Goal: Navigation & Orientation: Find specific page/section

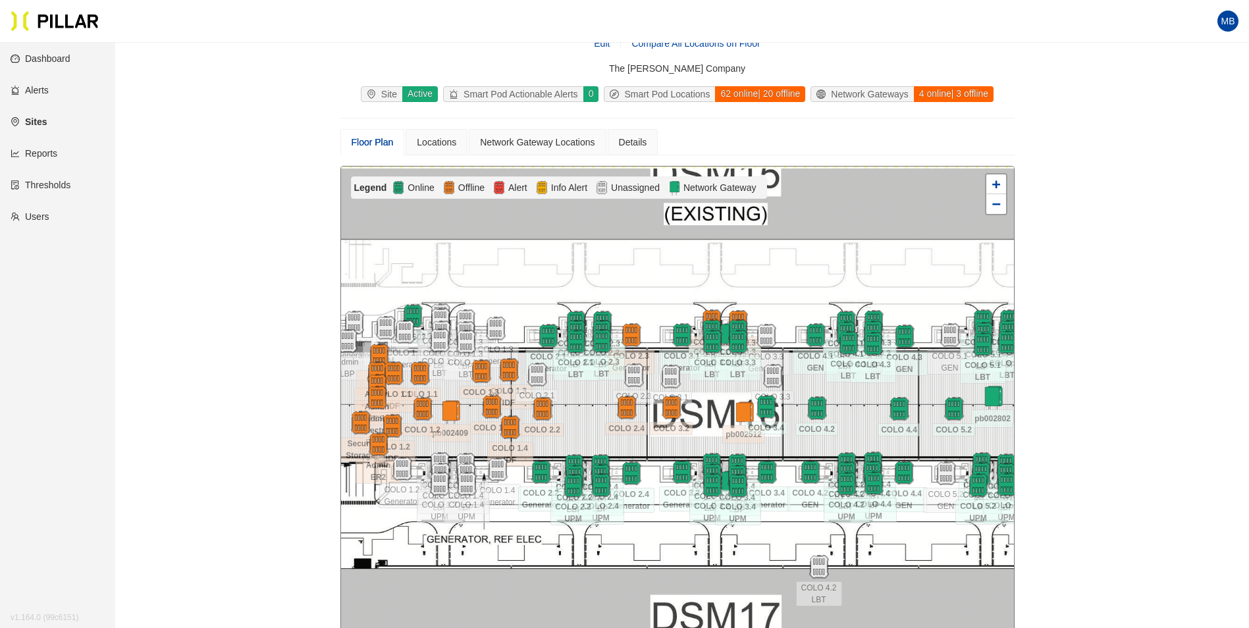
scroll to position [109, 0]
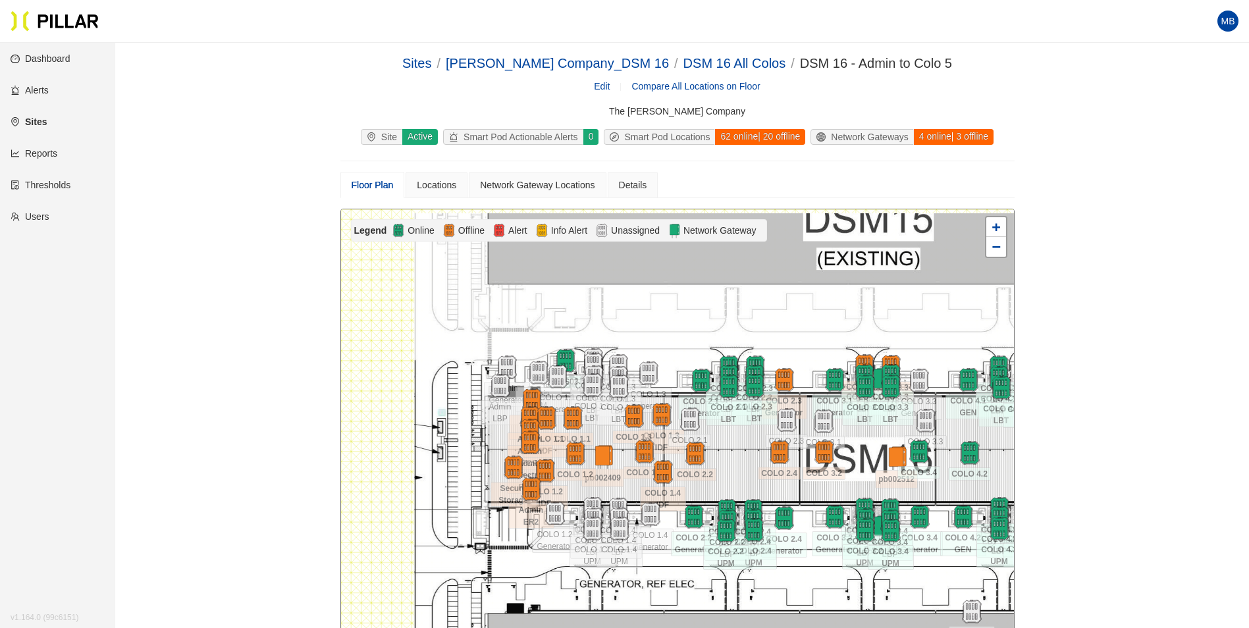
scroll to position [109, 0]
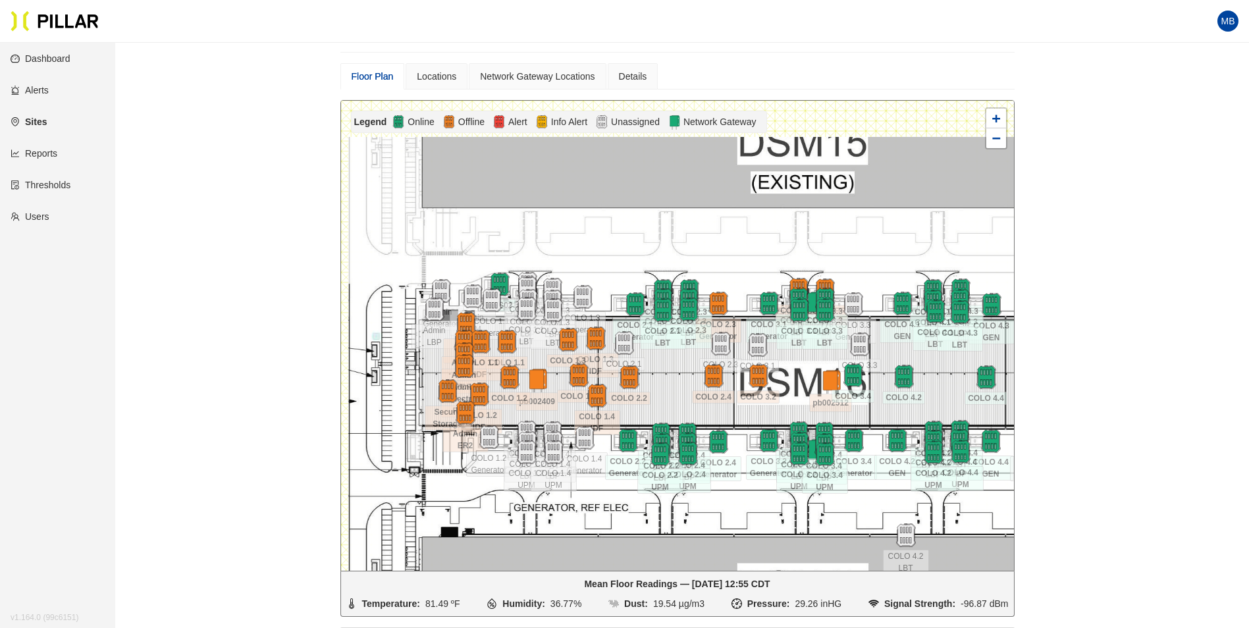
drag, startPoint x: 931, startPoint y: 231, endPoint x: 865, endPoint y: 263, distance: 73.3
click at [865, 263] on div at bounding box center [677, 336] width 673 height 470
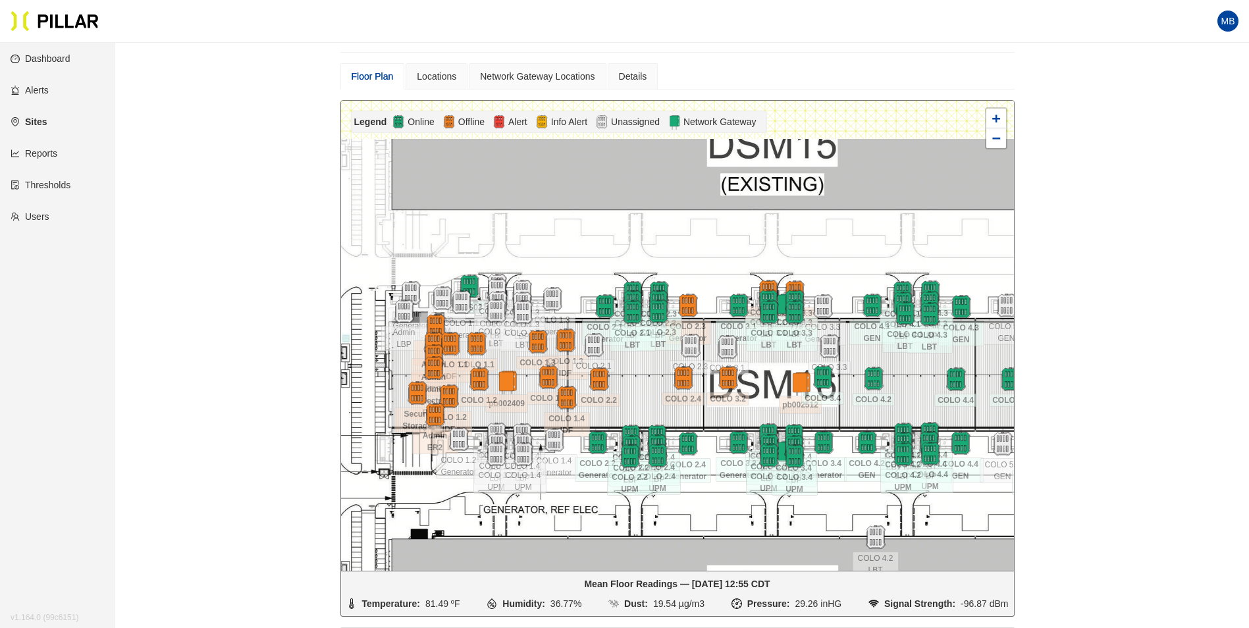
drag, startPoint x: 620, startPoint y: 253, endPoint x: 589, endPoint y: 255, distance: 30.4
click at [589, 255] on div at bounding box center [677, 336] width 673 height 470
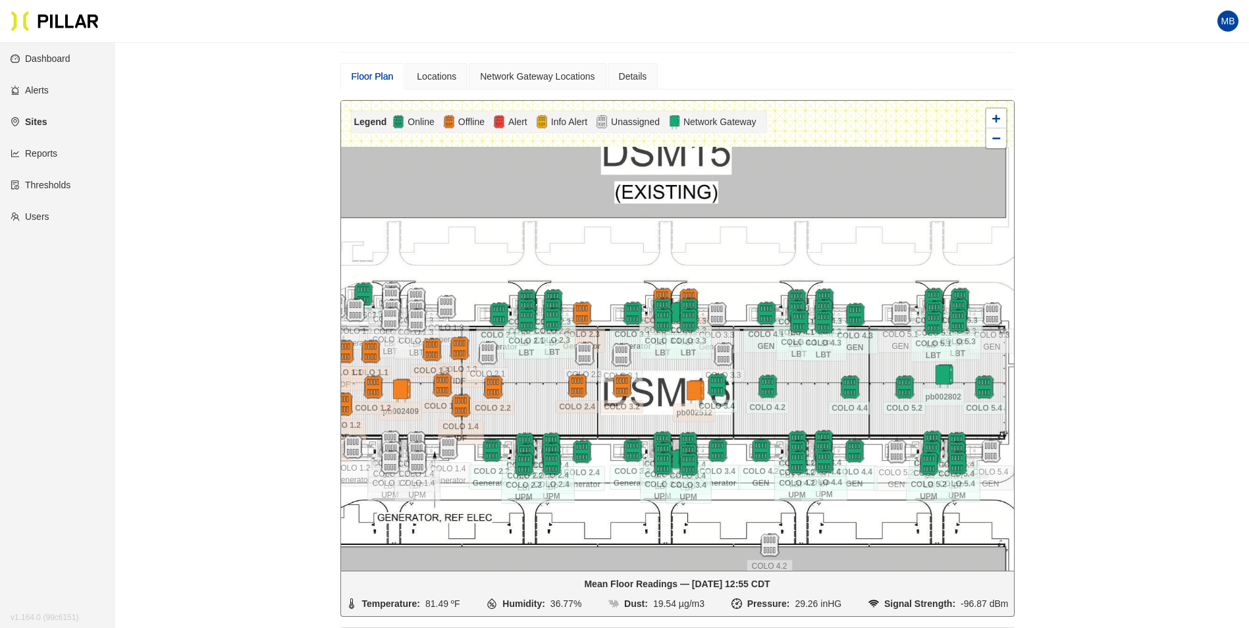
drag, startPoint x: 938, startPoint y: 236, endPoint x: 827, endPoint y: 245, distance: 111.0
click at [827, 245] on div at bounding box center [677, 336] width 673 height 470
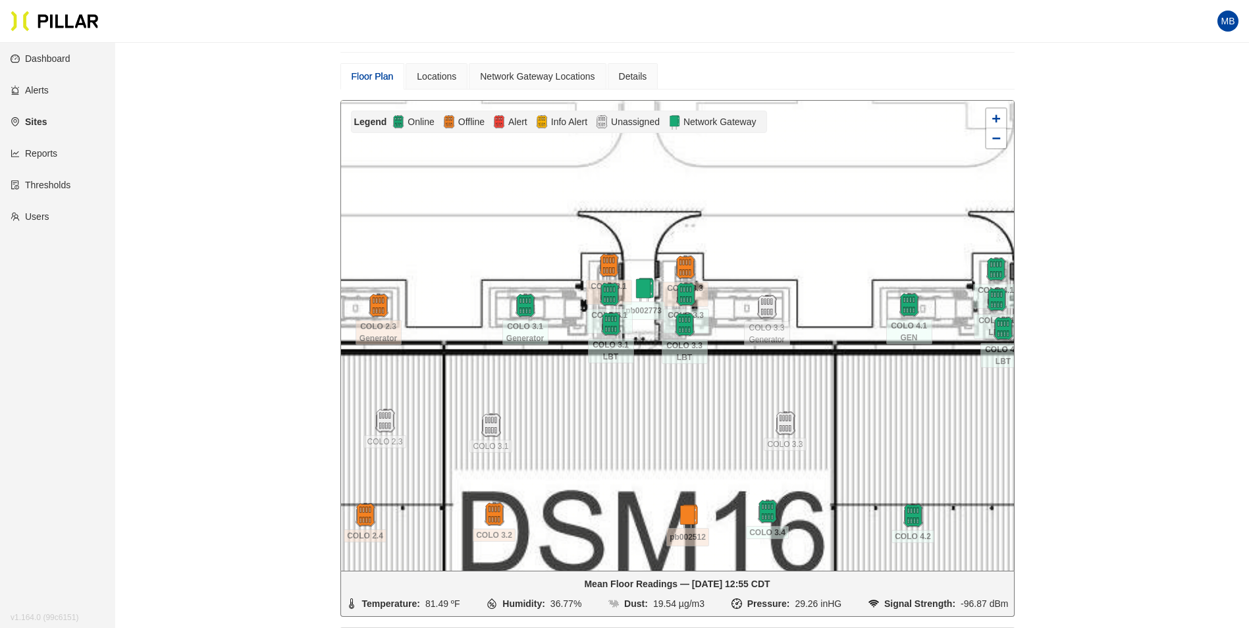
drag, startPoint x: 676, startPoint y: 284, endPoint x: 668, endPoint y: 235, distance: 50.0
click at [668, 235] on div at bounding box center [677, 336] width 673 height 470
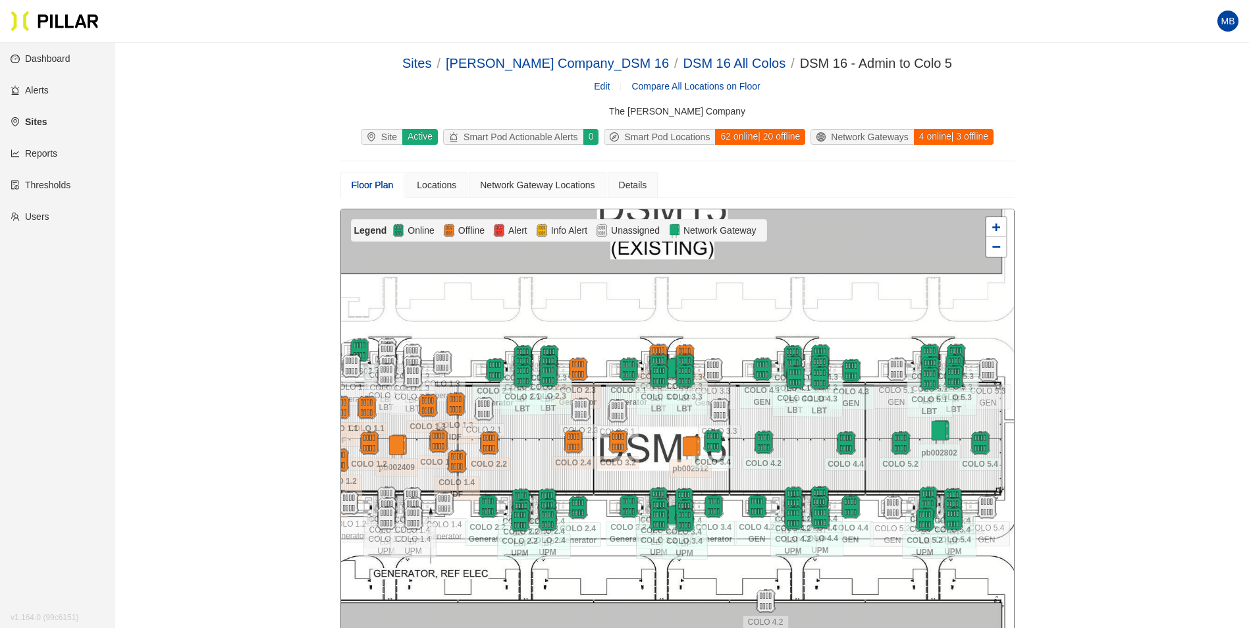
scroll to position [109, 0]
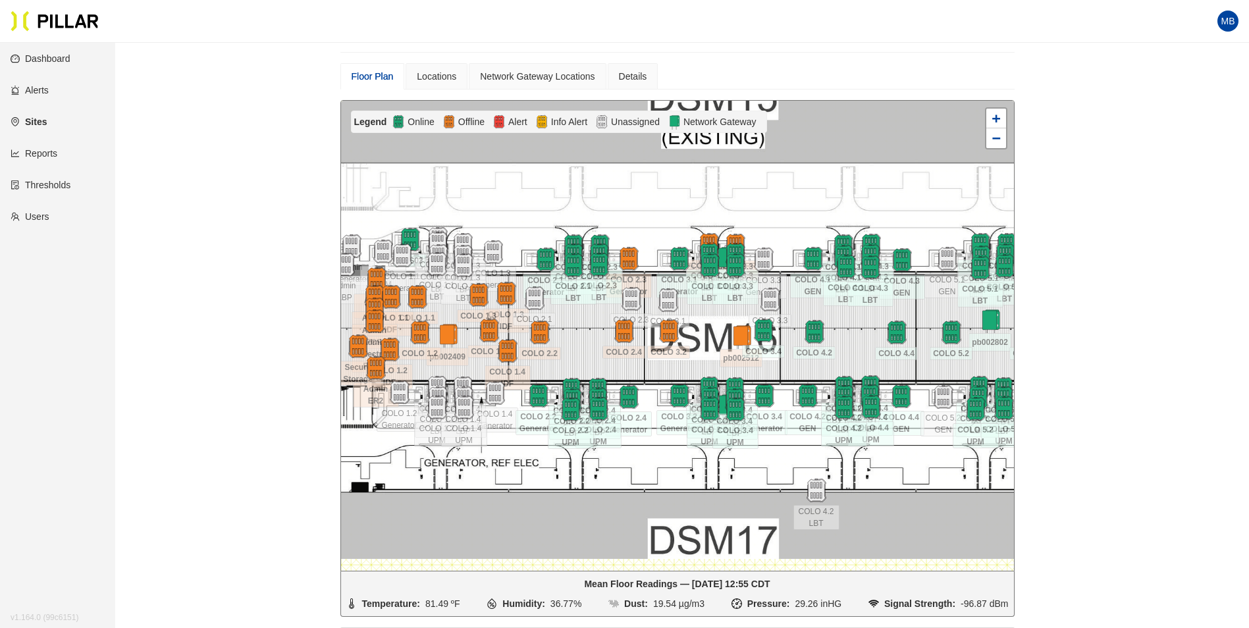
drag, startPoint x: 624, startPoint y: 217, endPoint x: 675, endPoint y: 215, distance: 50.7
click at [675, 215] on div at bounding box center [677, 336] width 673 height 470
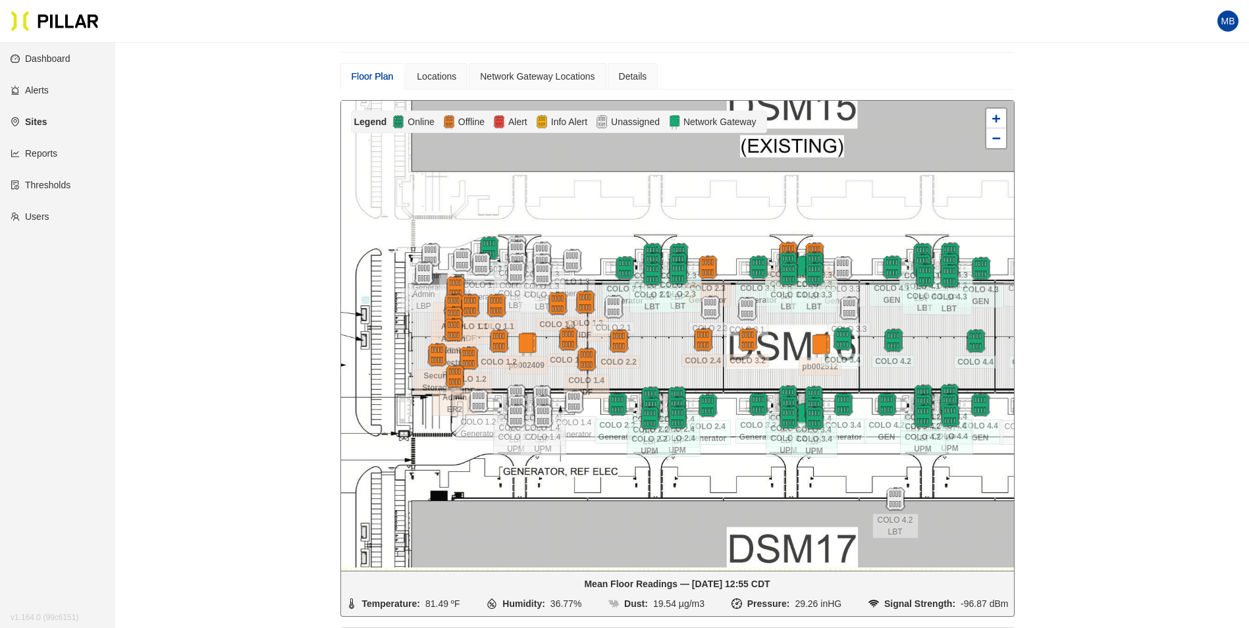
drag, startPoint x: 652, startPoint y: 213, endPoint x: 731, endPoint y: 221, distance: 79.5
click at [731, 221] on div at bounding box center [677, 336] width 673 height 470
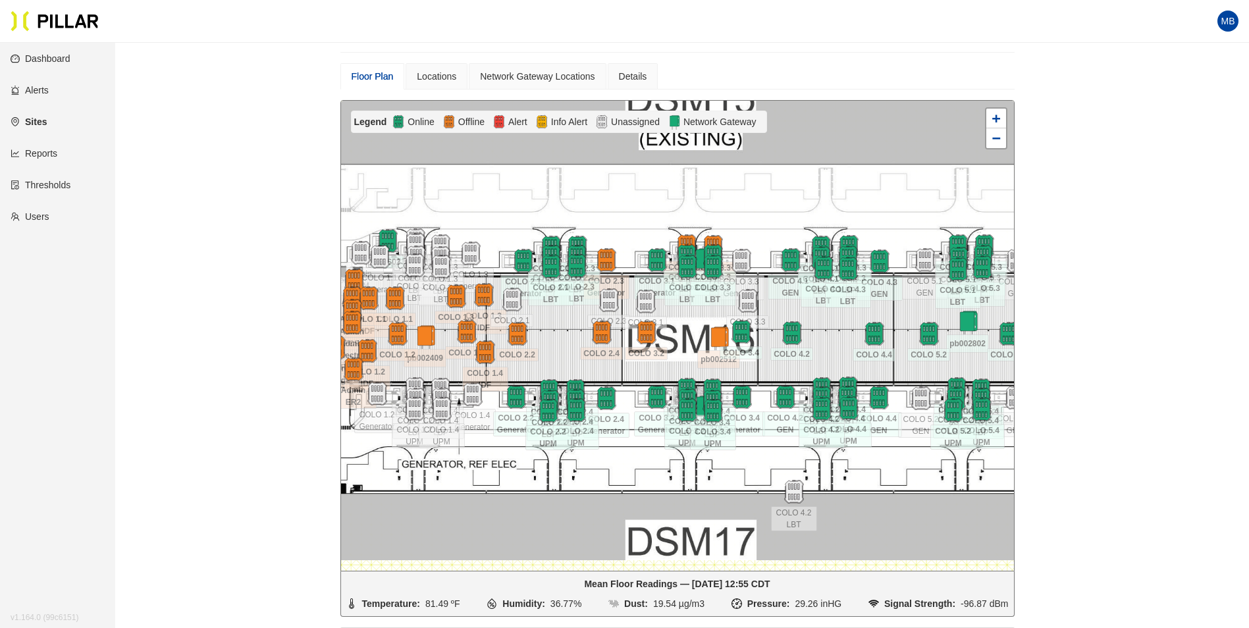
drag, startPoint x: 859, startPoint y: 205, endPoint x: 759, endPoint y: 199, distance: 100.3
click at [759, 199] on div at bounding box center [677, 336] width 673 height 470
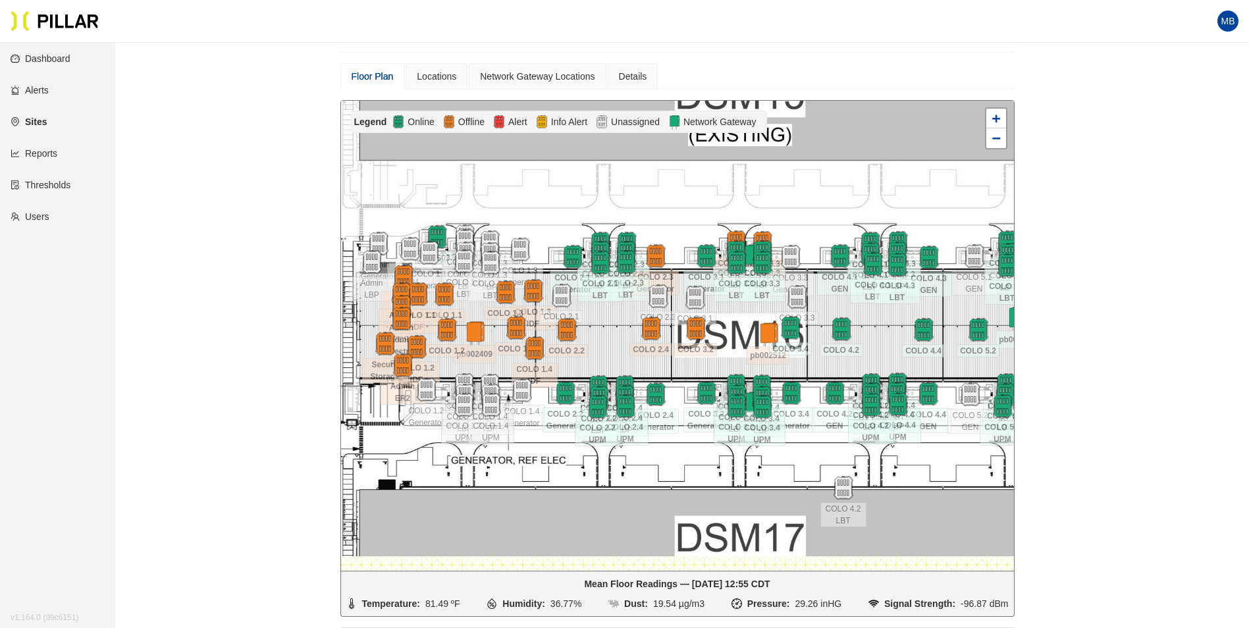
drag, startPoint x: 763, startPoint y: 229, endPoint x: 811, endPoint y: 225, distance: 48.9
click at [811, 225] on div at bounding box center [677, 336] width 673 height 470
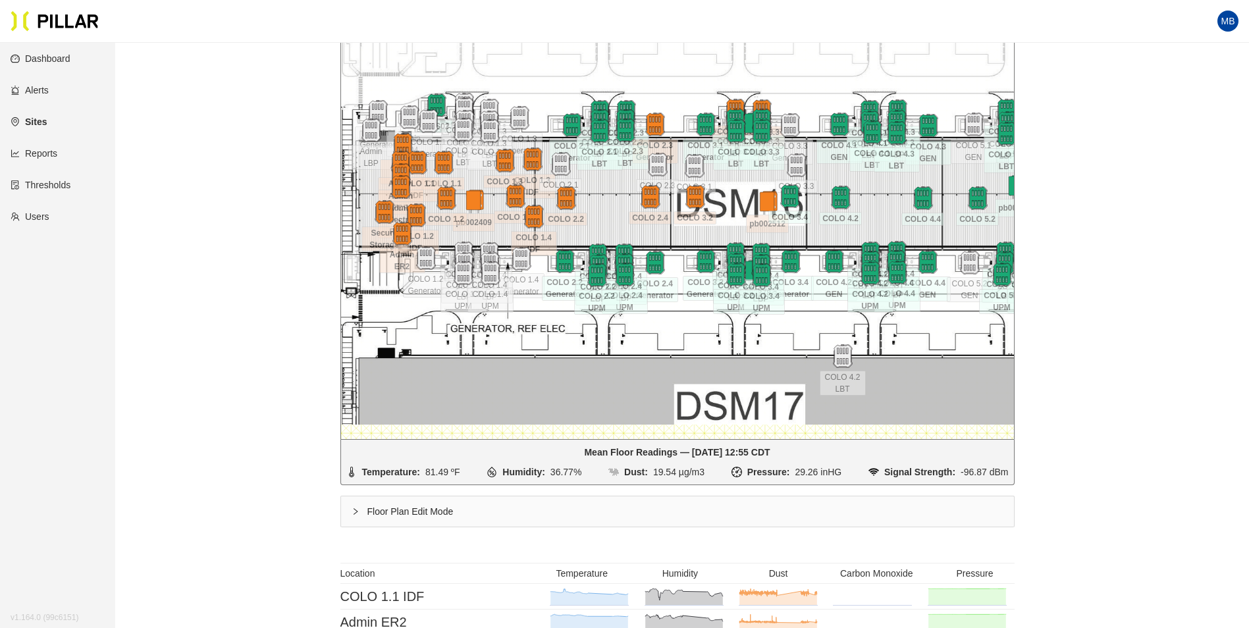
scroll to position [175, 0]
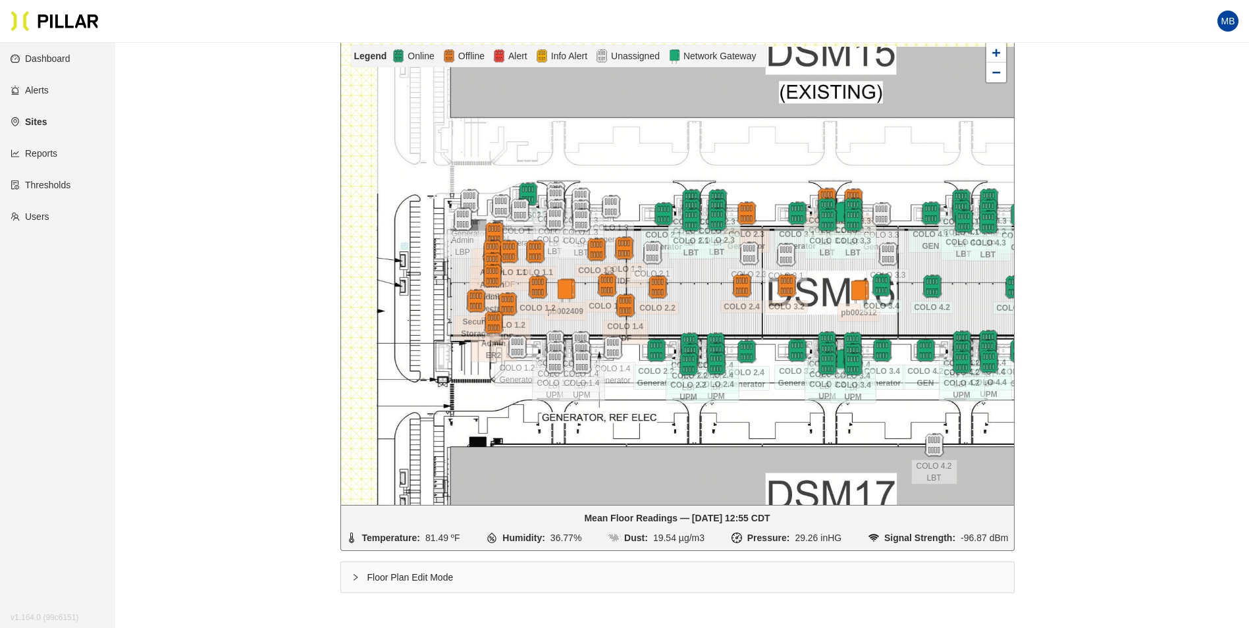
drag, startPoint x: 599, startPoint y: 264, endPoint x: 691, endPoint y: 287, distance: 94.4
click at [691, 287] on div at bounding box center [677, 270] width 673 height 470
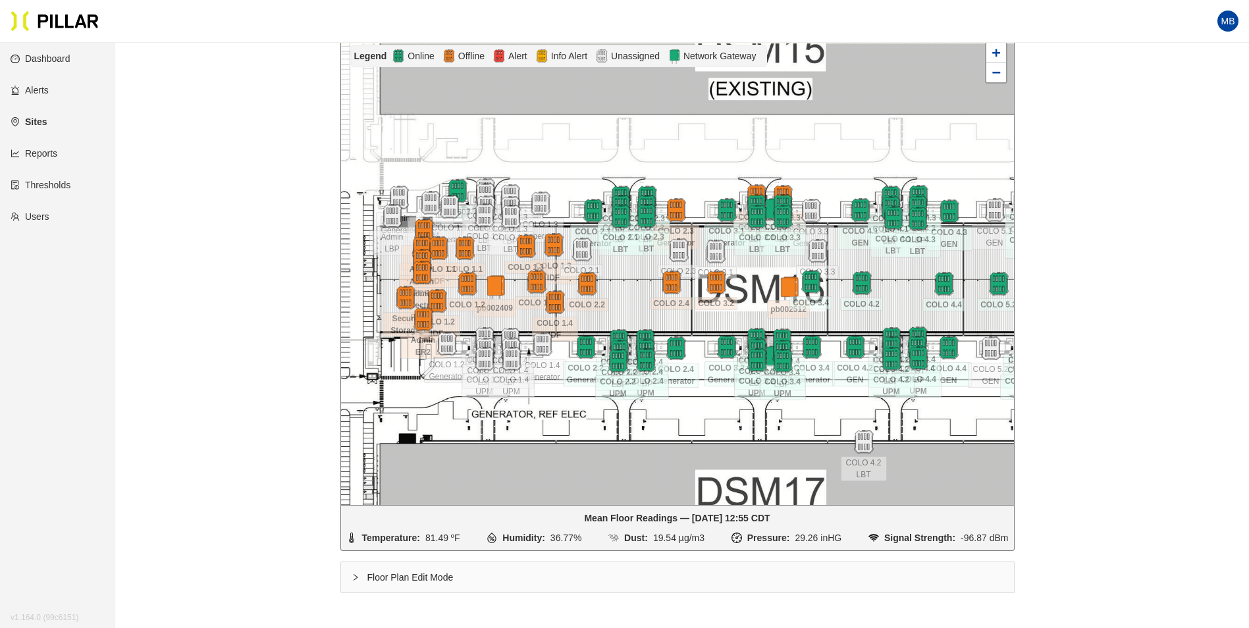
drag, startPoint x: 754, startPoint y: 433, endPoint x: 684, endPoint y: 429, distance: 70.5
click at [684, 429] on div at bounding box center [677, 270] width 673 height 470
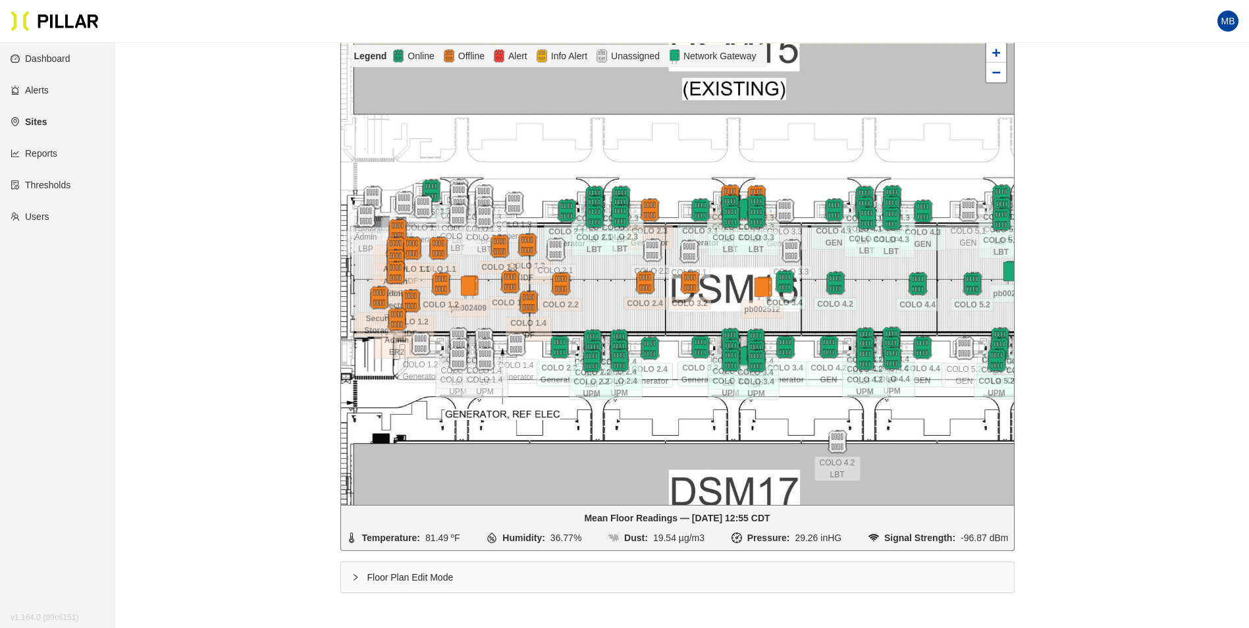
drag, startPoint x: 702, startPoint y: 429, endPoint x: 676, endPoint y: 429, distance: 26.3
click at [676, 429] on div at bounding box center [677, 270] width 673 height 470
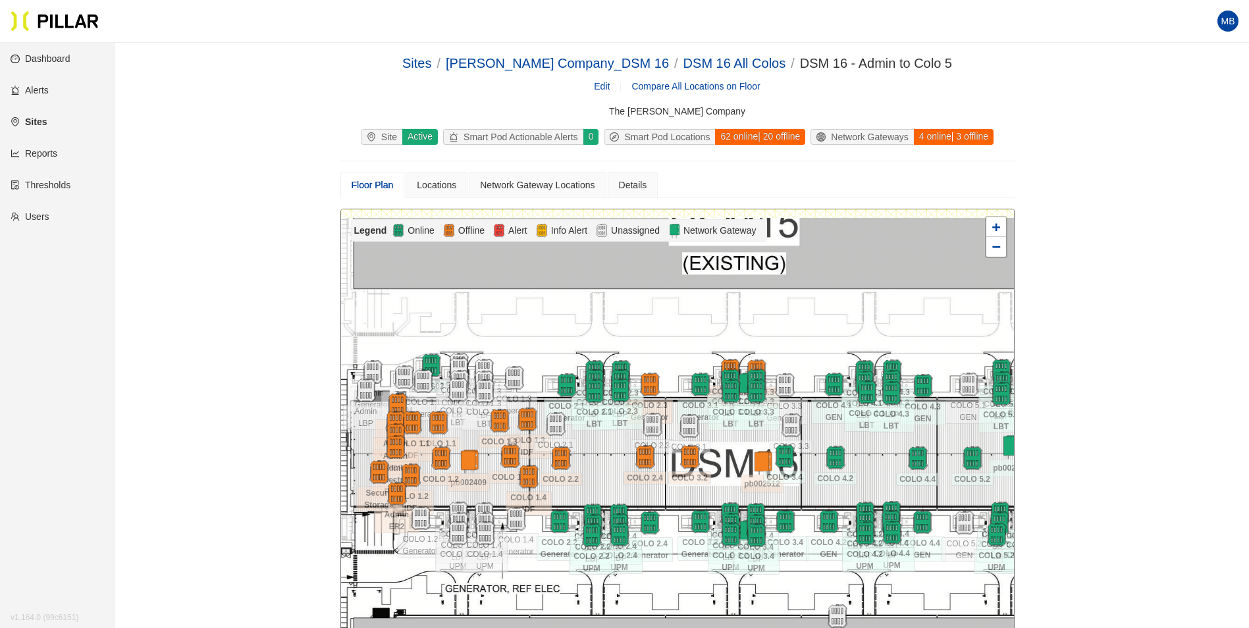
scroll to position [175, 0]
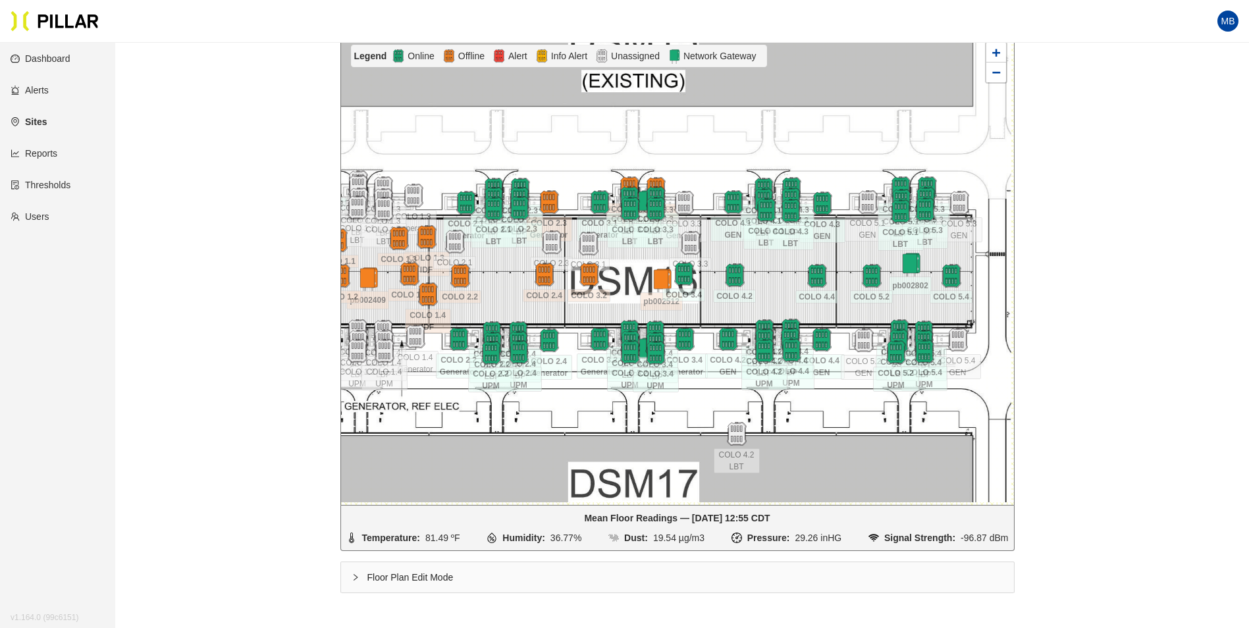
drag, startPoint x: 887, startPoint y: 426, endPoint x: 785, endPoint y: 418, distance: 102.4
click at [785, 418] on div at bounding box center [677, 270] width 673 height 470
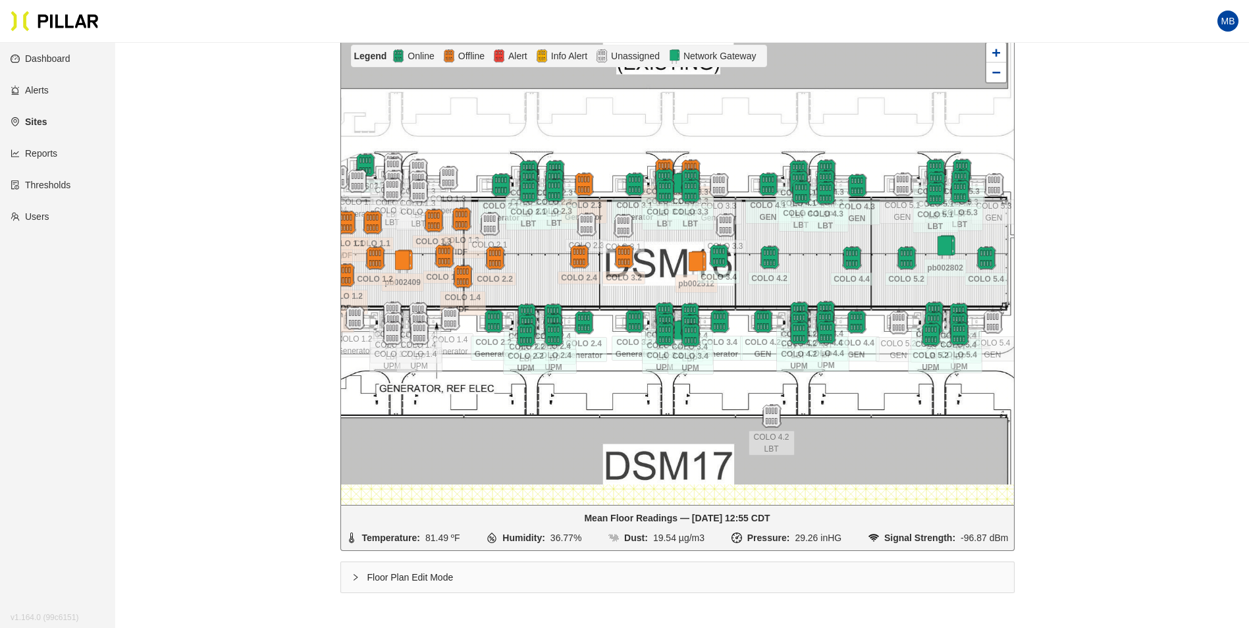
drag, startPoint x: 836, startPoint y: 421, endPoint x: 873, endPoint y: 404, distance: 40.3
click at [873, 404] on div at bounding box center [677, 270] width 673 height 470
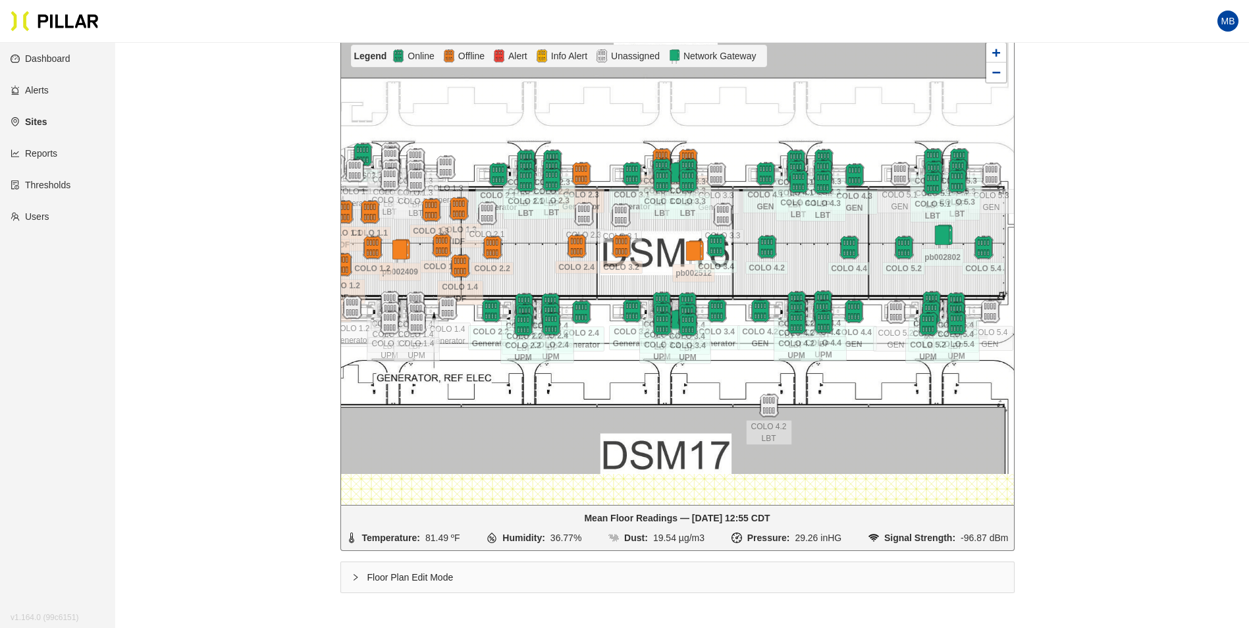
drag, startPoint x: 866, startPoint y: 400, endPoint x: 861, endPoint y: 384, distance: 16.5
click at [861, 384] on div at bounding box center [677, 270] width 673 height 470
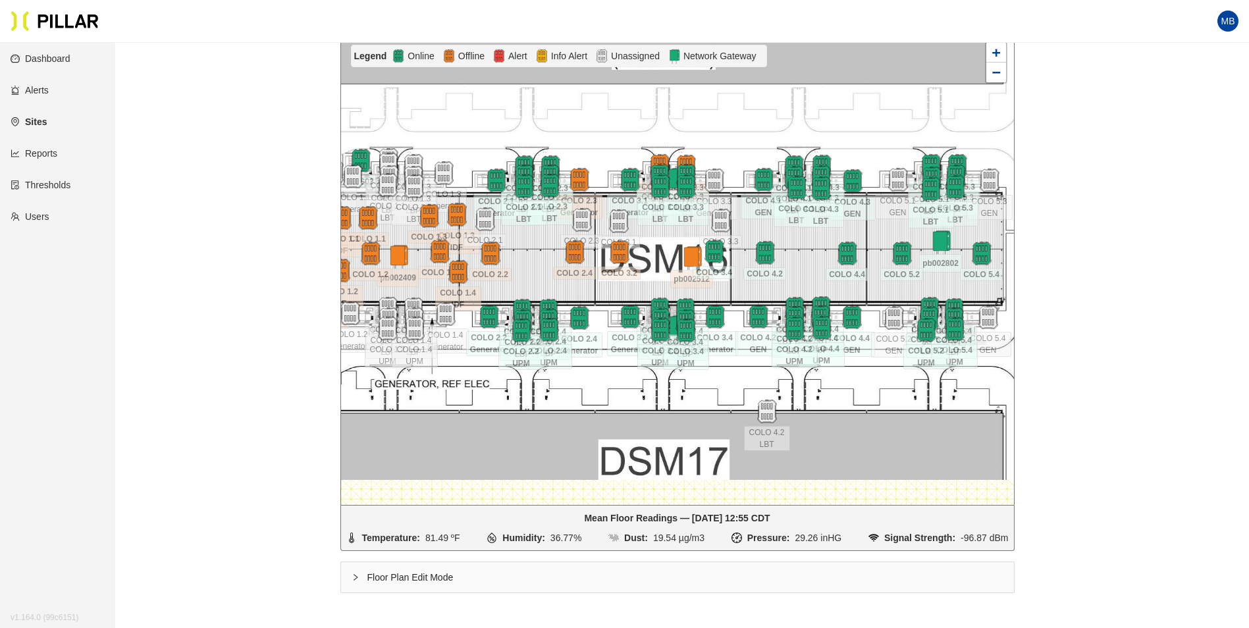
drag, startPoint x: 888, startPoint y: 374, endPoint x: 888, endPoint y: 385, distance: 11.2
click at [888, 385] on div at bounding box center [677, 270] width 673 height 470
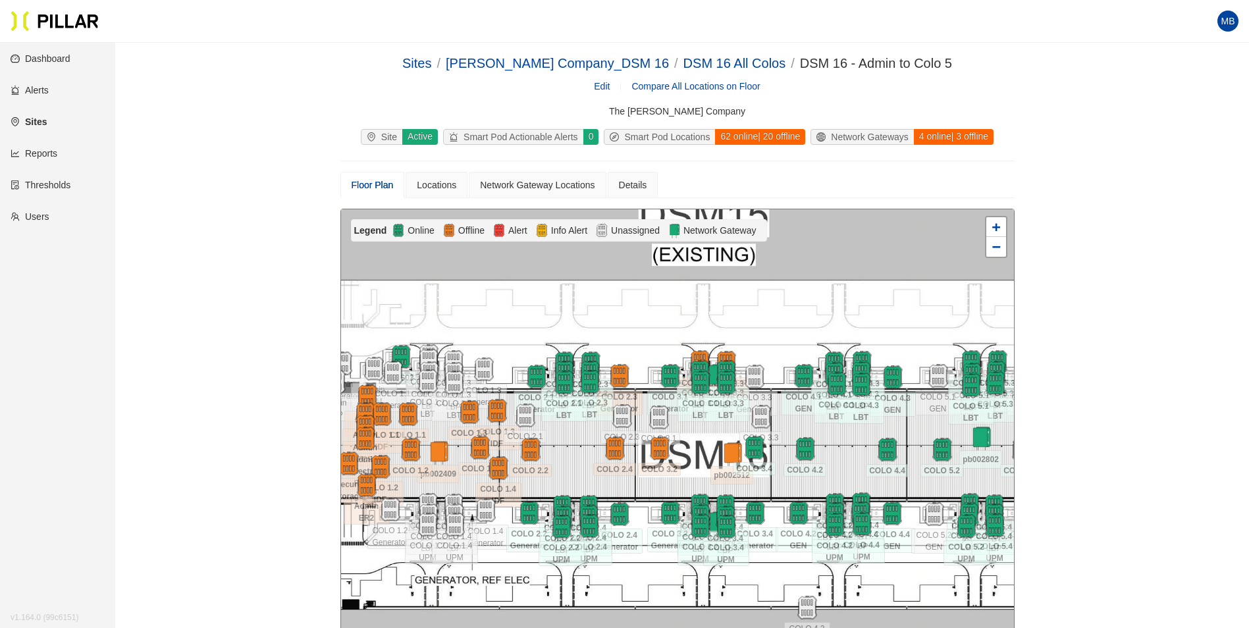
scroll to position [109, 0]
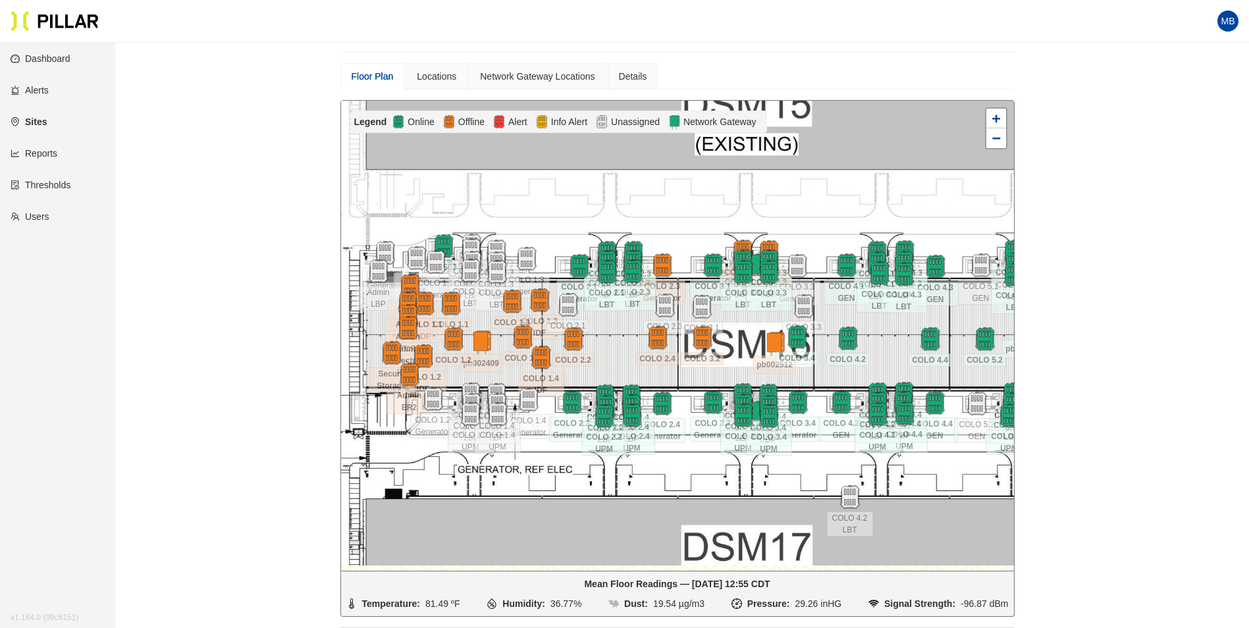
drag, startPoint x: 787, startPoint y: 219, endPoint x: 830, endPoint y: 217, distance: 42.9
click at [830, 217] on div at bounding box center [677, 336] width 673 height 470
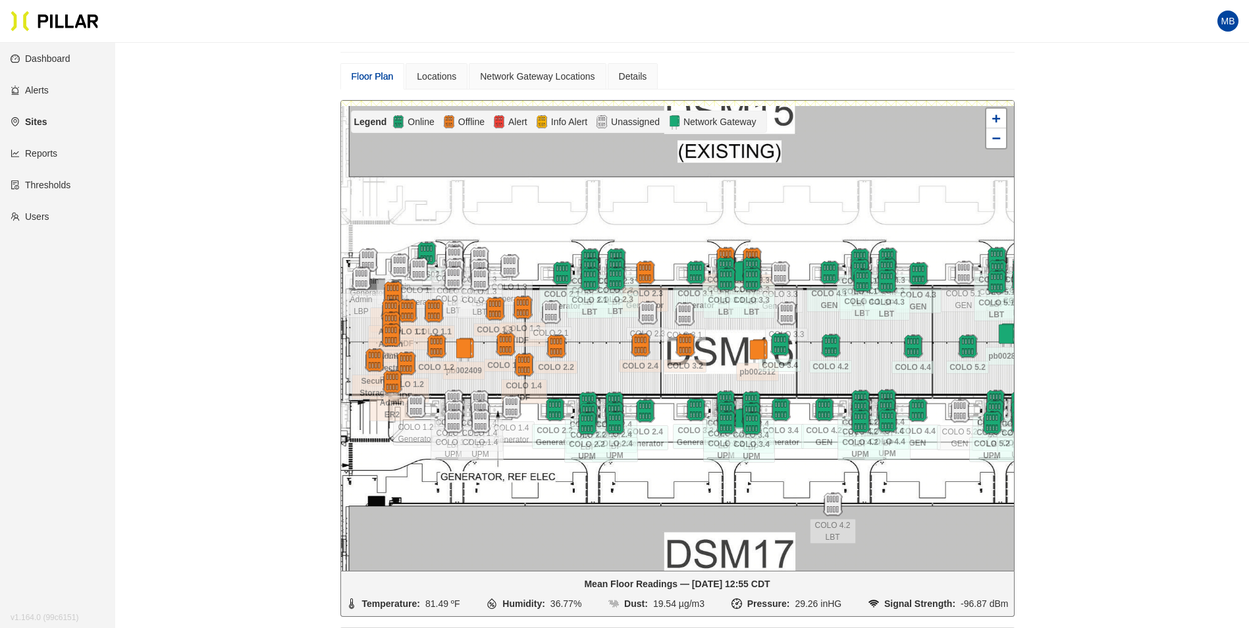
drag, startPoint x: 760, startPoint y: 213, endPoint x: 743, endPoint y: 221, distance: 18.6
click at [743, 221] on div at bounding box center [677, 336] width 673 height 470
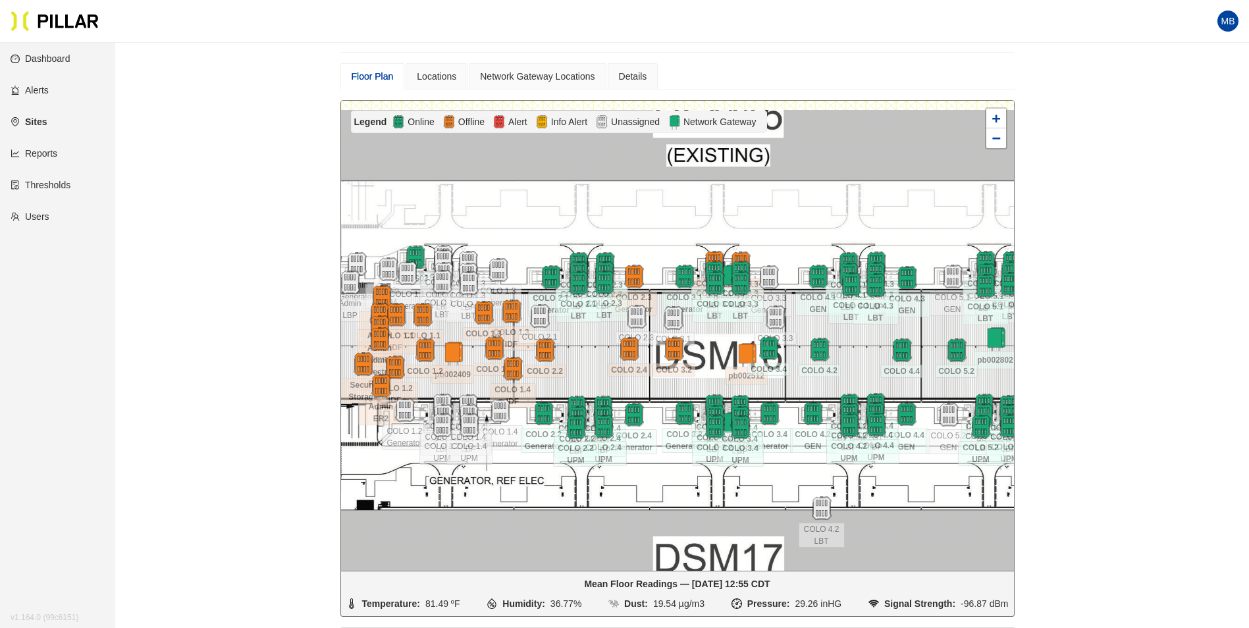
drag, startPoint x: 821, startPoint y: 209, endPoint x: 807, endPoint y: 214, distance: 14.0
click at [807, 214] on div at bounding box center [677, 336] width 673 height 470
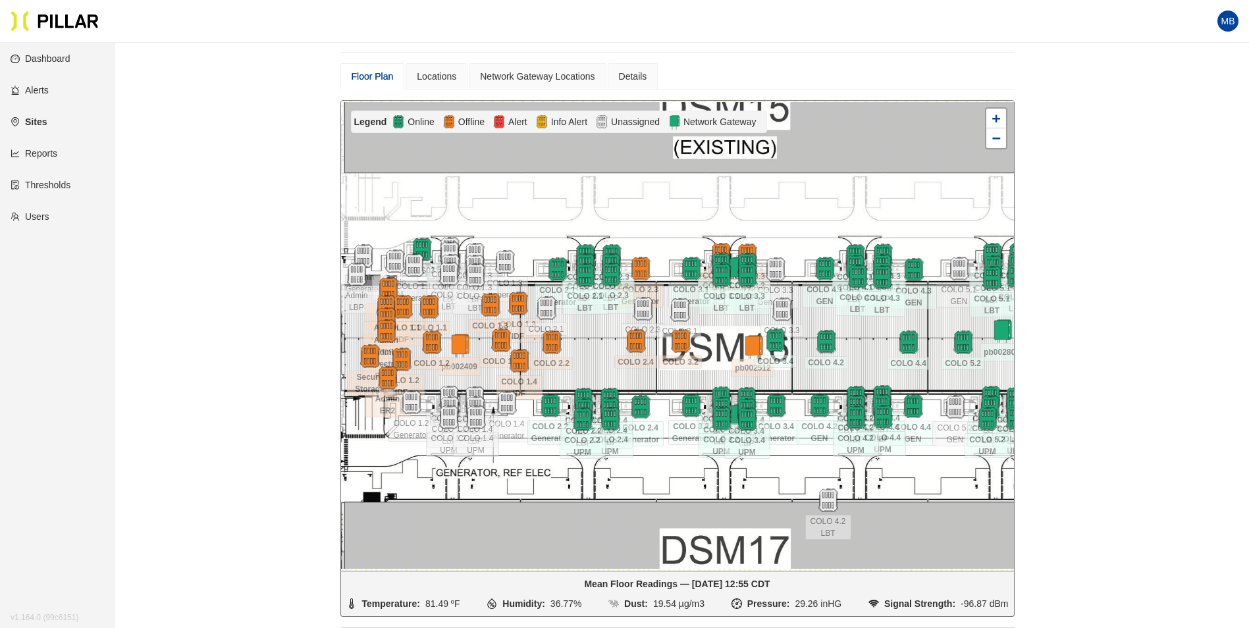
drag, startPoint x: 563, startPoint y: 348, endPoint x: 590, endPoint y: 352, distance: 27.2
click at [590, 352] on div at bounding box center [677, 336] width 673 height 470
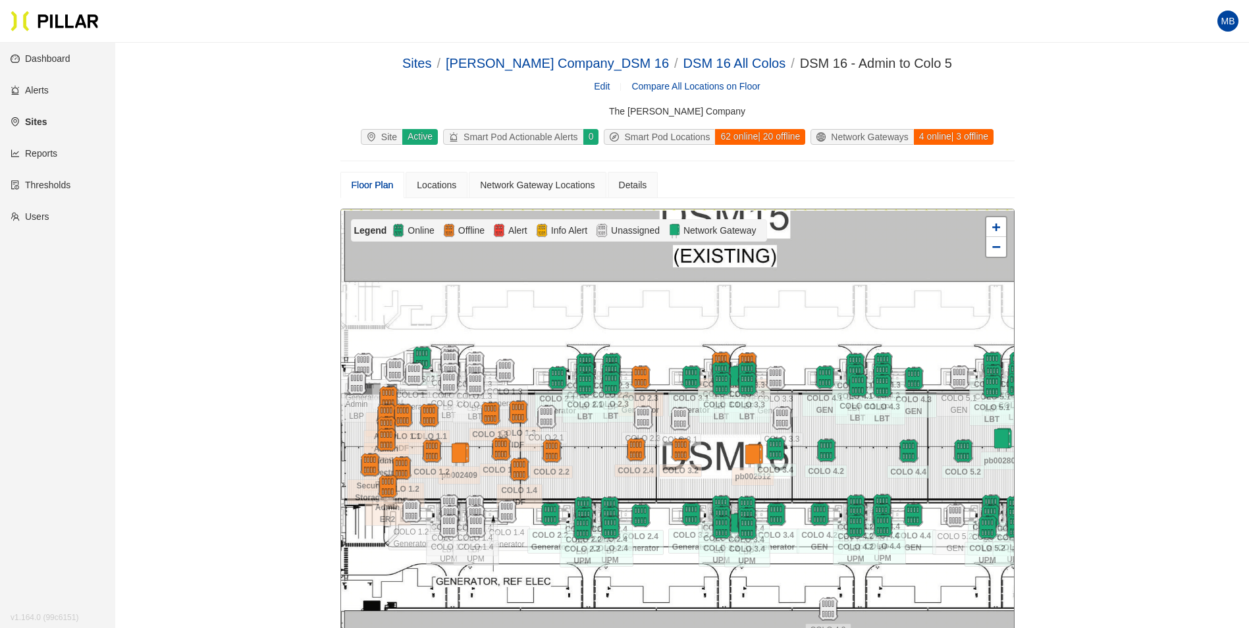
scroll to position [109, 0]
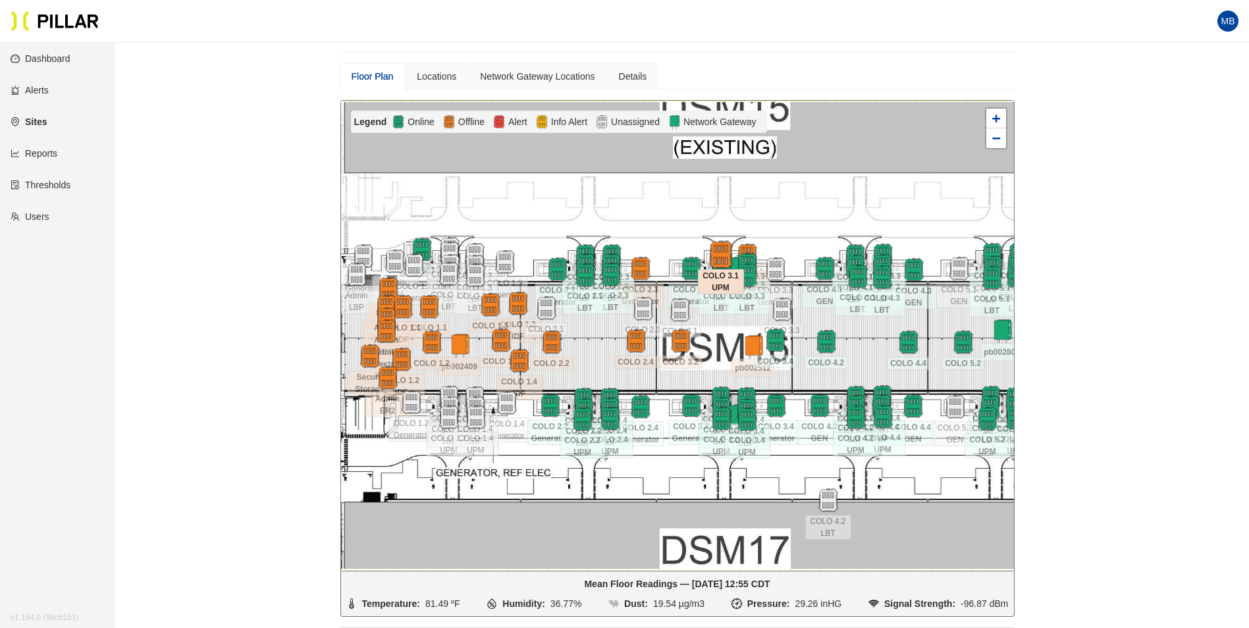
click at [717, 248] on img at bounding box center [721, 255] width 28 height 28
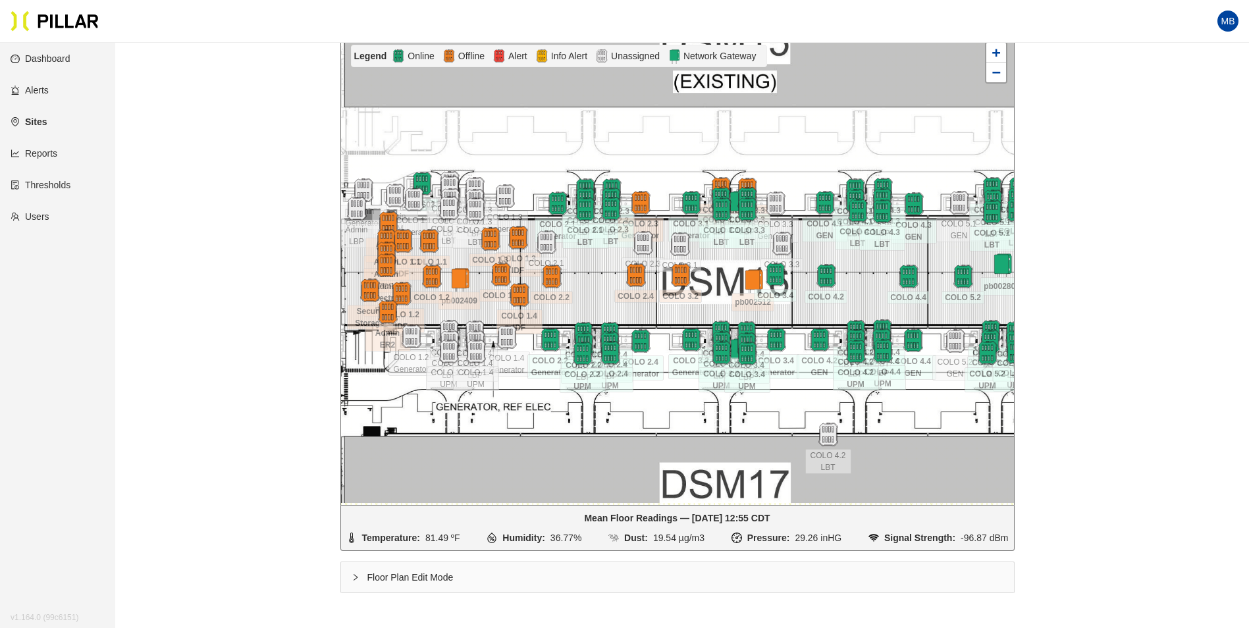
scroll to position [109, 0]
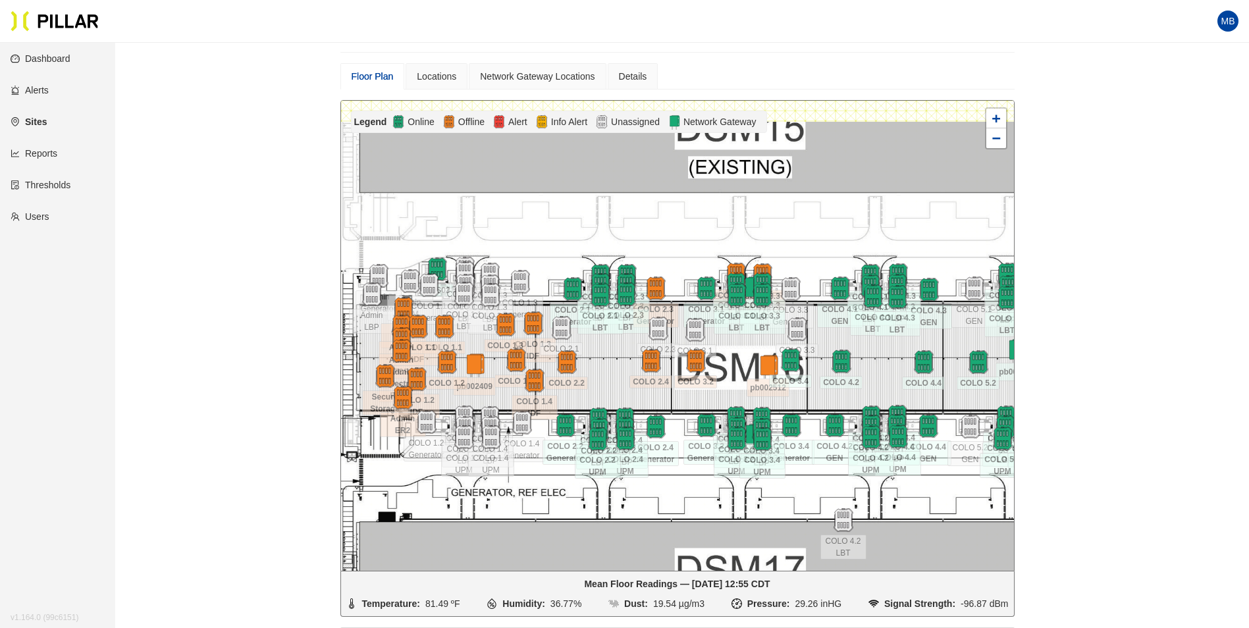
drag, startPoint x: 807, startPoint y: 217, endPoint x: 823, endPoint y: 236, distance: 24.8
click at [823, 236] on div at bounding box center [677, 336] width 673 height 470
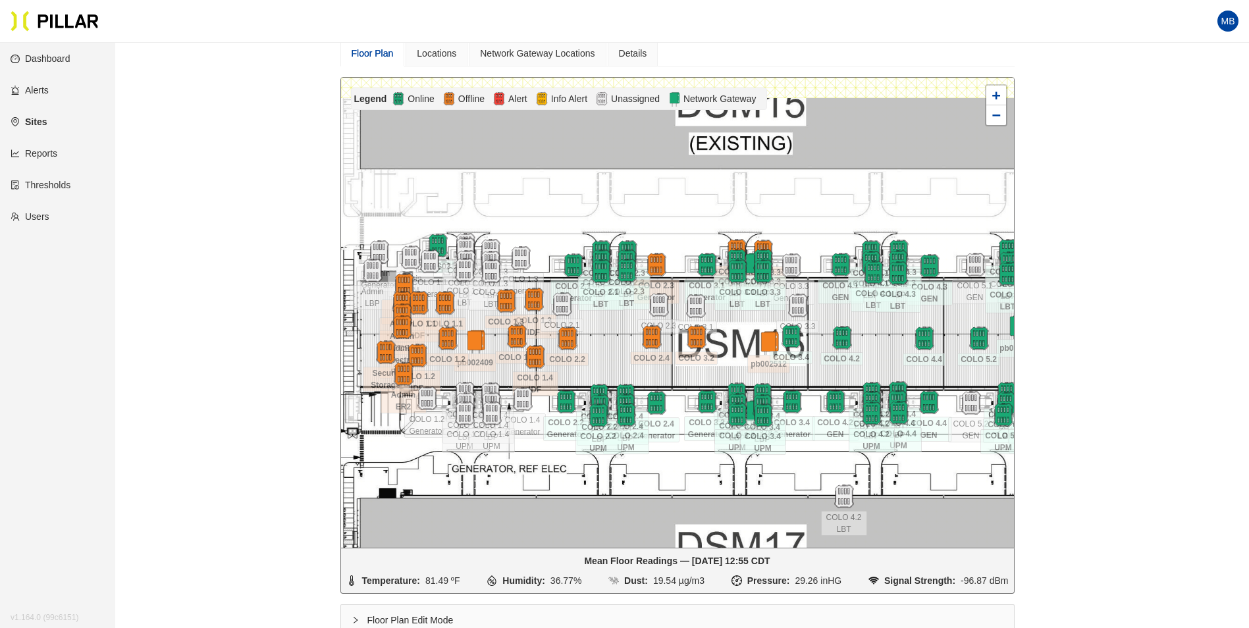
scroll to position [198, 0]
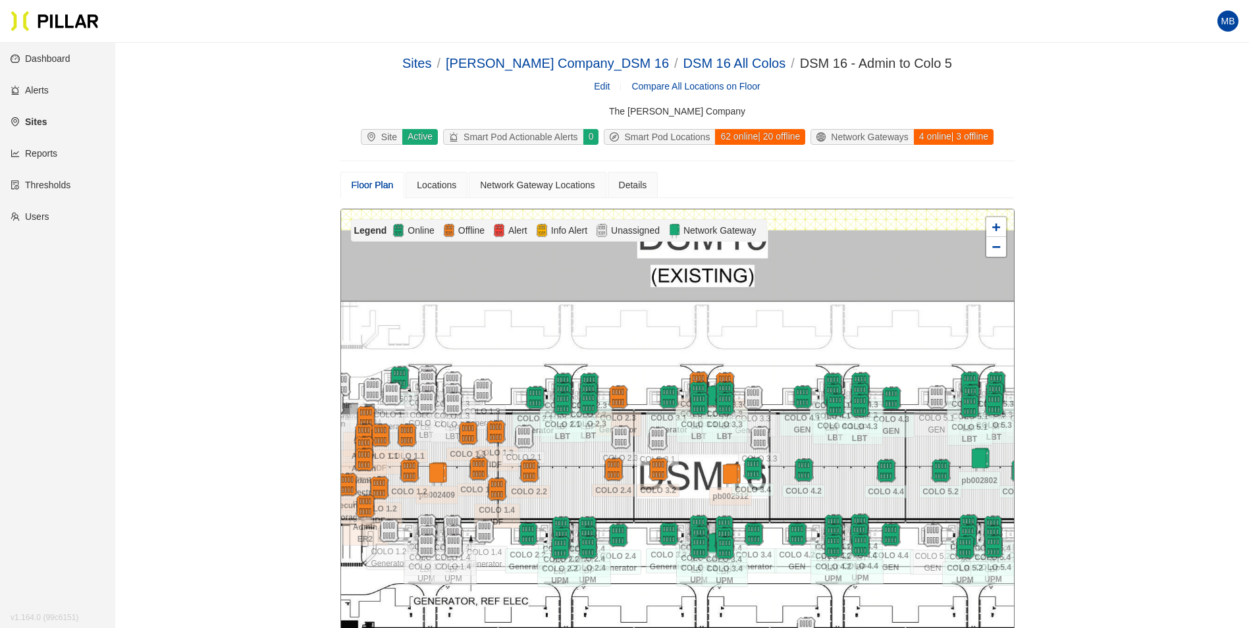
scroll to position [198, 0]
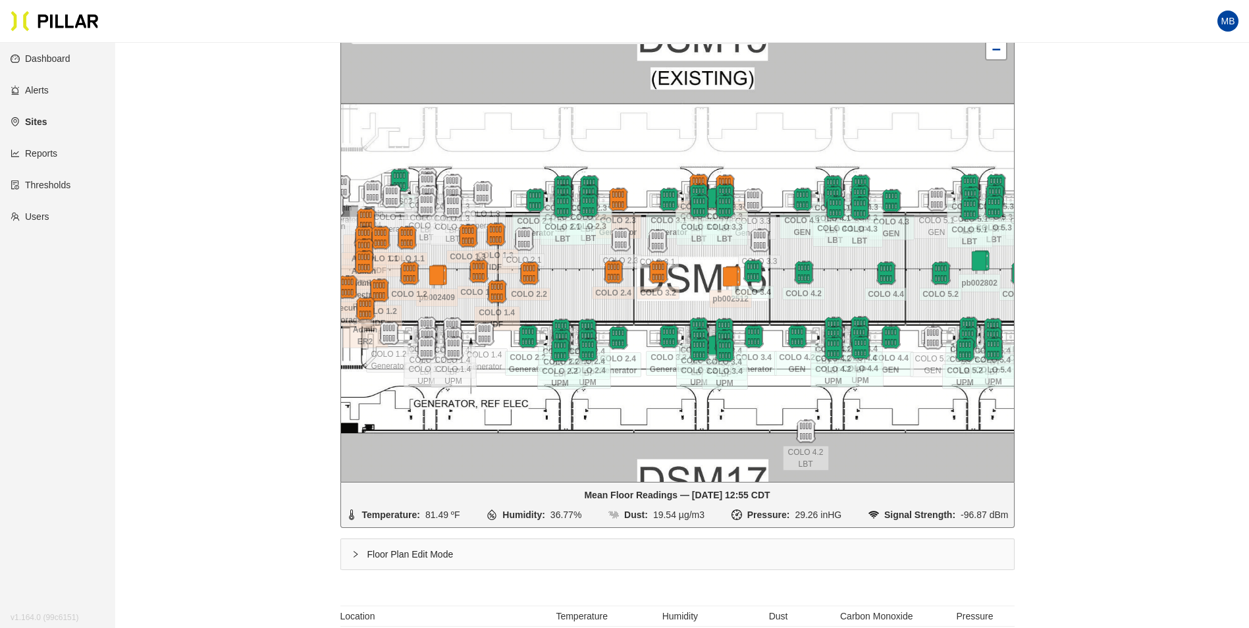
click at [850, 265] on div at bounding box center [677, 247] width 673 height 470
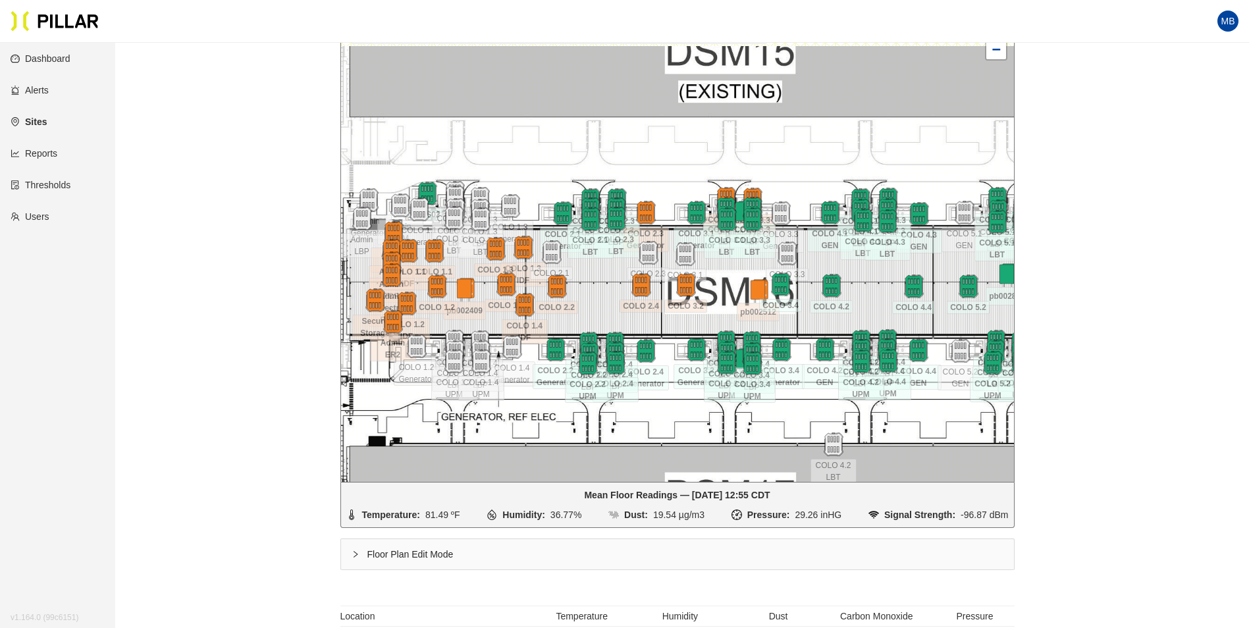
drag, startPoint x: 832, startPoint y: 259, endPoint x: 859, endPoint y: 272, distance: 30.6
click at [859, 272] on div at bounding box center [677, 247] width 673 height 470
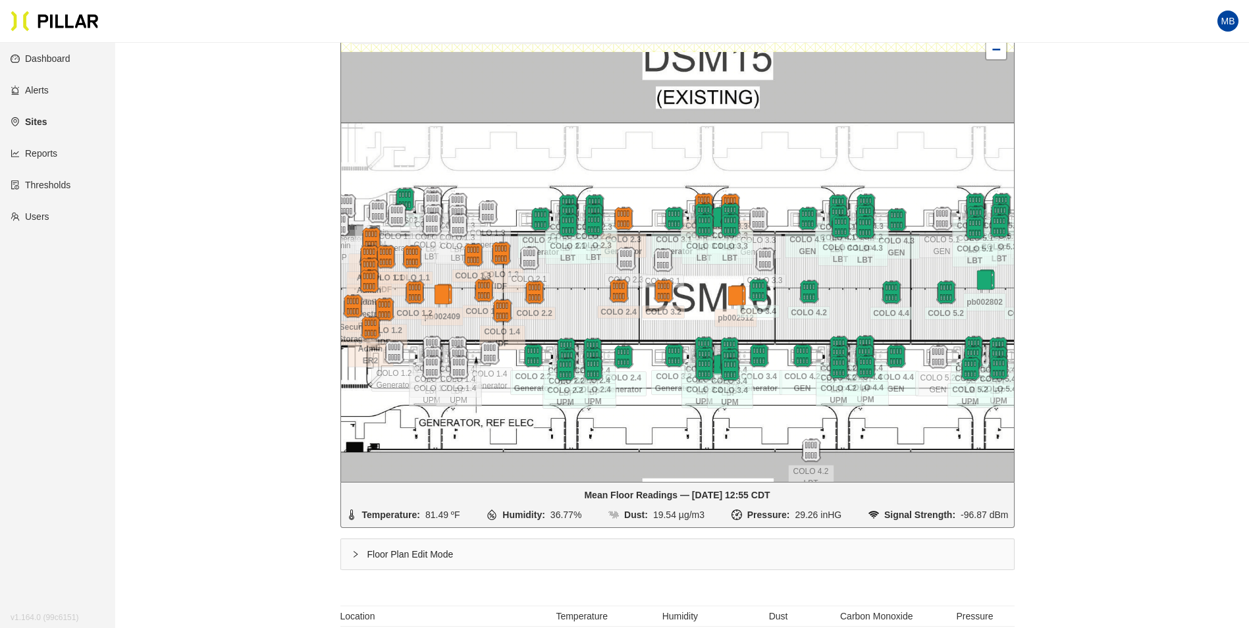
drag, startPoint x: 726, startPoint y: 300, endPoint x: 703, endPoint y: 306, distance: 23.2
click at [703, 306] on div at bounding box center [677, 247] width 673 height 470
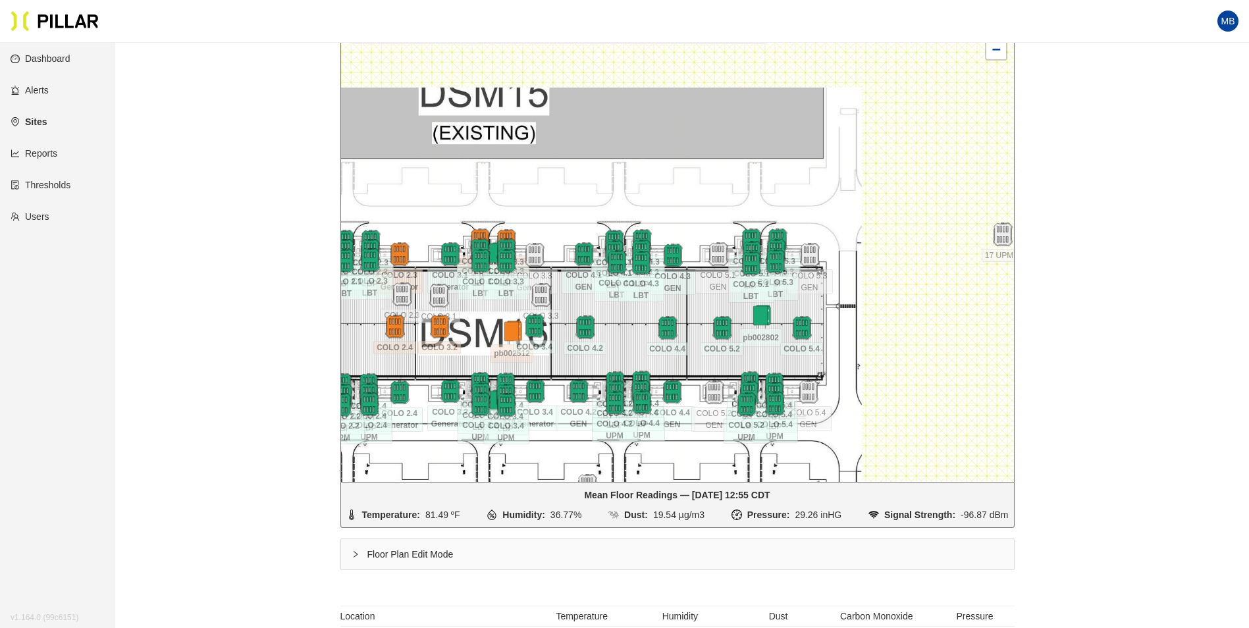
drag, startPoint x: 808, startPoint y: 175, endPoint x: 541, endPoint y: 212, distance: 270.0
click at [541, 212] on div at bounding box center [677, 247] width 673 height 470
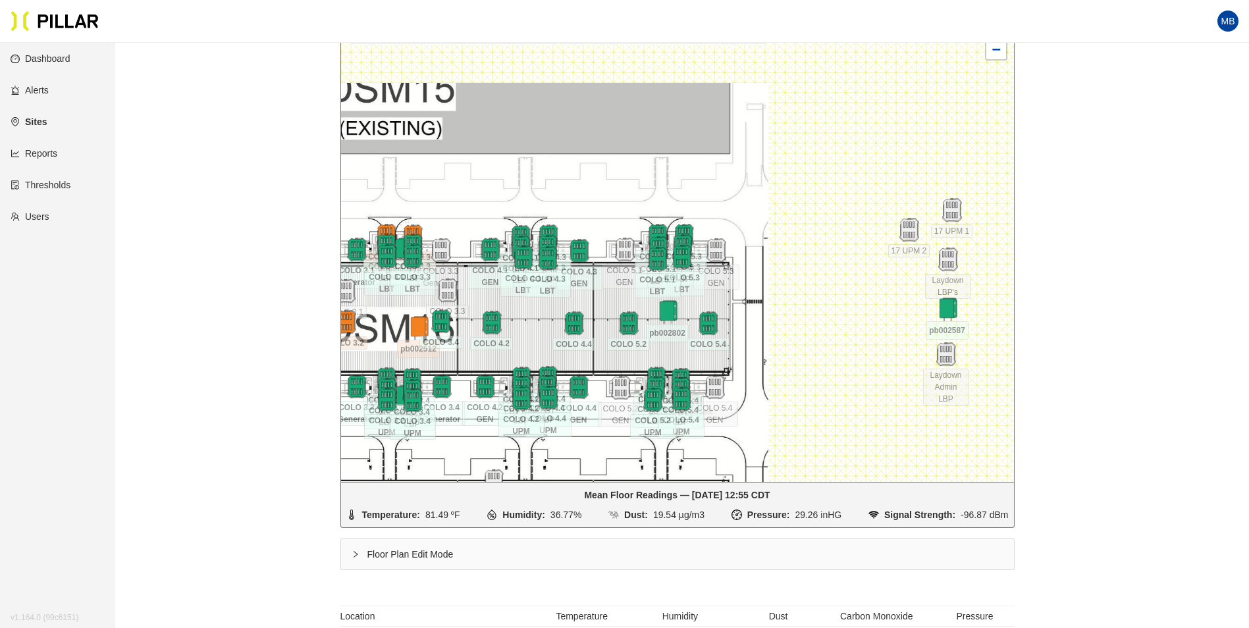
drag, startPoint x: 769, startPoint y: 182, endPoint x: 793, endPoint y: 175, distance: 24.6
click at [793, 175] on div at bounding box center [677, 247] width 673 height 470
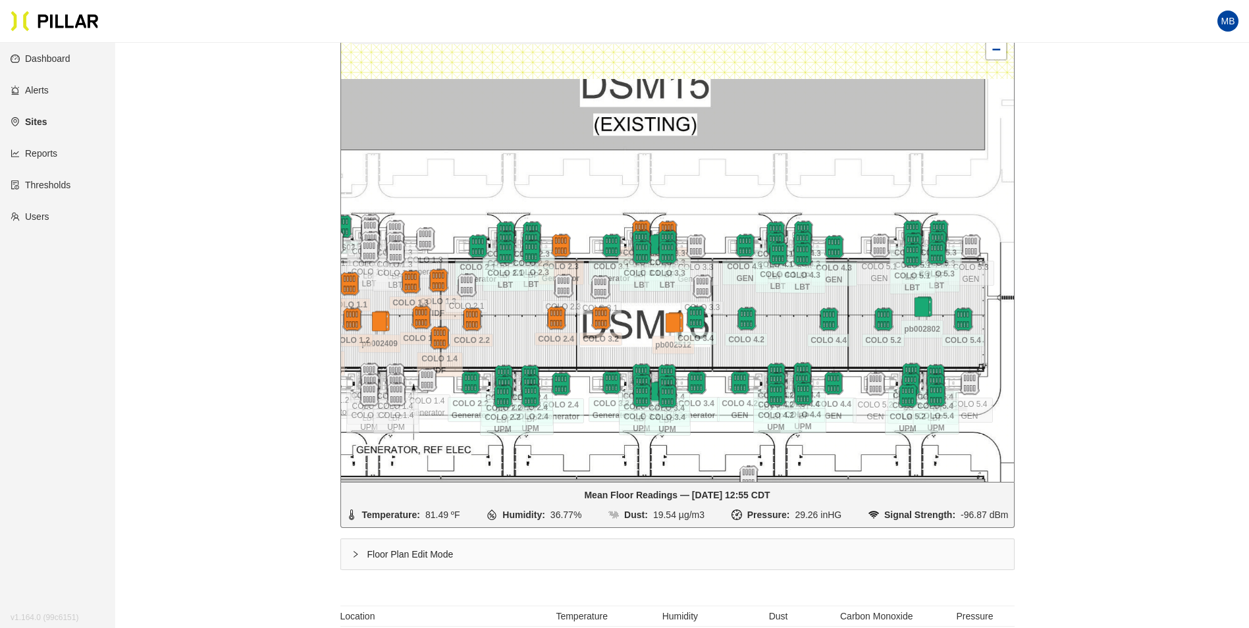
drag, startPoint x: 722, startPoint y: 181, endPoint x: 880, endPoint y: 178, distance: 158.7
click at [880, 178] on div at bounding box center [677, 247] width 673 height 470
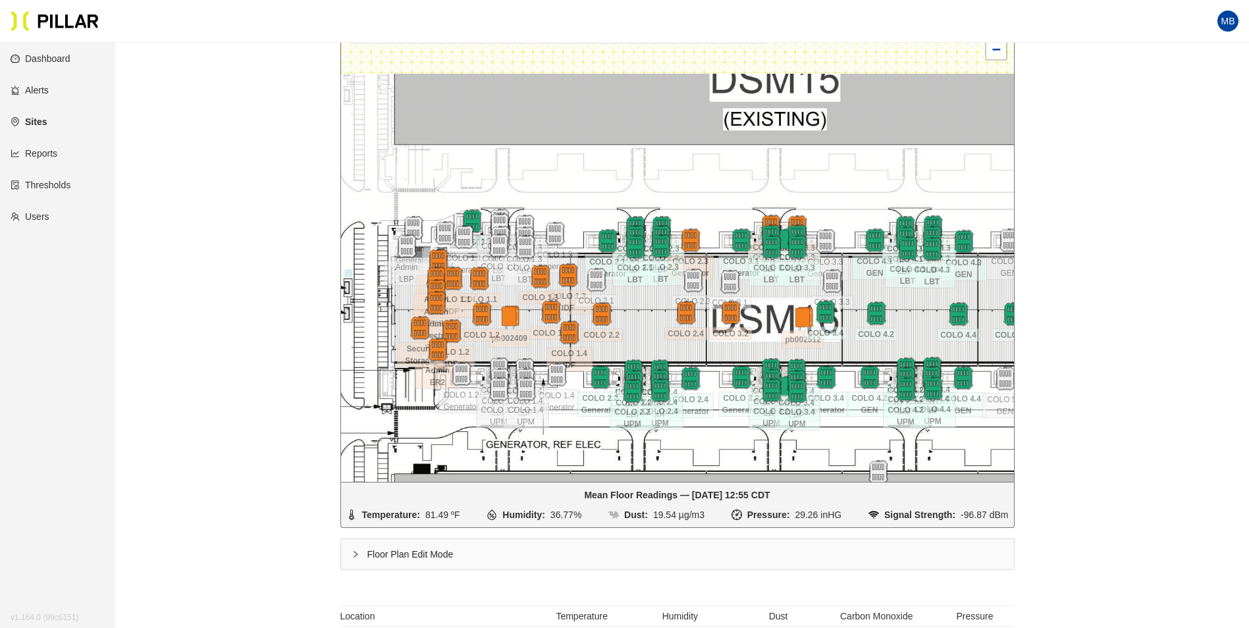
drag, startPoint x: 722, startPoint y: 190, endPoint x: 842, endPoint y: 184, distance: 120.6
click at [842, 184] on div at bounding box center [677, 247] width 673 height 470
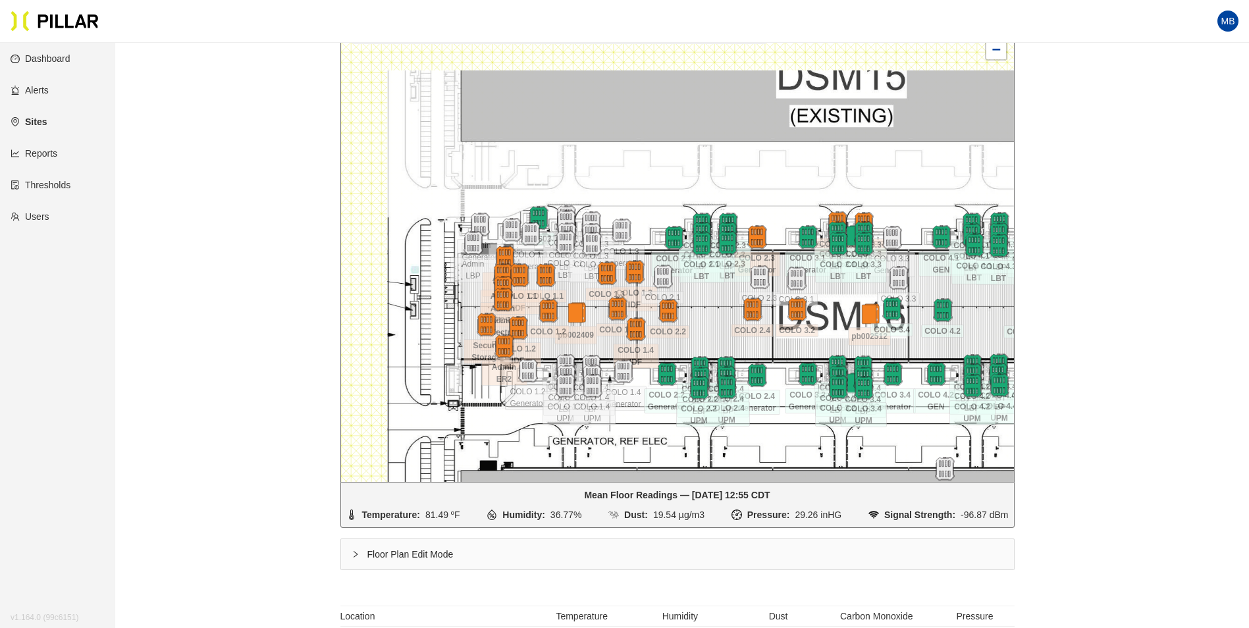
drag, startPoint x: 724, startPoint y: 184, endPoint x: 765, endPoint y: 181, distance: 40.3
click at [765, 181] on div at bounding box center [677, 247] width 673 height 470
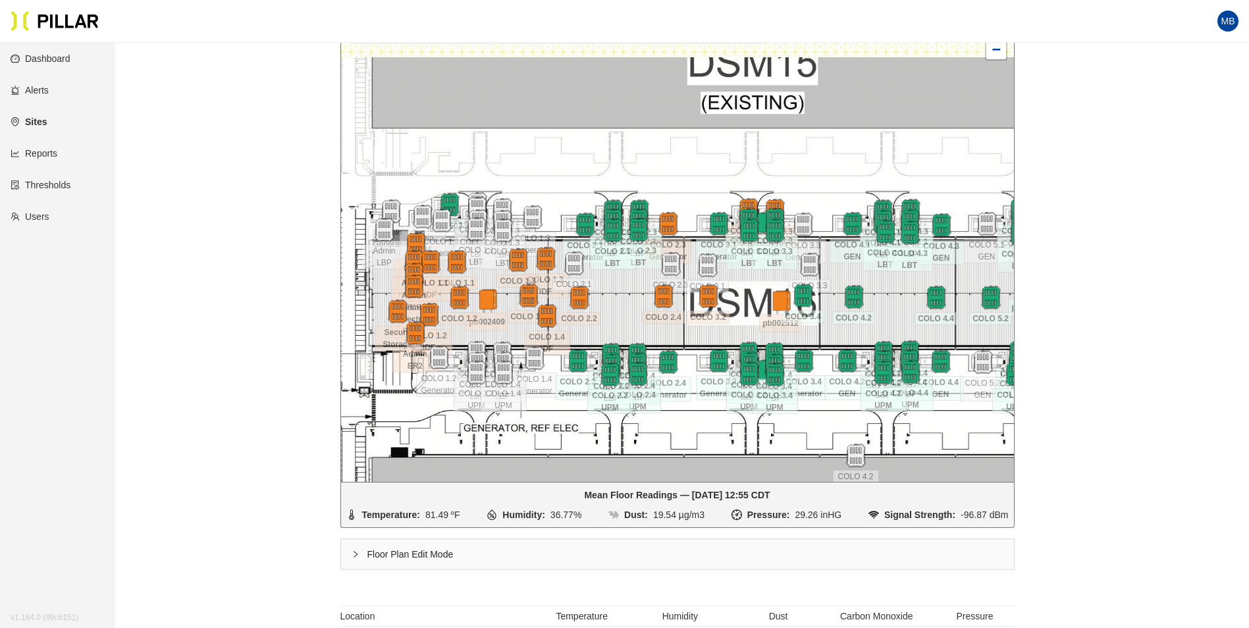
drag, startPoint x: 757, startPoint y: 181, endPoint x: 674, endPoint y: 168, distance: 84.7
click at [674, 168] on div at bounding box center [677, 247] width 673 height 470
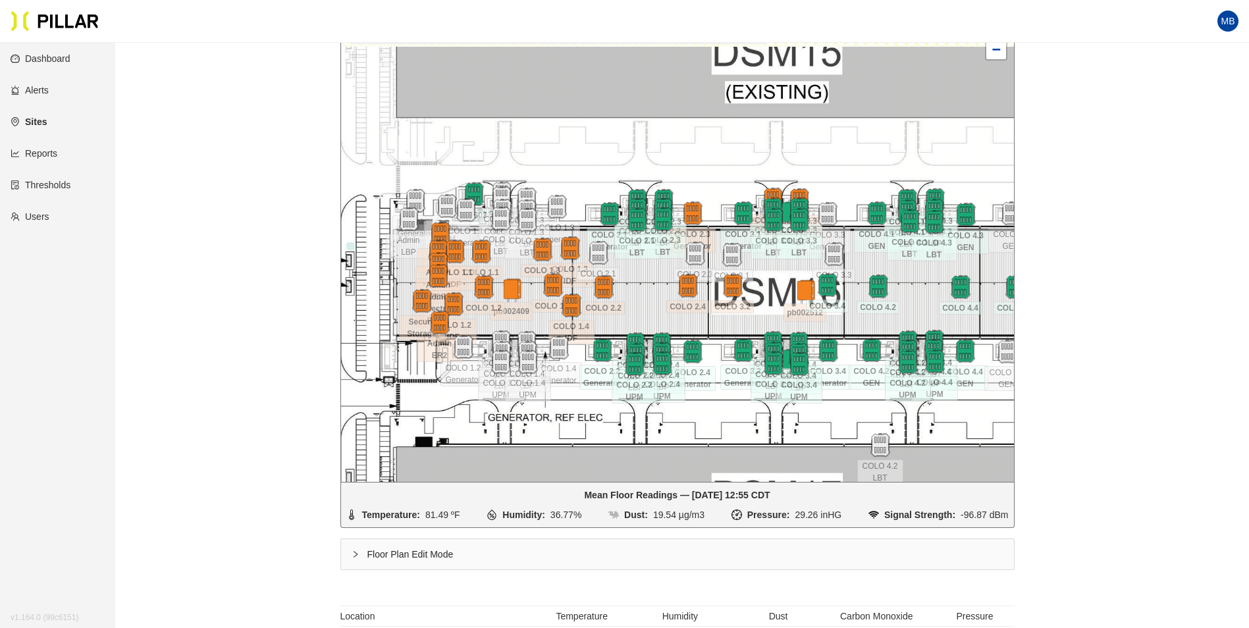
drag, startPoint x: 748, startPoint y: 292, endPoint x: 773, endPoint y: 282, distance: 27.2
click at [773, 282] on div at bounding box center [677, 247] width 673 height 470
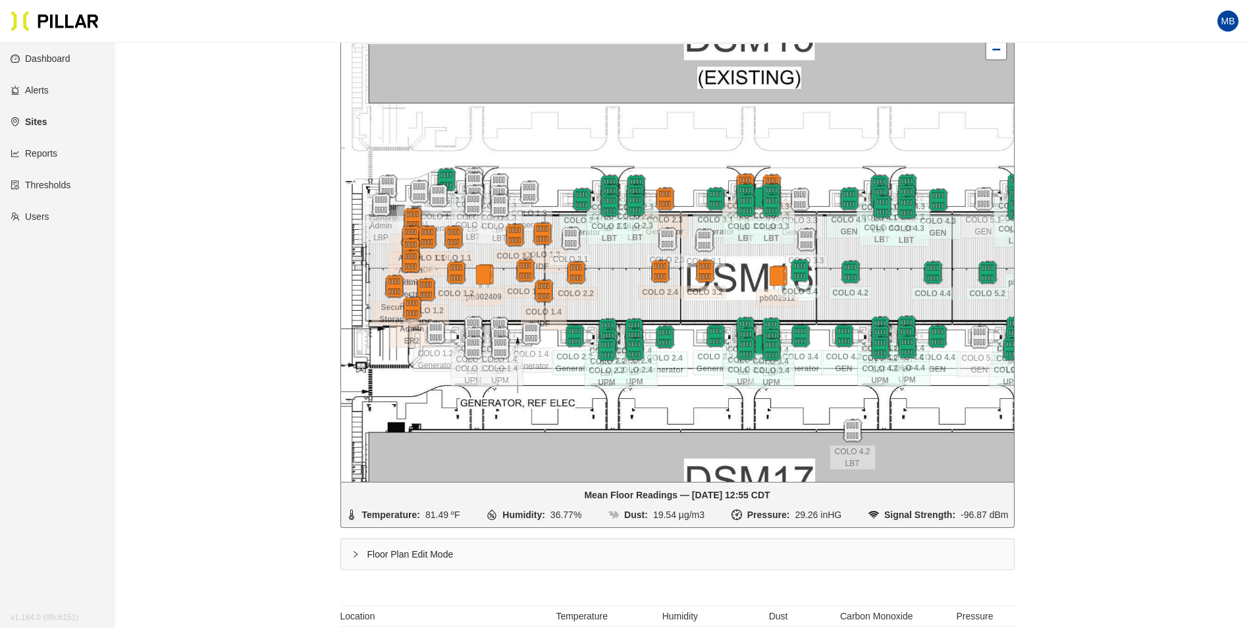
drag, startPoint x: 776, startPoint y: 277, endPoint x: 748, endPoint y: 263, distance: 31.2
click at [748, 263] on div at bounding box center [677, 247] width 673 height 470
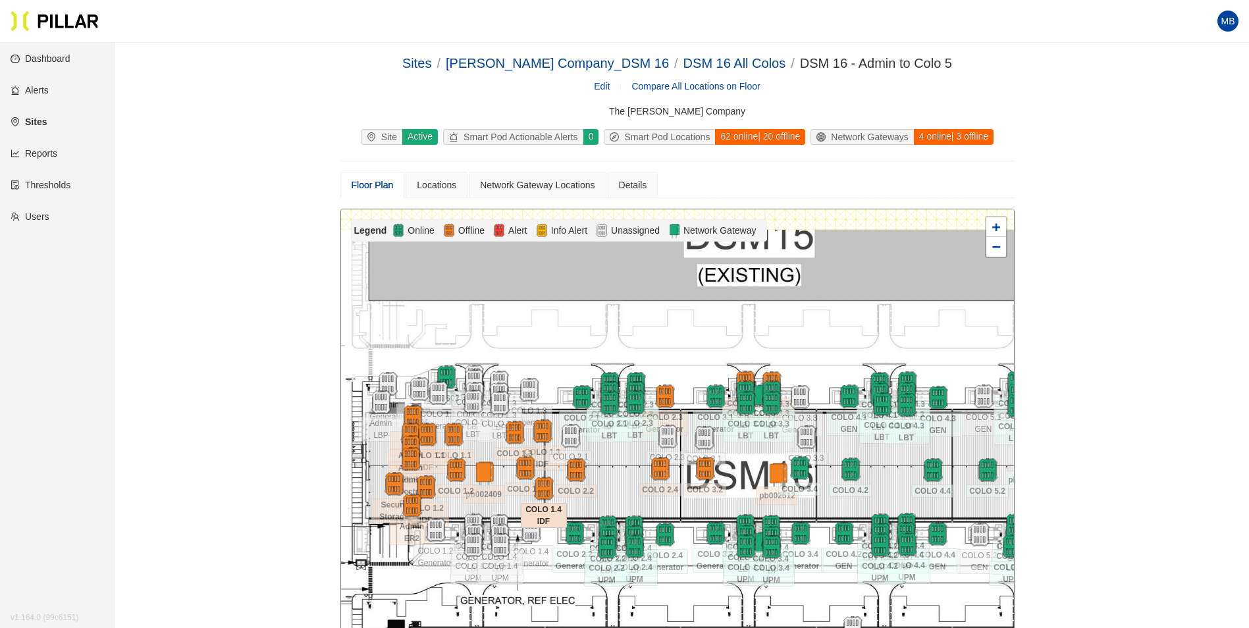
scroll to position [198, 0]
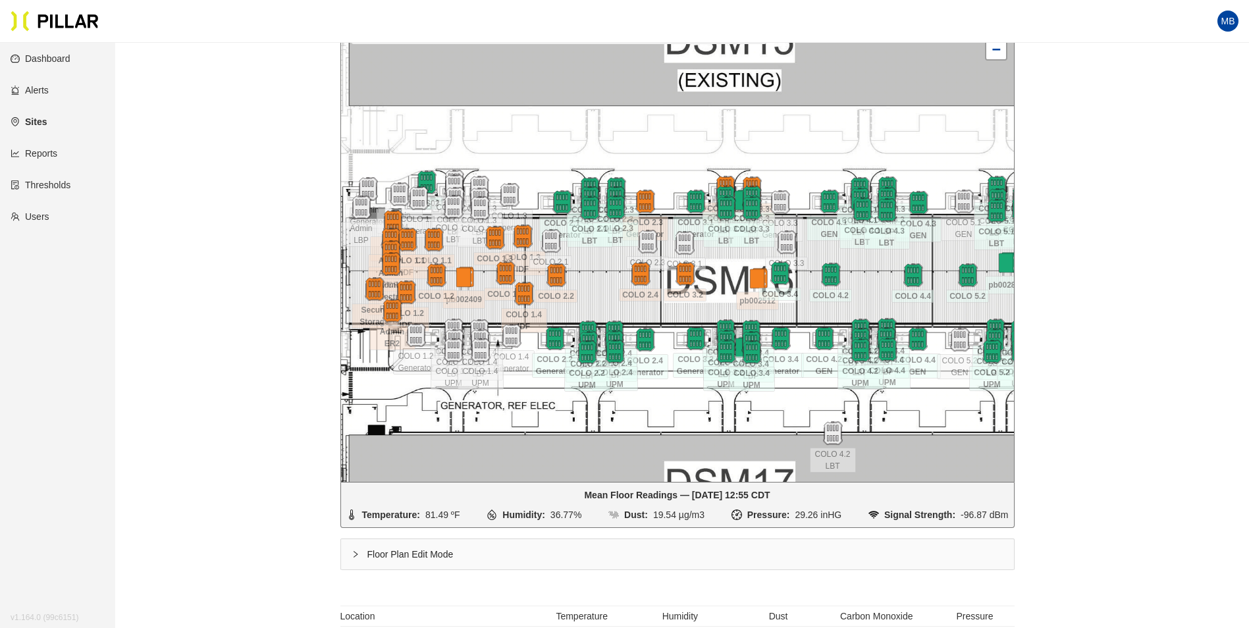
drag, startPoint x: 616, startPoint y: 276, endPoint x: 596, endPoint y: 279, distance: 19.9
click at [596, 279] on div at bounding box center [677, 247] width 673 height 470
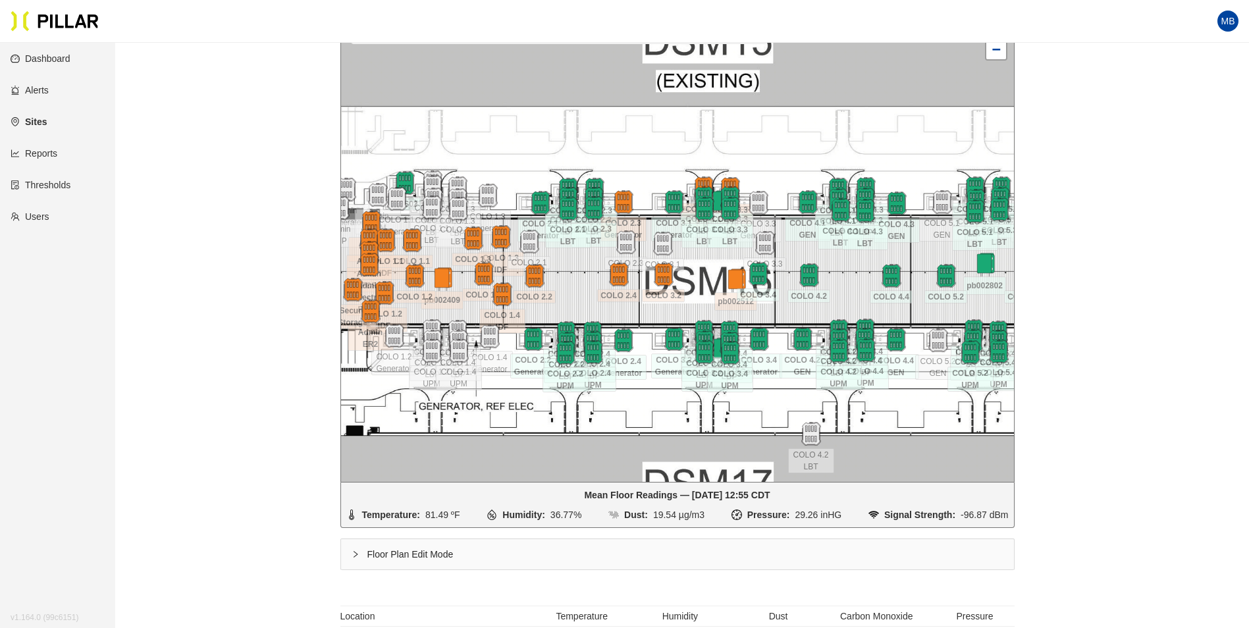
drag, startPoint x: 931, startPoint y: 385, endPoint x: 909, endPoint y: 386, distance: 21.7
click at [909, 386] on div at bounding box center [677, 247] width 673 height 470
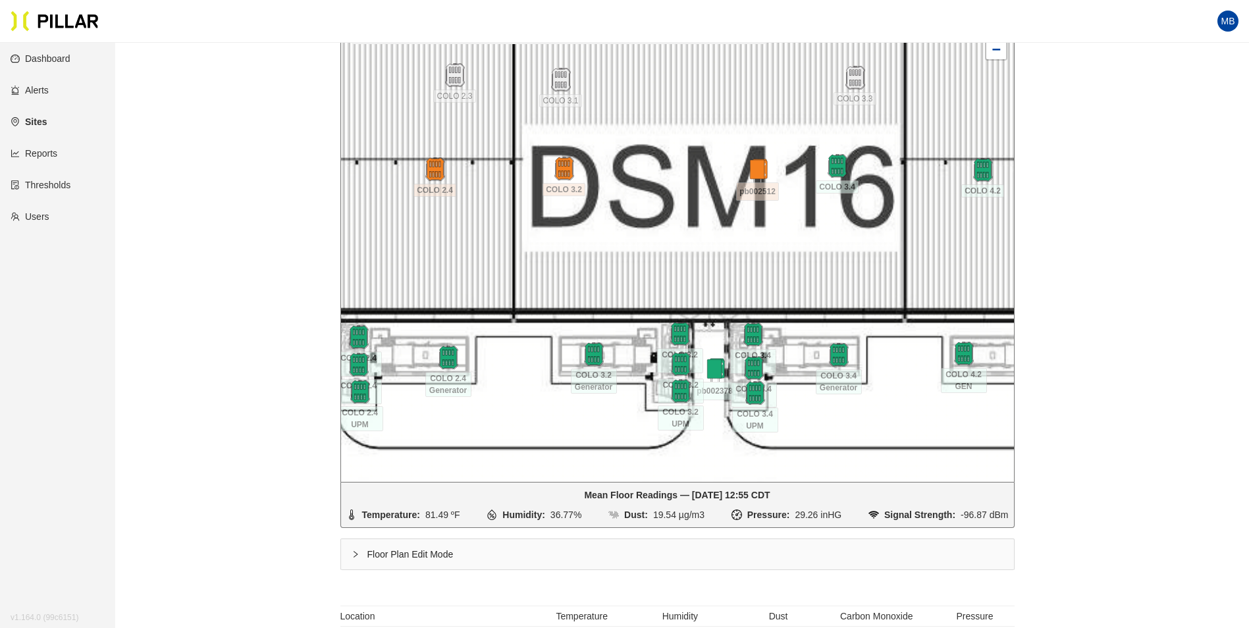
drag, startPoint x: 709, startPoint y: 296, endPoint x: 716, endPoint y: 339, distance: 44.1
click at [716, 339] on div at bounding box center [677, 247] width 673 height 470
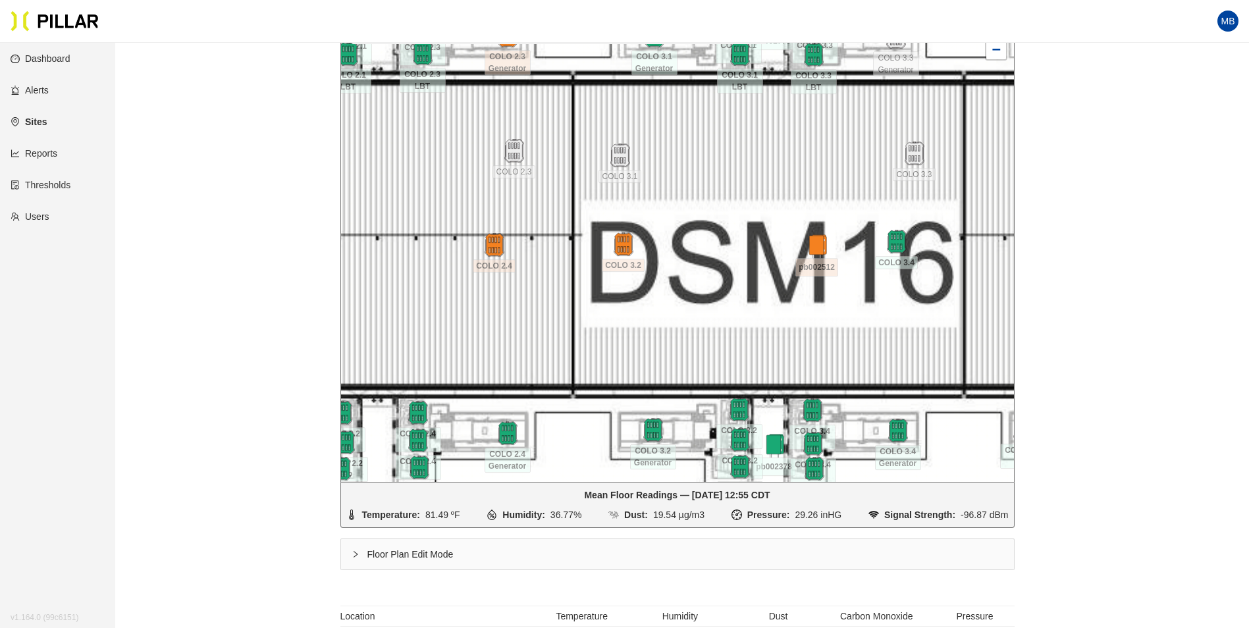
drag, startPoint x: 679, startPoint y: 259, endPoint x: 742, endPoint y: 329, distance: 93.7
click at [742, 329] on div at bounding box center [677, 247] width 673 height 470
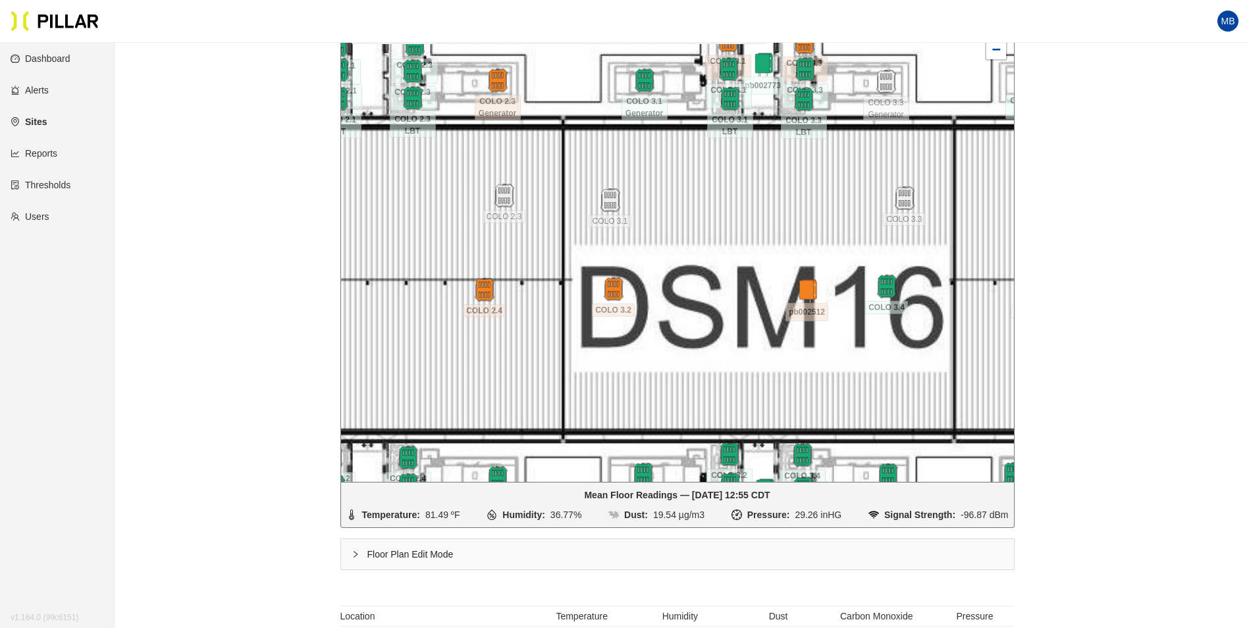
drag, startPoint x: 699, startPoint y: 263, endPoint x: 718, endPoint y: 373, distance: 111.6
click at [718, 373] on div at bounding box center [677, 247] width 673 height 470
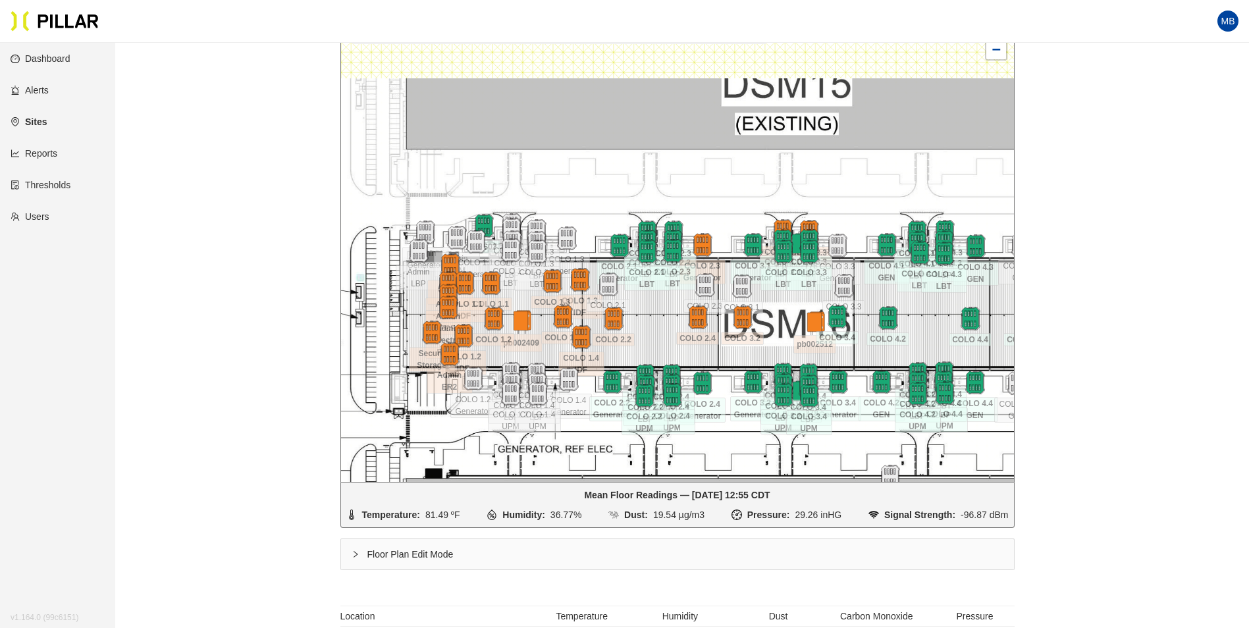
drag, startPoint x: 749, startPoint y: 292, endPoint x: 784, endPoint y: 345, distance: 63.7
click at [784, 345] on div at bounding box center [677, 247] width 673 height 470
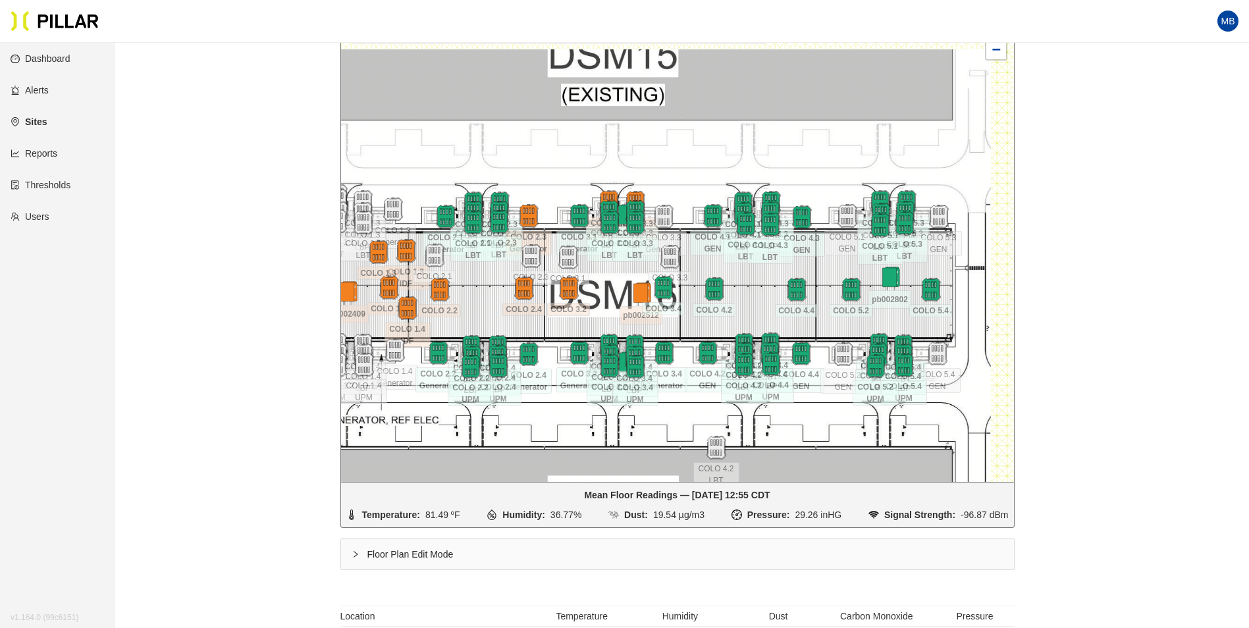
drag, startPoint x: 765, startPoint y: 334, endPoint x: 607, endPoint y: 305, distance: 160.7
click at [607, 305] on div at bounding box center [677, 247] width 673 height 470
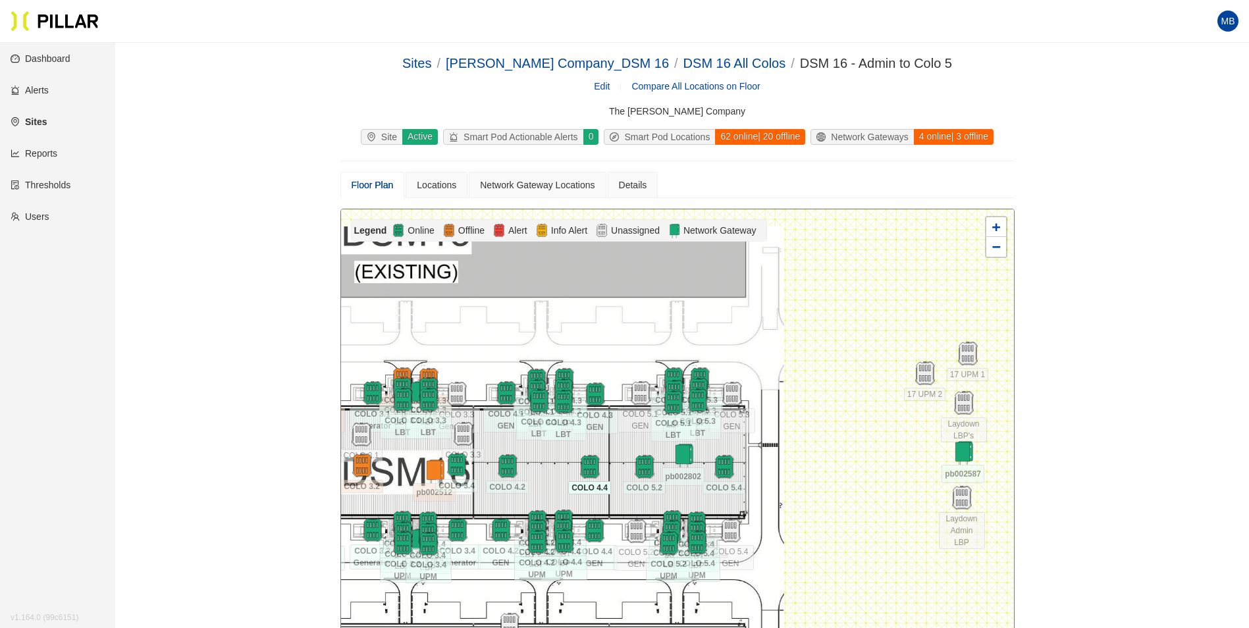
scroll to position [198, 0]
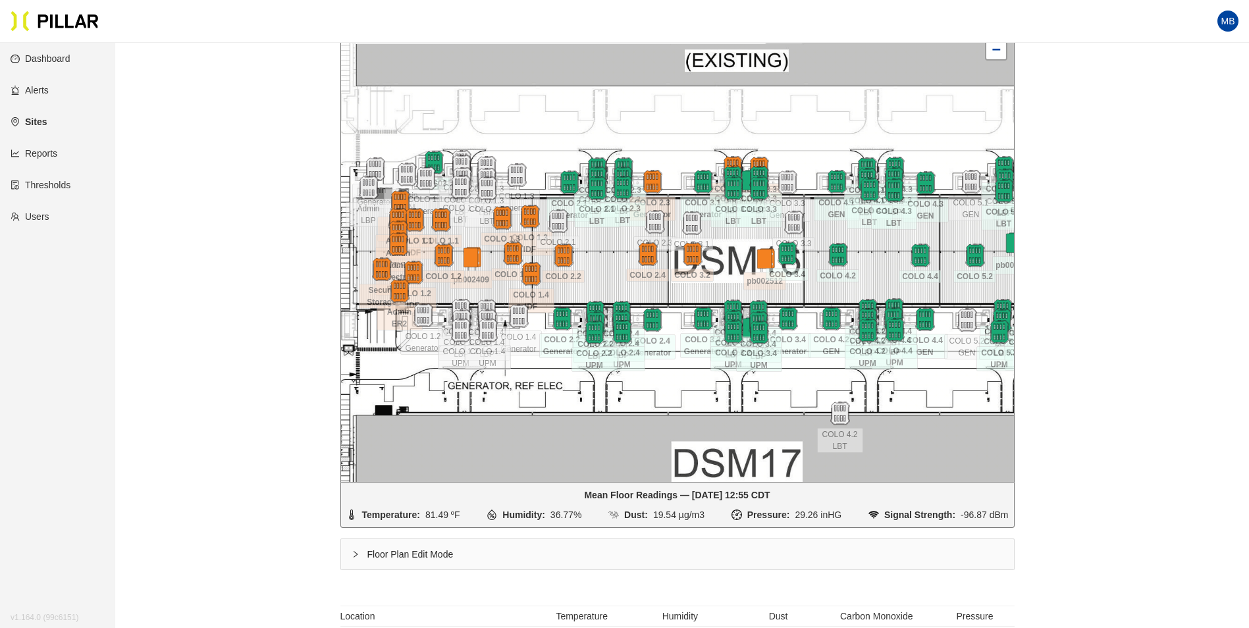
click at [881, 276] on div at bounding box center [677, 247] width 673 height 470
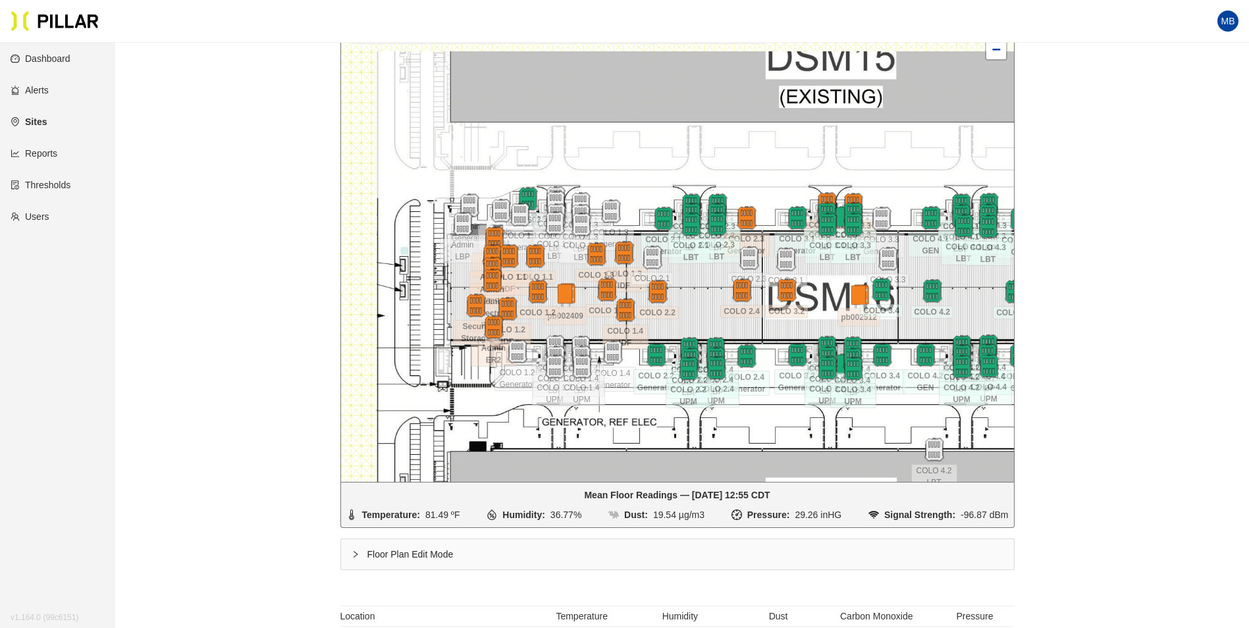
drag, startPoint x: 608, startPoint y: 256, endPoint x: 702, endPoint y: 292, distance: 100.9
click at [702, 292] on div at bounding box center [677, 247] width 673 height 470
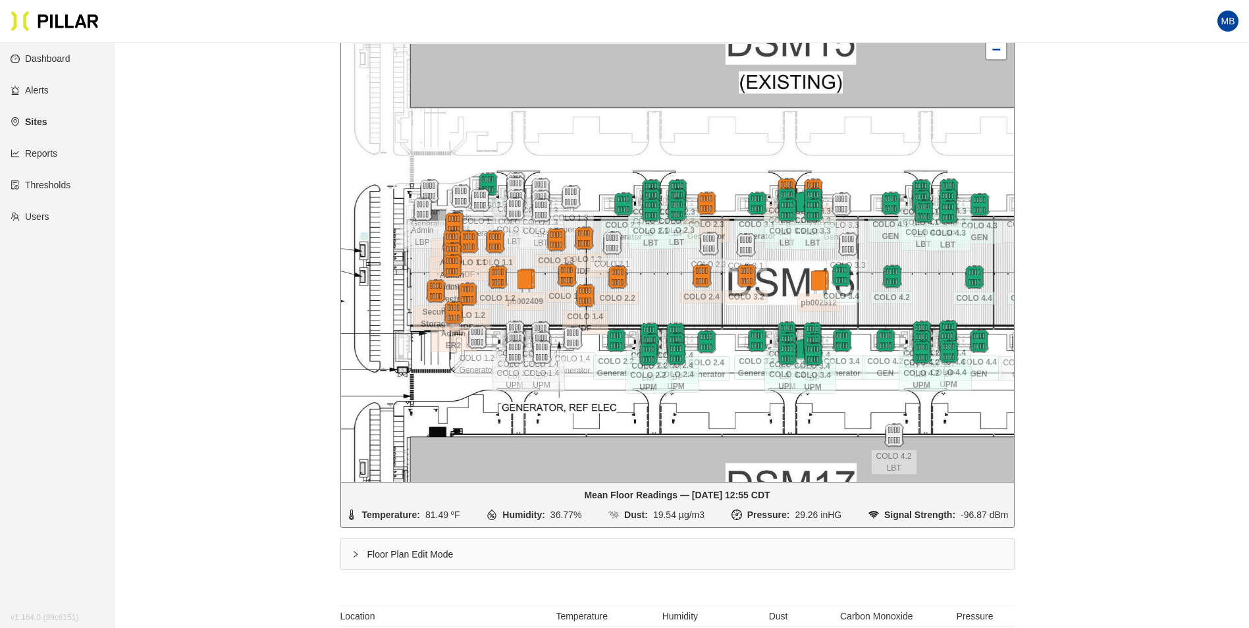
drag, startPoint x: 715, startPoint y: 284, endPoint x: 675, endPoint y: 270, distance: 42.7
click at [675, 270] on div at bounding box center [677, 247] width 673 height 470
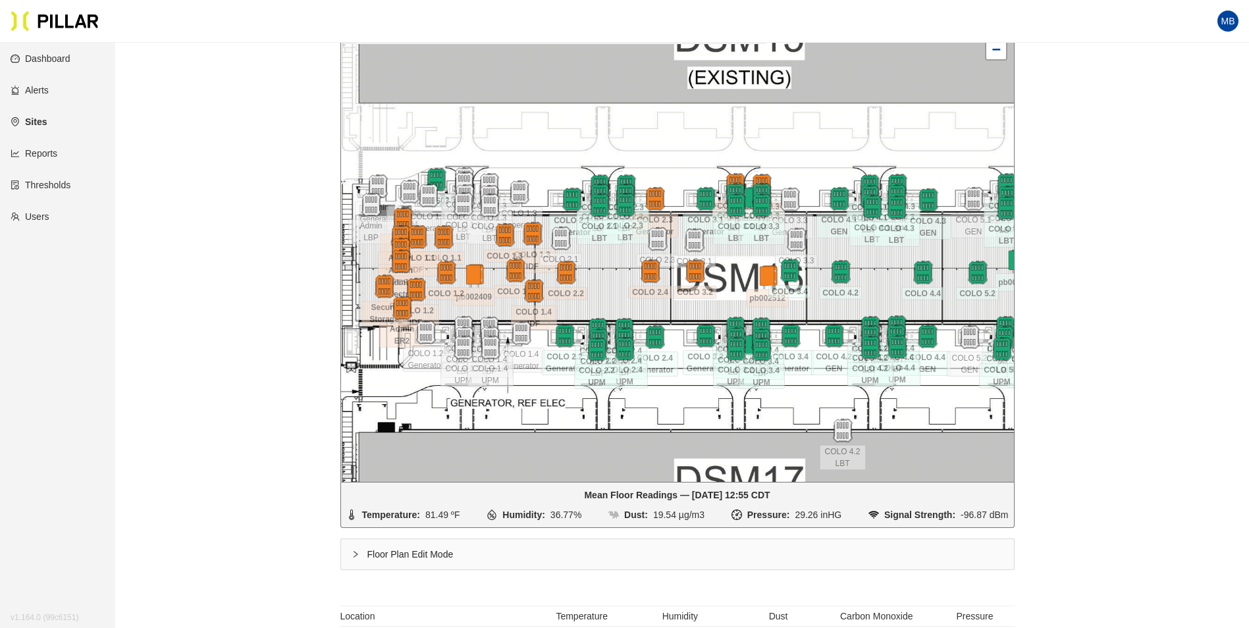
drag, startPoint x: 669, startPoint y: 283, endPoint x: 617, endPoint y: 279, distance: 52.2
click at [617, 279] on div at bounding box center [677, 247] width 673 height 470
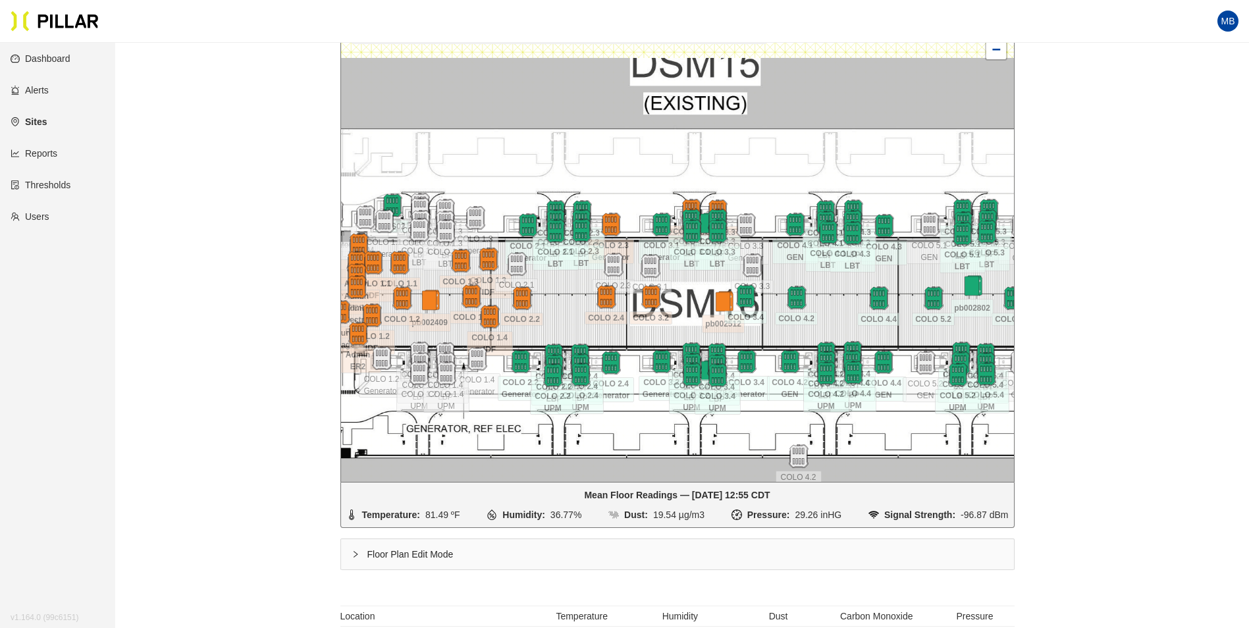
drag, startPoint x: 742, startPoint y: 268, endPoint x: 698, endPoint y: 294, distance: 50.5
click at [698, 294] on div at bounding box center [677, 247] width 673 height 470
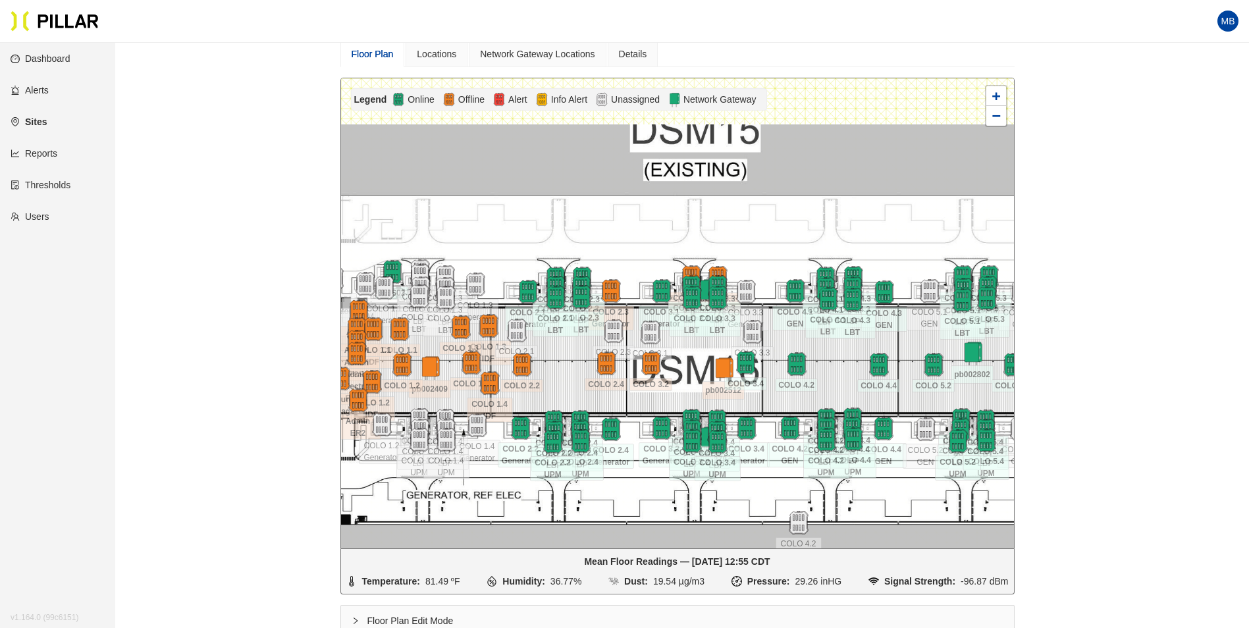
scroll to position [111, 0]
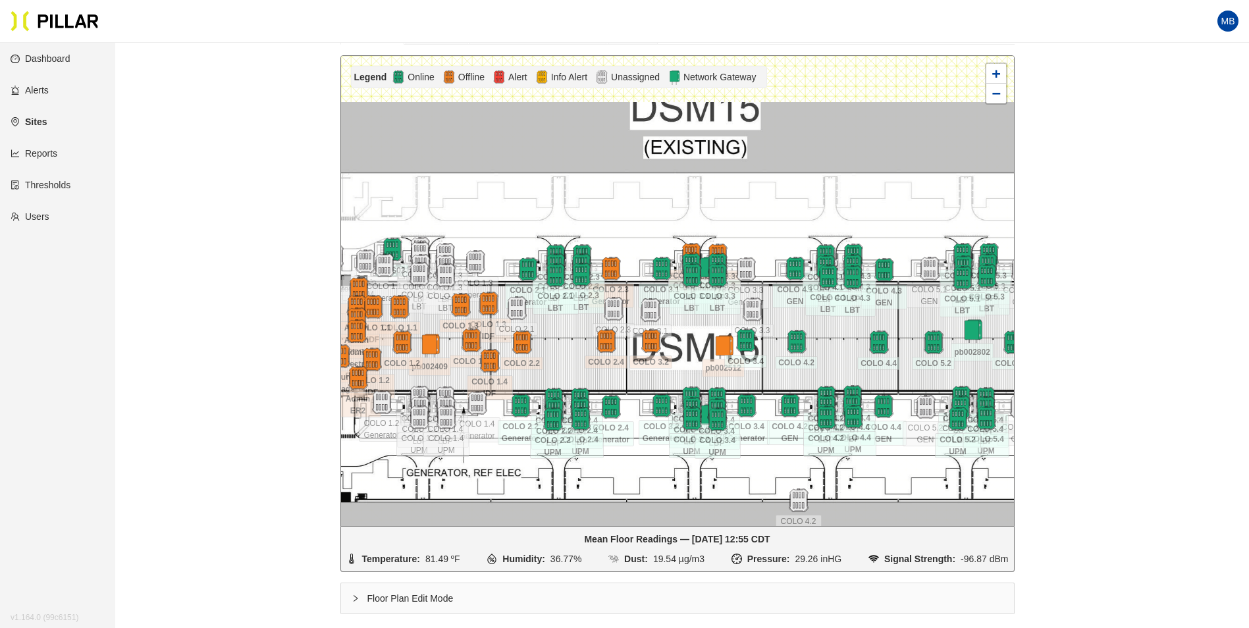
scroll to position [132, 0]
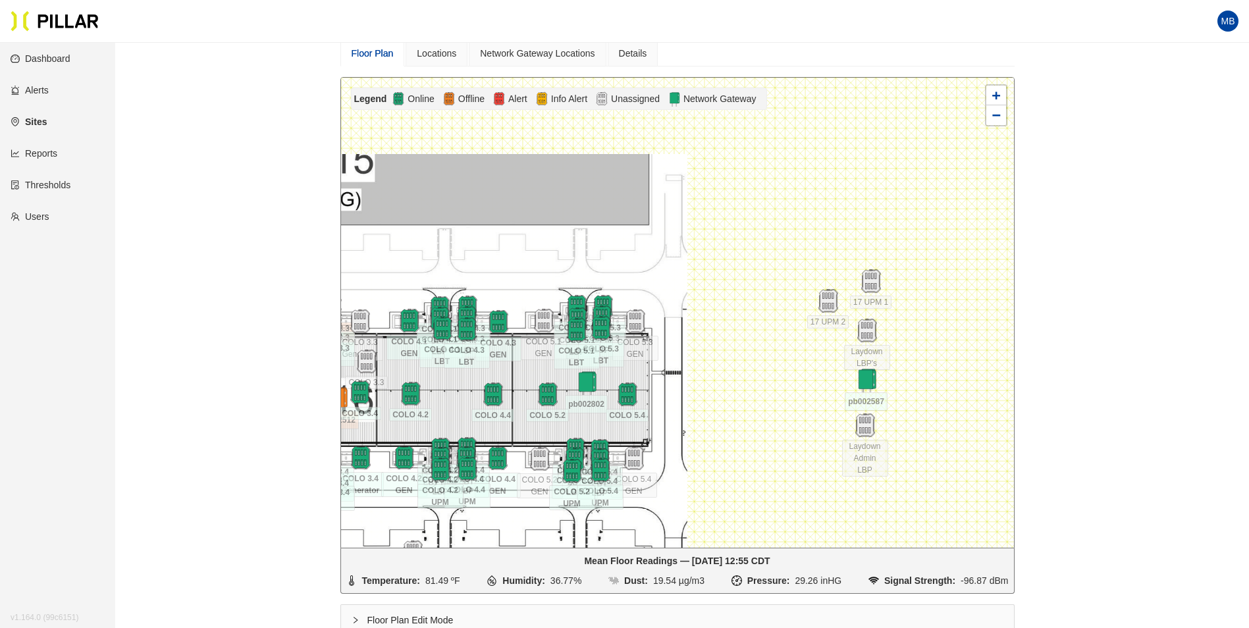
drag, startPoint x: 961, startPoint y: 227, endPoint x: 575, endPoint y: 257, distance: 387.1
click at [575, 257] on div at bounding box center [677, 313] width 673 height 470
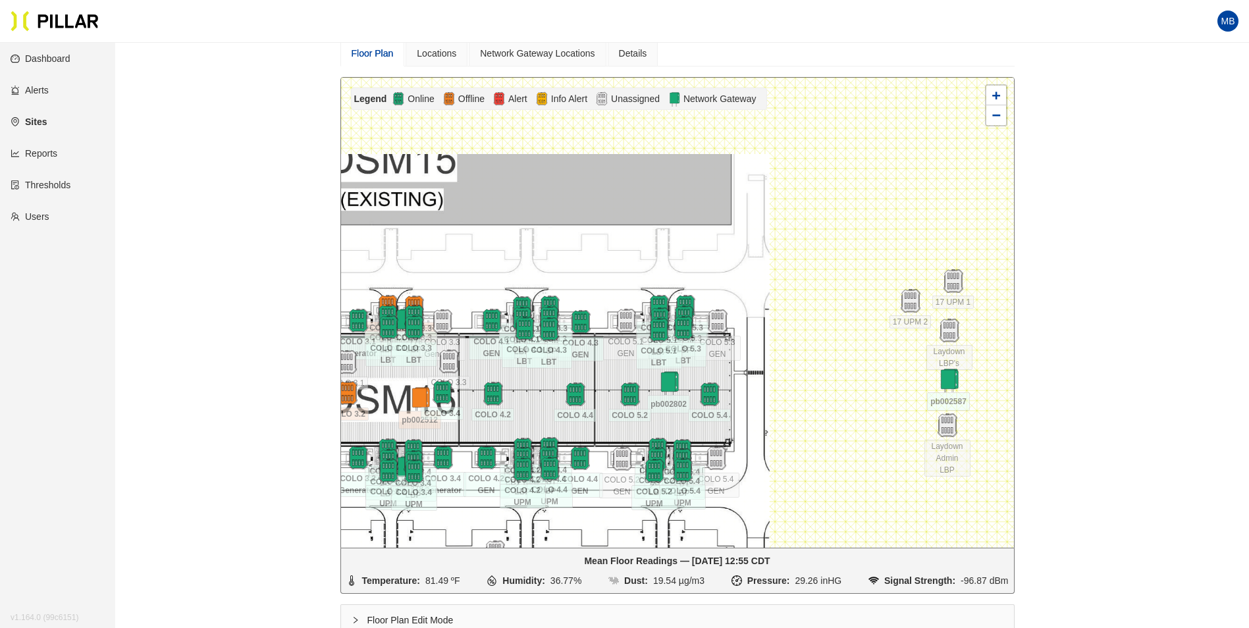
scroll to position [132, 0]
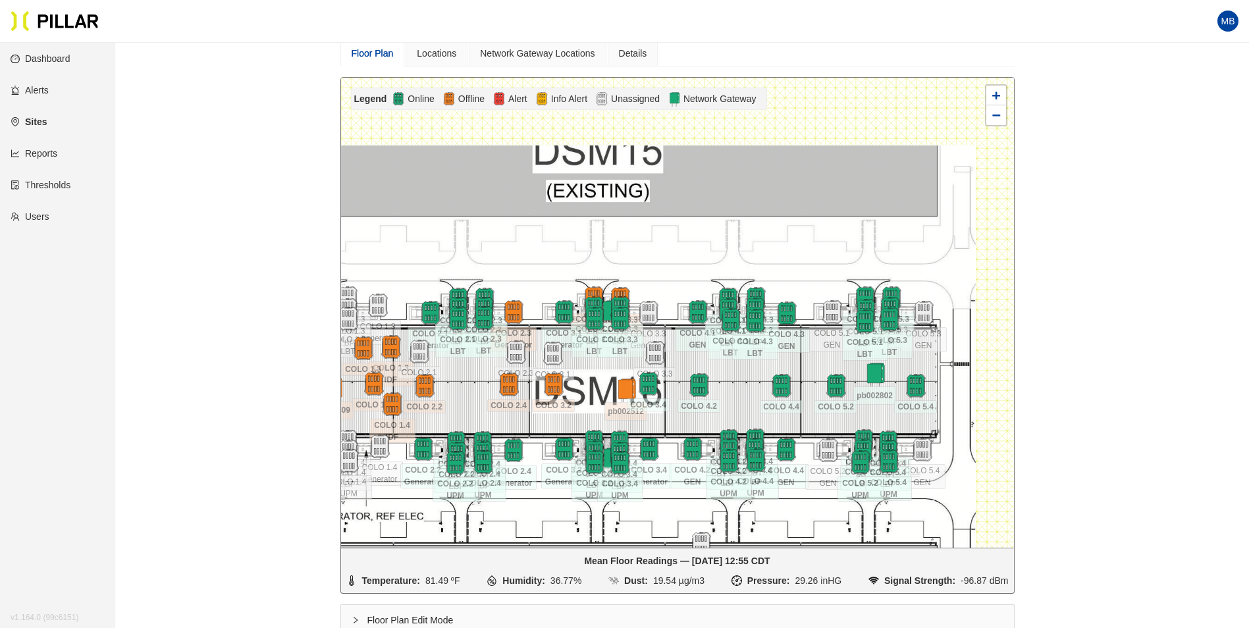
drag, startPoint x: 628, startPoint y: 263, endPoint x: 880, endPoint y: 237, distance: 253.5
click at [880, 237] on div at bounding box center [677, 313] width 673 height 470
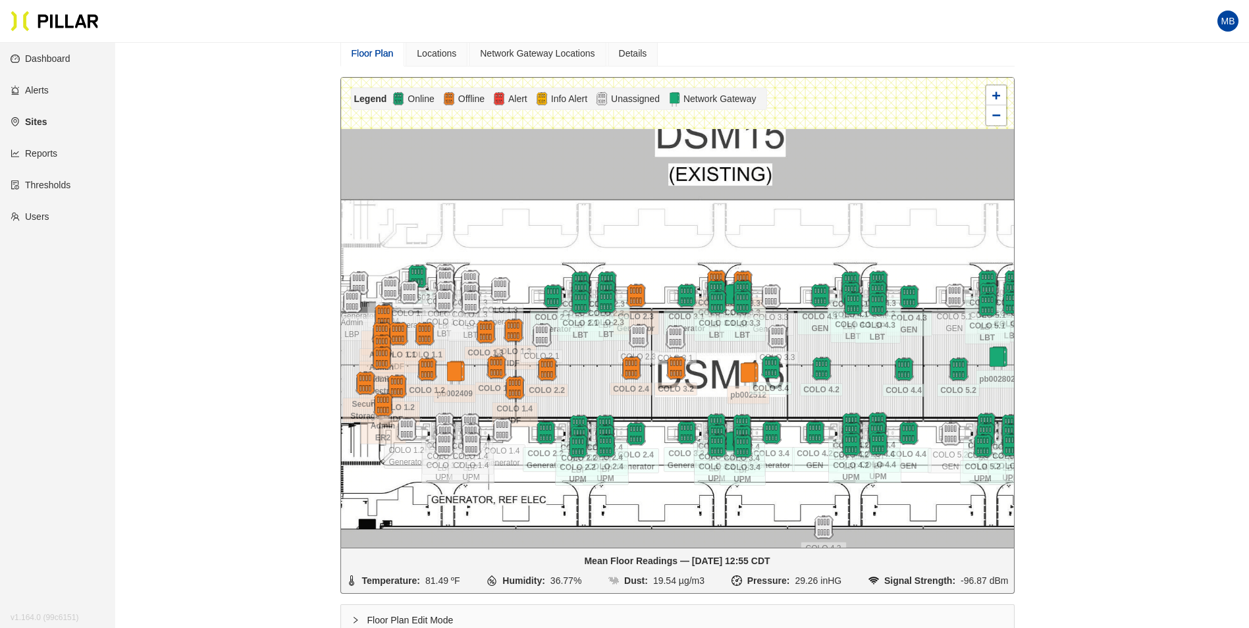
drag, startPoint x: 651, startPoint y: 238, endPoint x: 781, endPoint y: 235, distance: 130.4
click at [781, 235] on div at bounding box center [677, 313] width 673 height 470
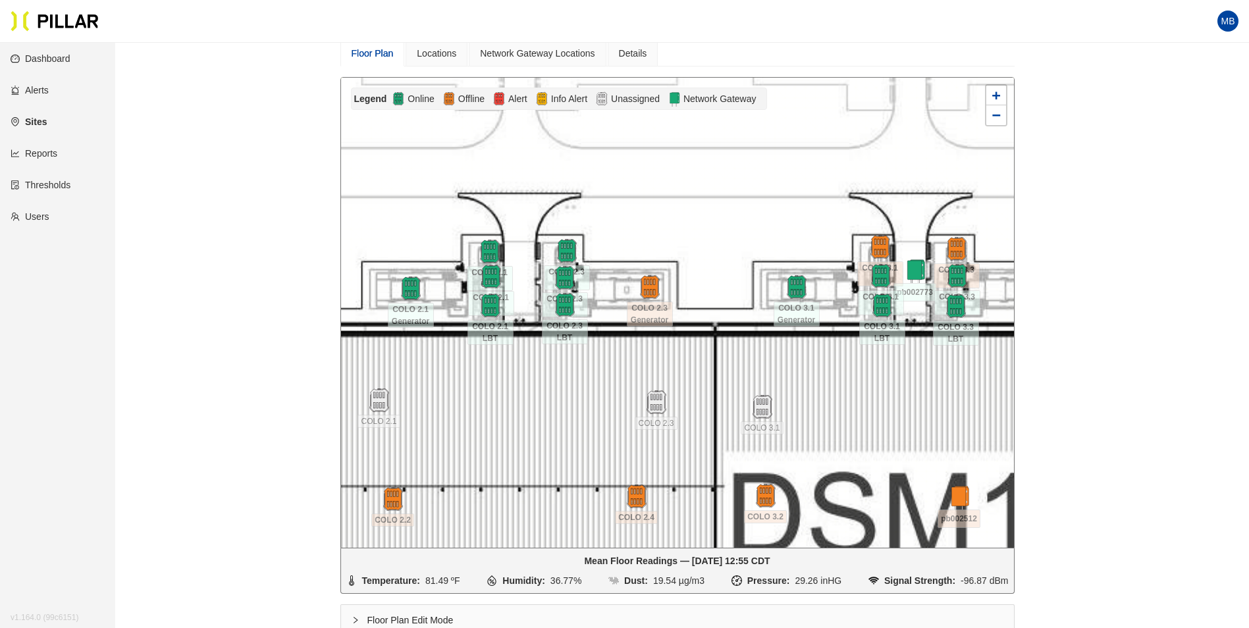
drag, startPoint x: 594, startPoint y: 257, endPoint x: 761, endPoint y: 257, distance: 167.3
click at [761, 257] on div at bounding box center [677, 313] width 673 height 470
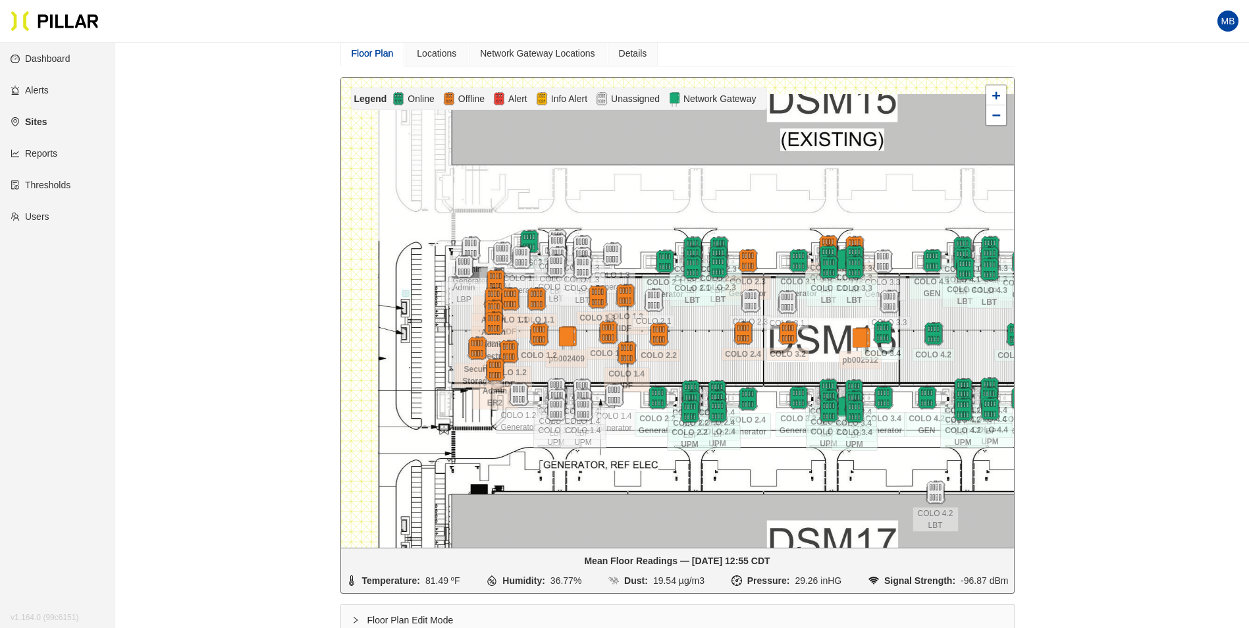
drag, startPoint x: 541, startPoint y: 207, endPoint x: 610, endPoint y: 212, distance: 70.0
click at [610, 212] on div at bounding box center [677, 313] width 673 height 470
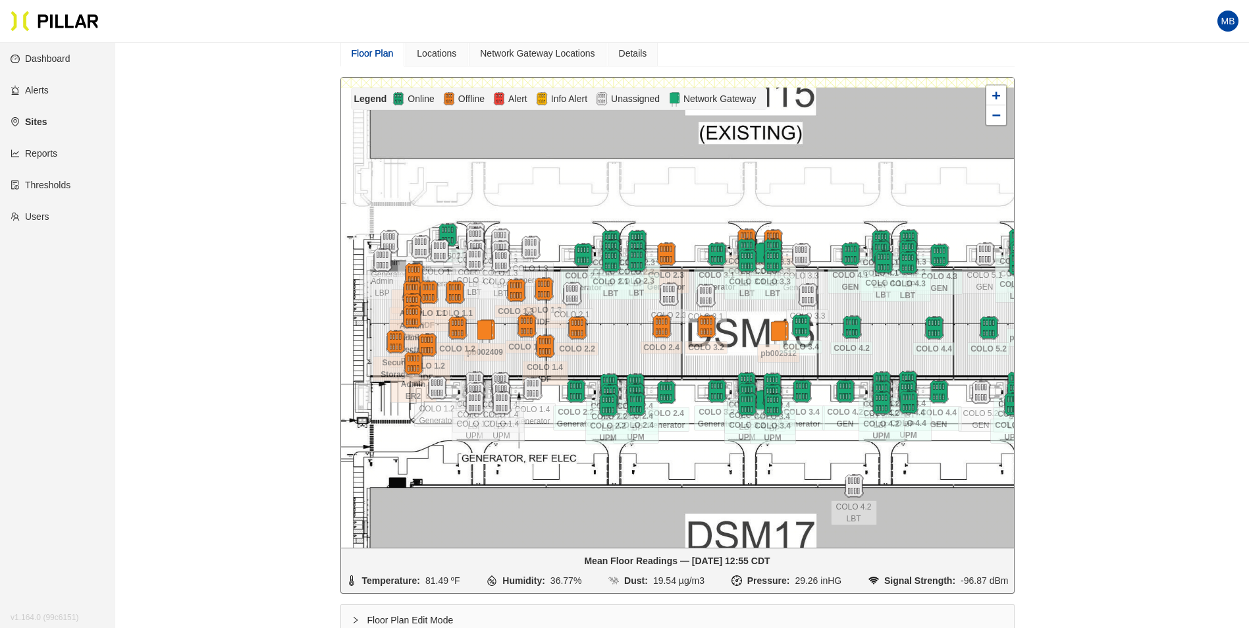
drag, startPoint x: 903, startPoint y: 222, endPoint x: 820, endPoint y: 215, distance: 83.3
click at [821, 215] on div at bounding box center [677, 313] width 673 height 470
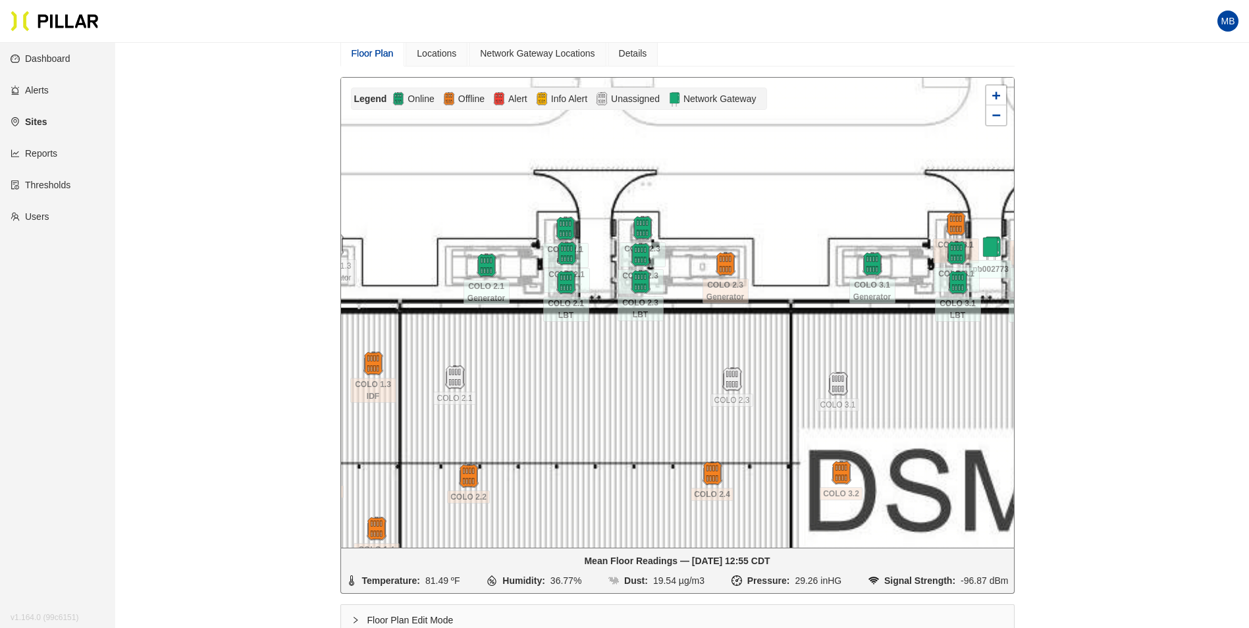
click at [859, 192] on div at bounding box center [677, 313] width 673 height 470
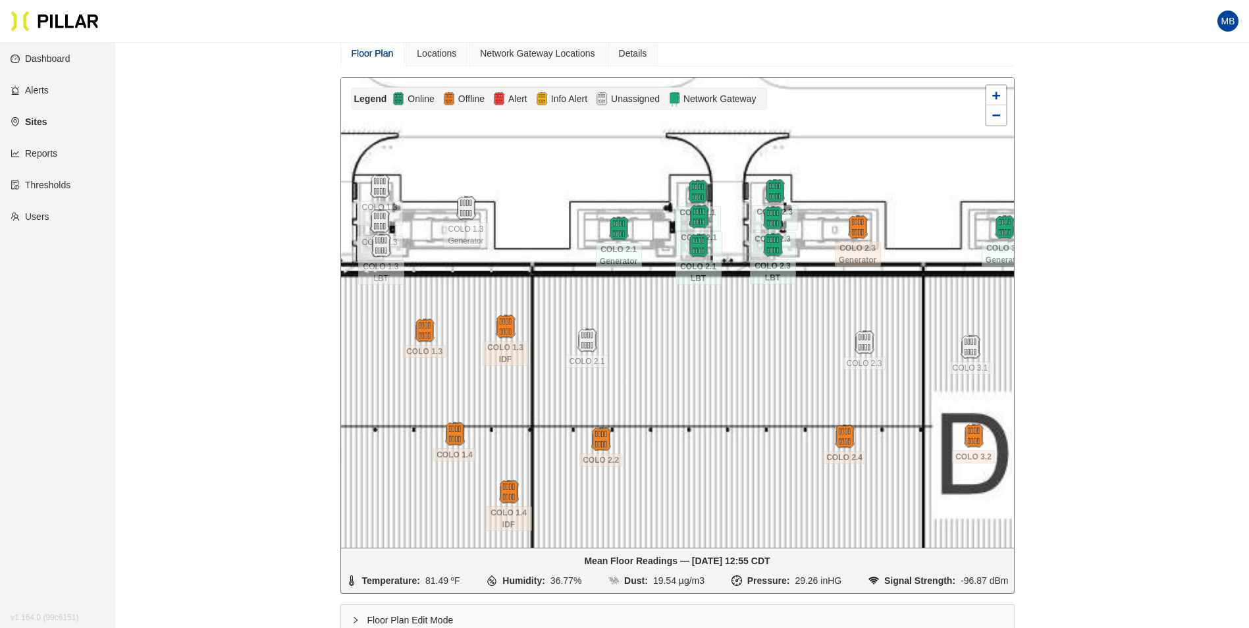
drag, startPoint x: 597, startPoint y: 250, endPoint x: 729, endPoint y: 213, distance: 137.4
click at [729, 213] on div at bounding box center [677, 313] width 673 height 470
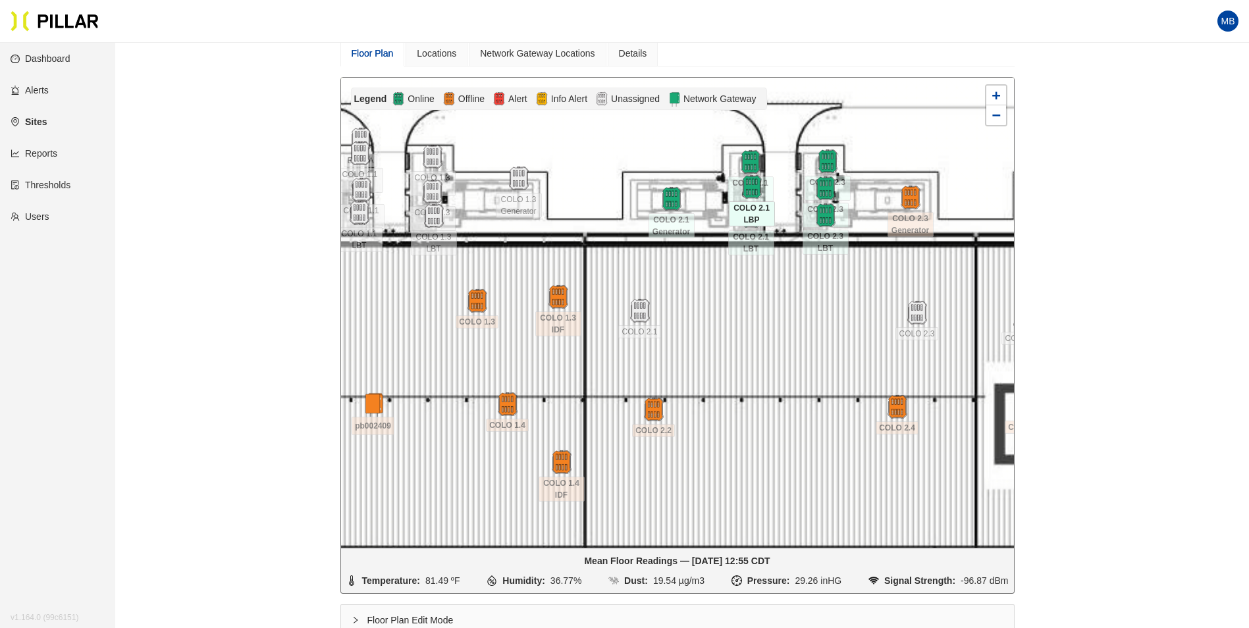
drag, startPoint x: 729, startPoint y: 213, endPoint x: 773, endPoint y: 189, distance: 50.1
click at [788, 178] on div at bounding box center [677, 313] width 673 height 470
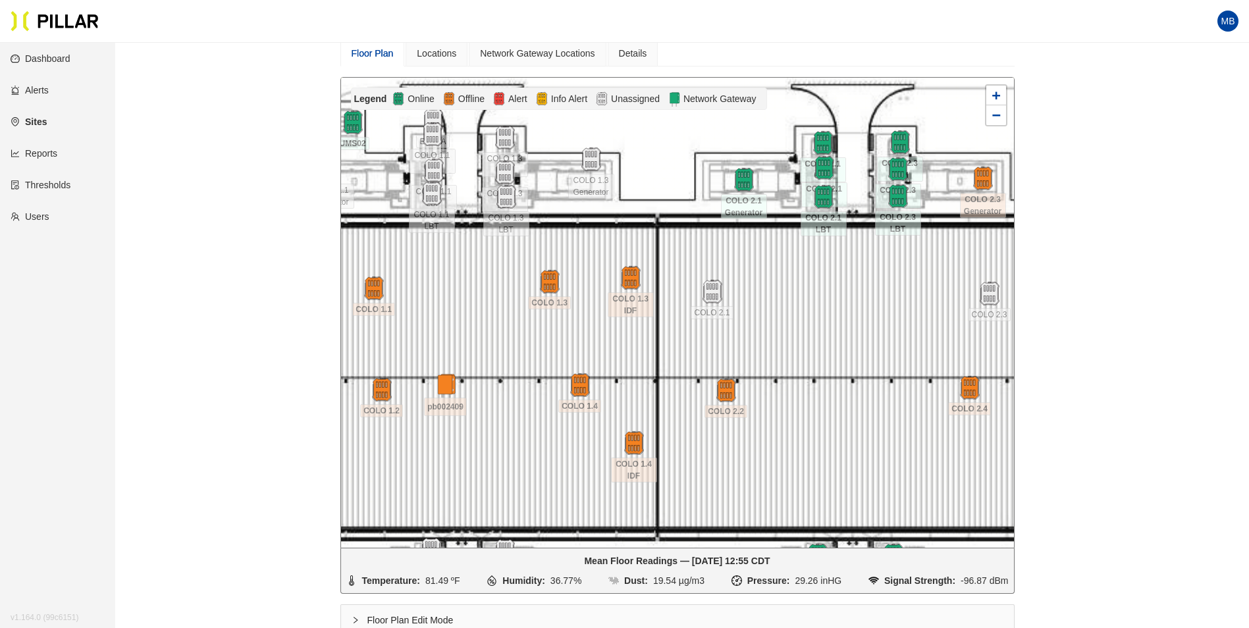
drag, startPoint x: 613, startPoint y: 180, endPoint x: 680, endPoint y: 165, distance: 68.1
click at [680, 165] on div at bounding box center [677, 313] width 673 height 470
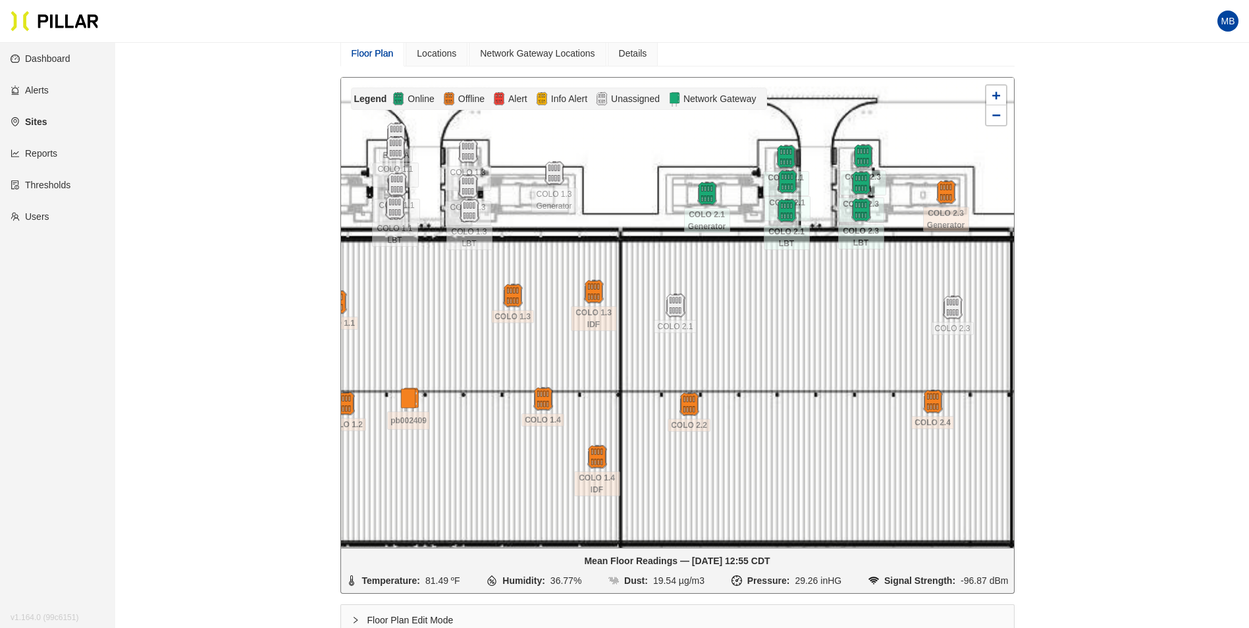
drag, startPoint x: 680, startPoint y: 165, endPoint x: 644, endPoint y: 178, distance: 38.3
click at [631, 183] on div at bounding box center [677, 313] width 673 height 470
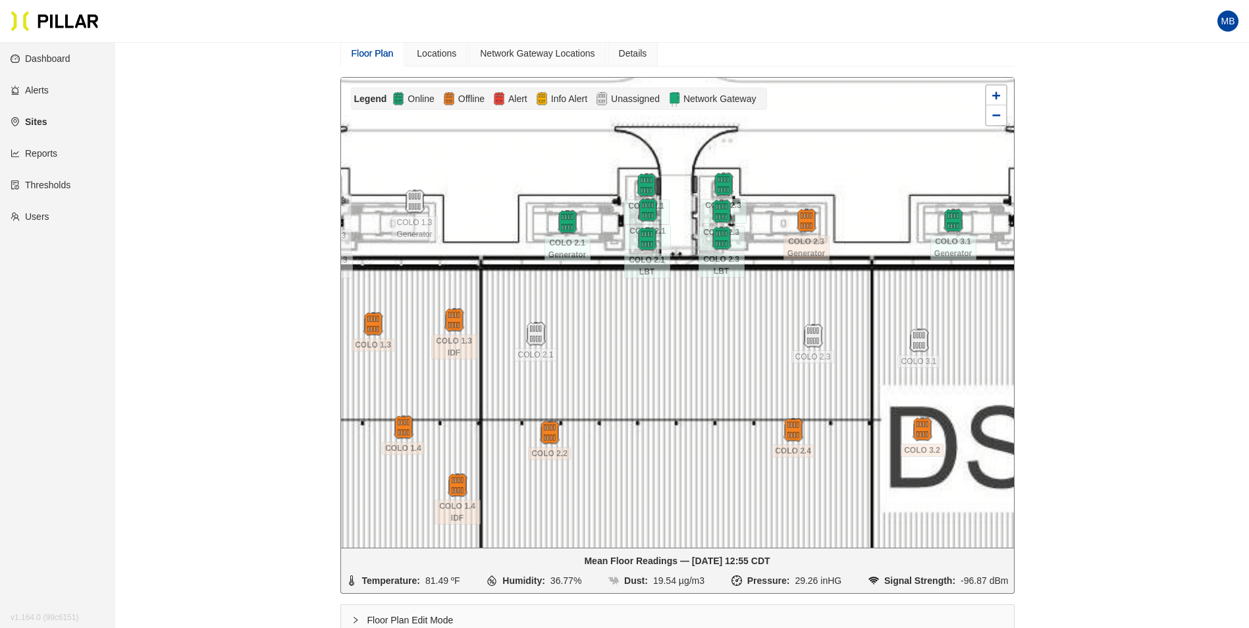
drag, startPoint x: 917, startPoint y: 146, endPoint x: 765, endPoint y: 174, distance: 154.0
click at [765, 174] on div at bounding box center [677, 313] width 673 height 470
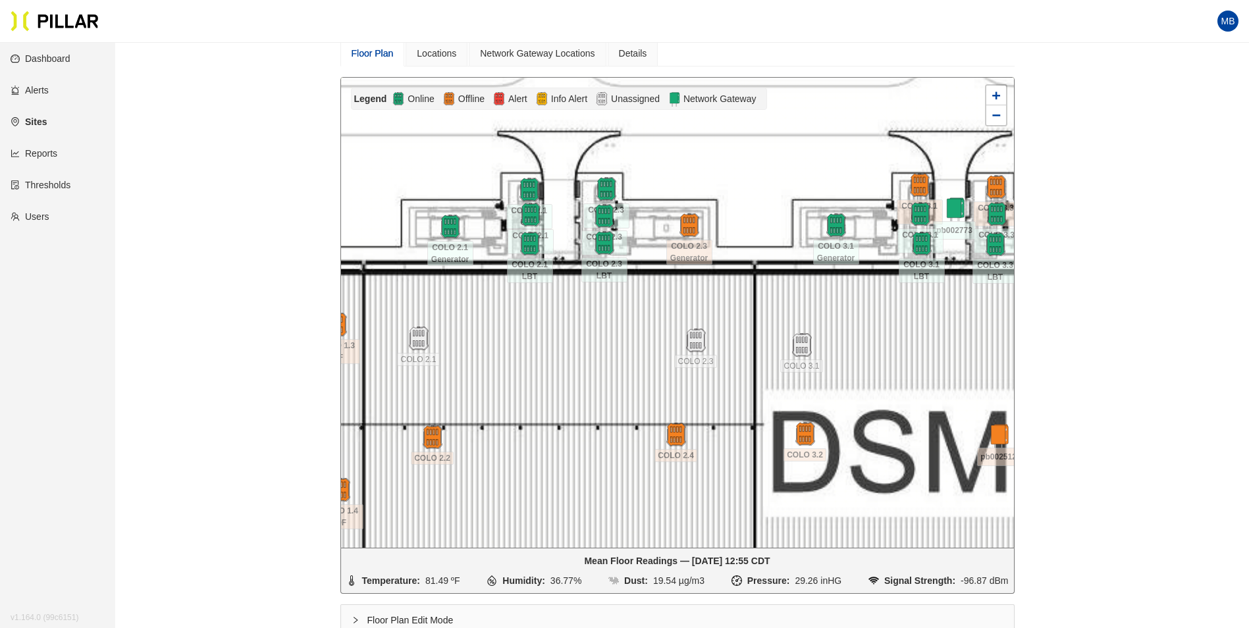
drag, startPoint x: 875, startPoint y: 184, endPoint x: 776, endPoint y: 185, distance: 98.1
click at [776, 185] on div at bounding box center [677, 313] width 673 height 470
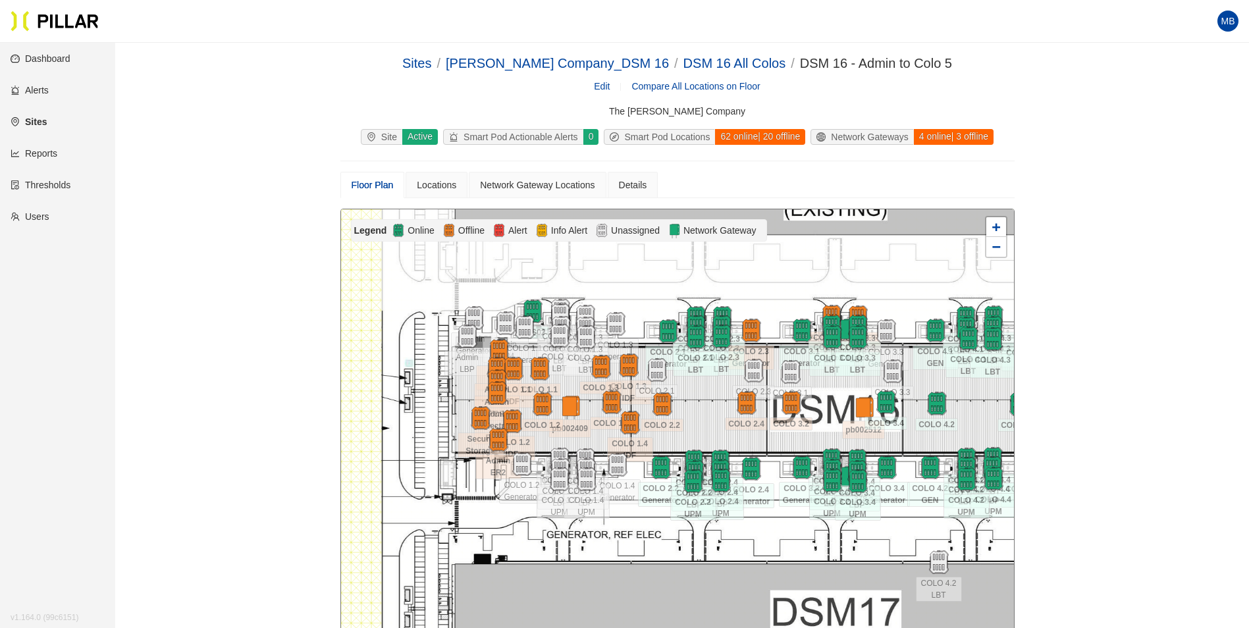
scroll to position [132, 0]
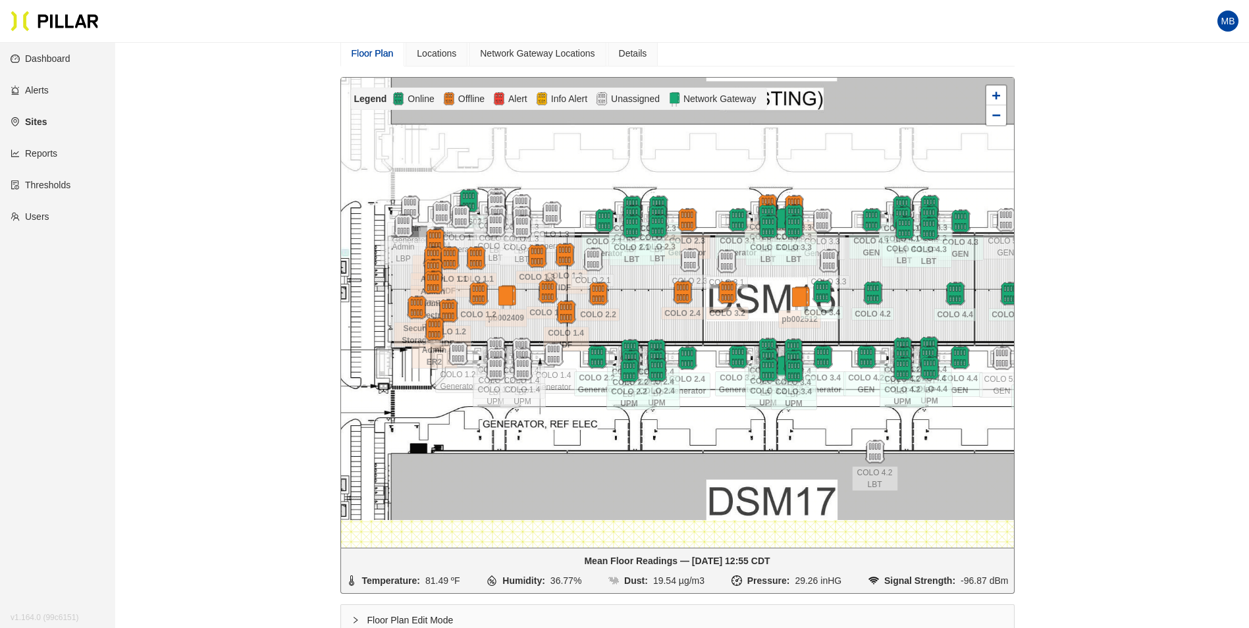
drag, startPoint x: 780, startPoint y: 180, endPoint x: 730, endPoint y: 199, distance: 52.7
click at [730, 199] on div at bounding box center [677, 313] width 673 height 470
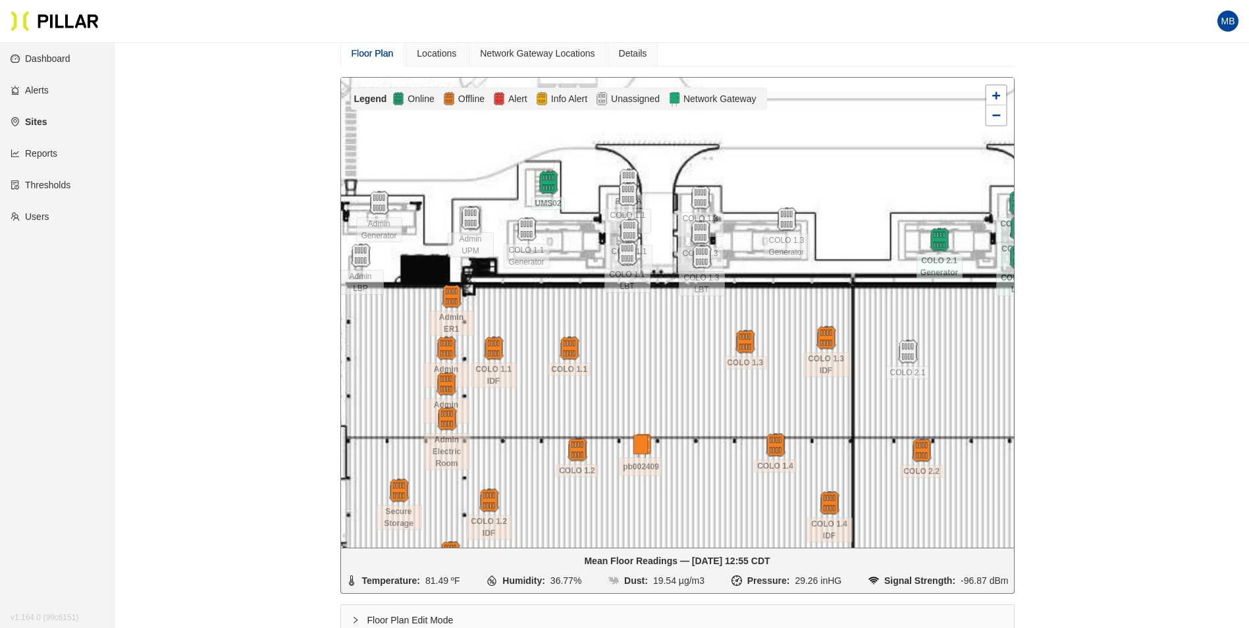
drag, startPoint x: 437, startPoint y: 225, endPoint x: 443, endPoint y: 230, distance: 8.4
click at [443, 230] on div at bounding box center [677, 313] width 673 height 470
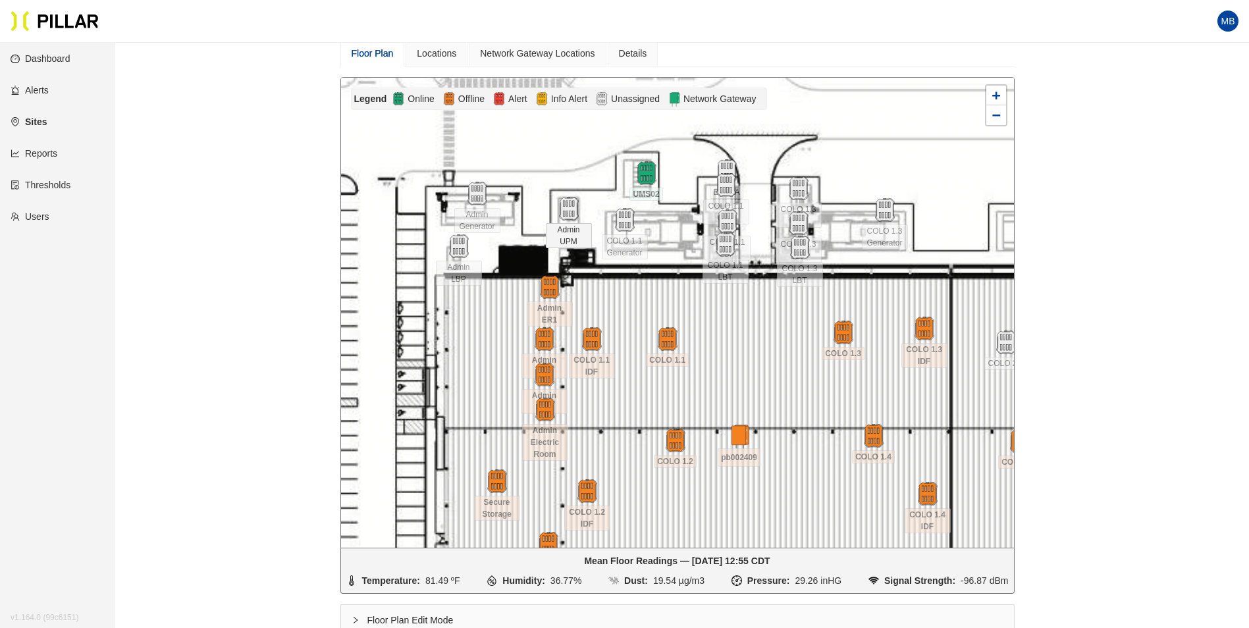
drag, startPoint x: 443, startPoint y: 230, endPoint x: 557, endPoint y: 218, distance: 114.5
click at [549, 218] on div at bounding box center [677, 313] width 673 height 470
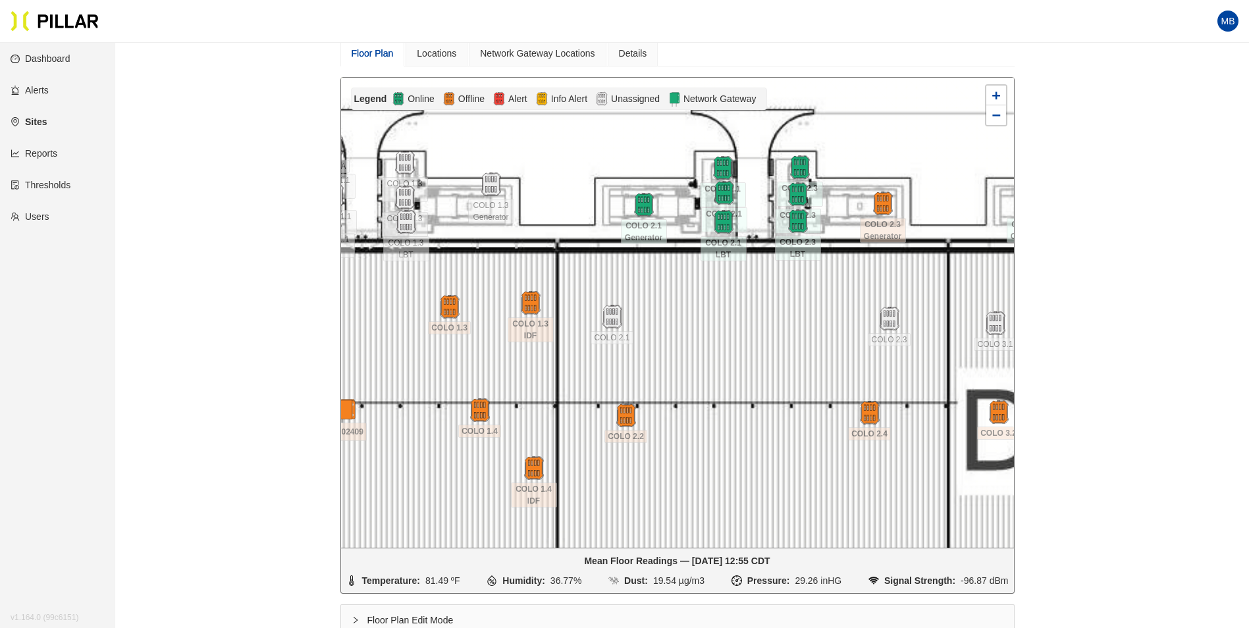
drag, startPoint x: 945, startPoint y: 226, endPoint x: 542, endPoint y: 202, distance: 403.7
click at [541, 202] on div at bounding box center [677, 313] width 673 height 470
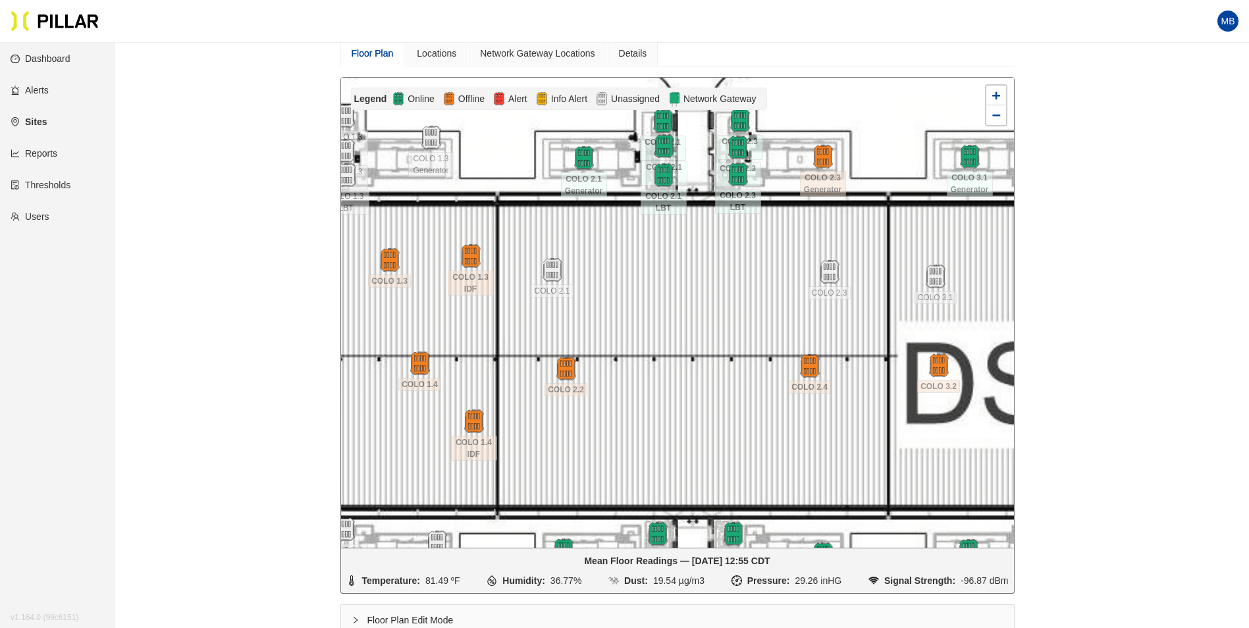
drag, startPoint x: 913, startPoint y: 168, endPoint x: 838, endPoint y: 118, distance: 90.2
click at [838, 119] on div at bounding box center [677, 313] width 673 height 470
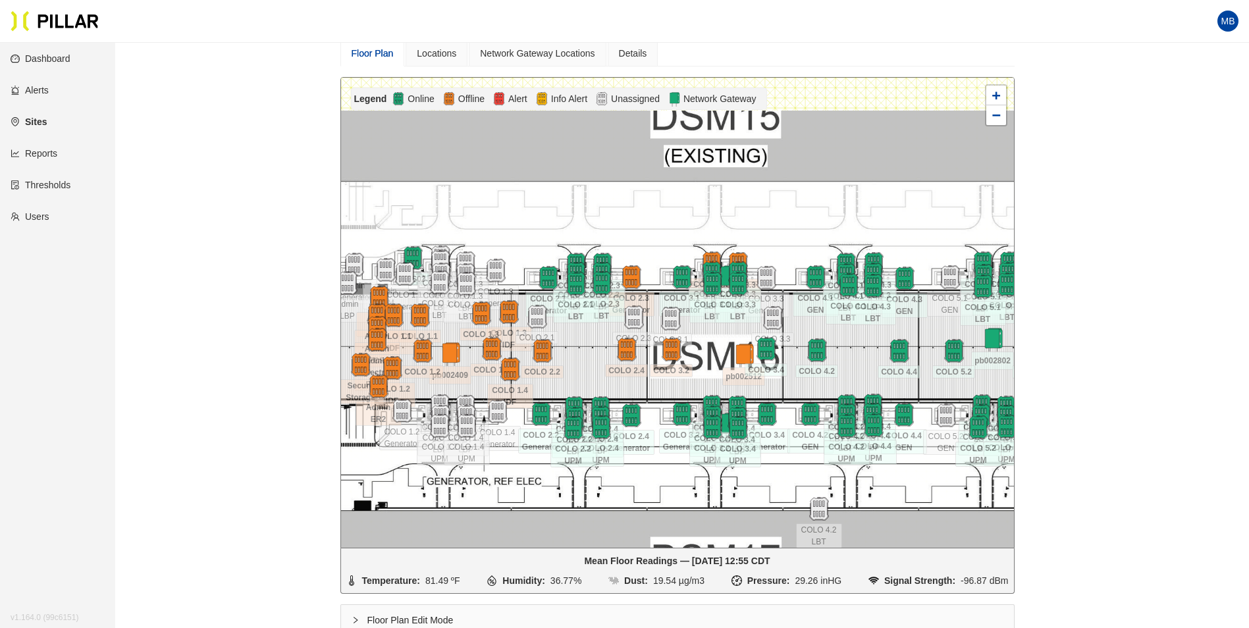
drag, startPoint x: 940, startPoint y: 233, endPoint x: 776, endPoint y: 218, distance: 165.3
click at [776, 218] on div at bounding box center [677, 313] width 673 height 470
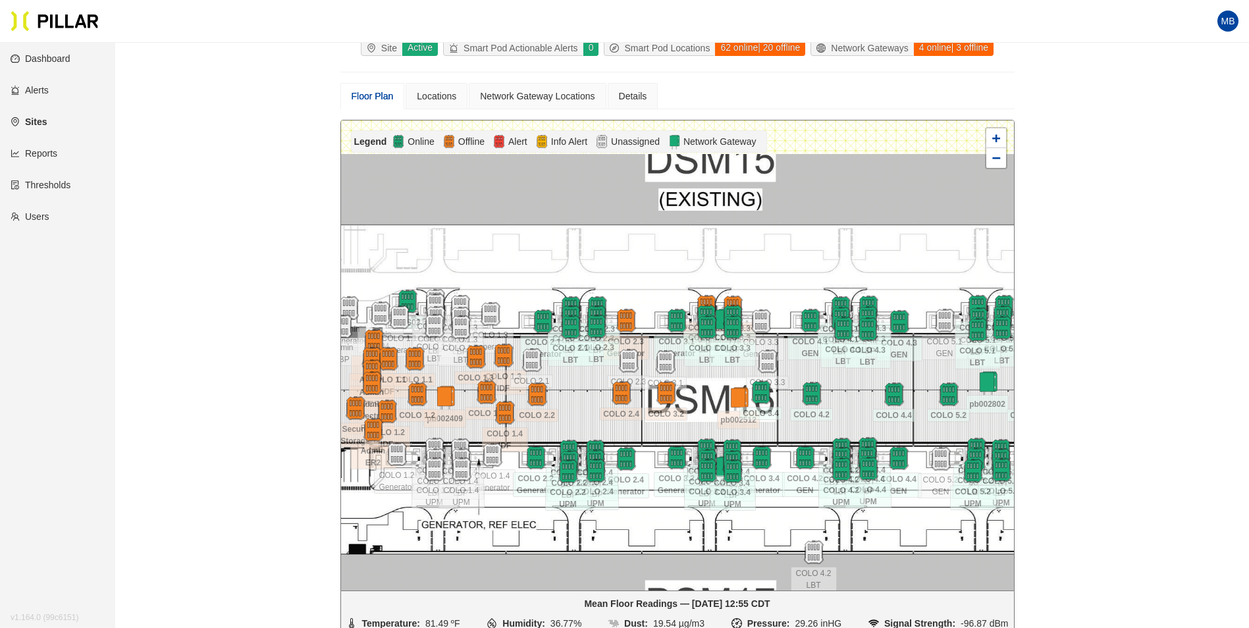
scroll to position [66, 0]
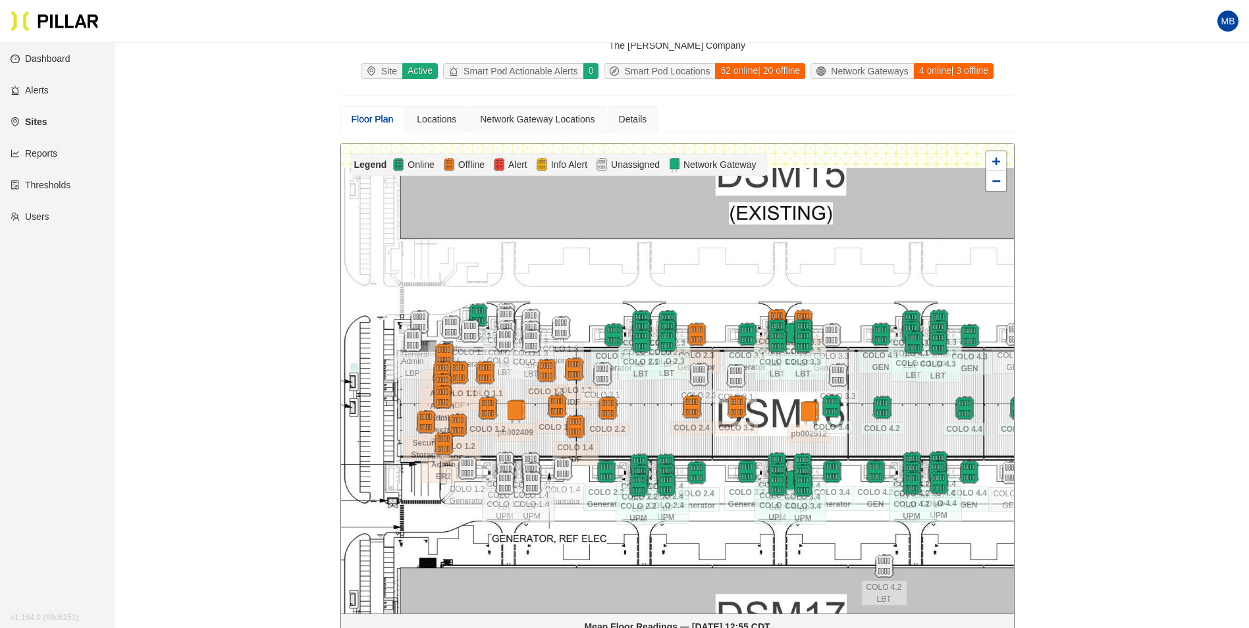
drag, startPoint x: 643, startPoint y: 294, endPoint x: 732, endPoint y: 280, distance: 90.0
click at [731, 280] on div at bounding box center [677, 379] width 673 height 470
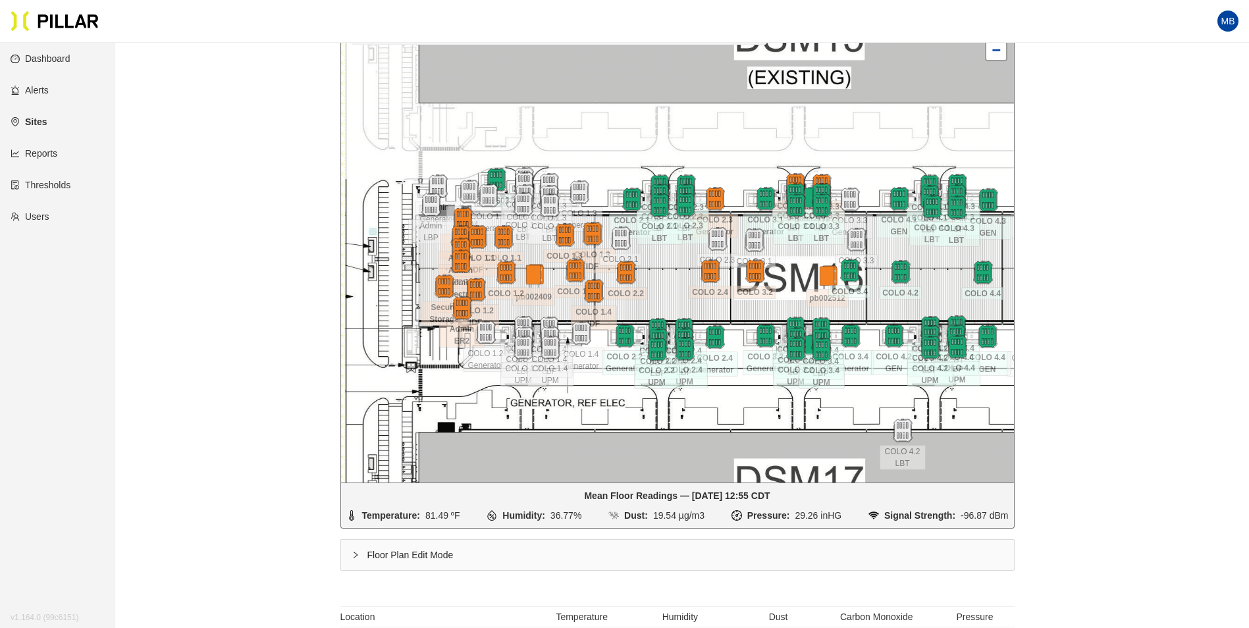
scroll to position [198, 0]
drag, startPoint x: 1002, startPoint y: 386, endPoint x: 1099, endPoint y: 448, distance: 115.3
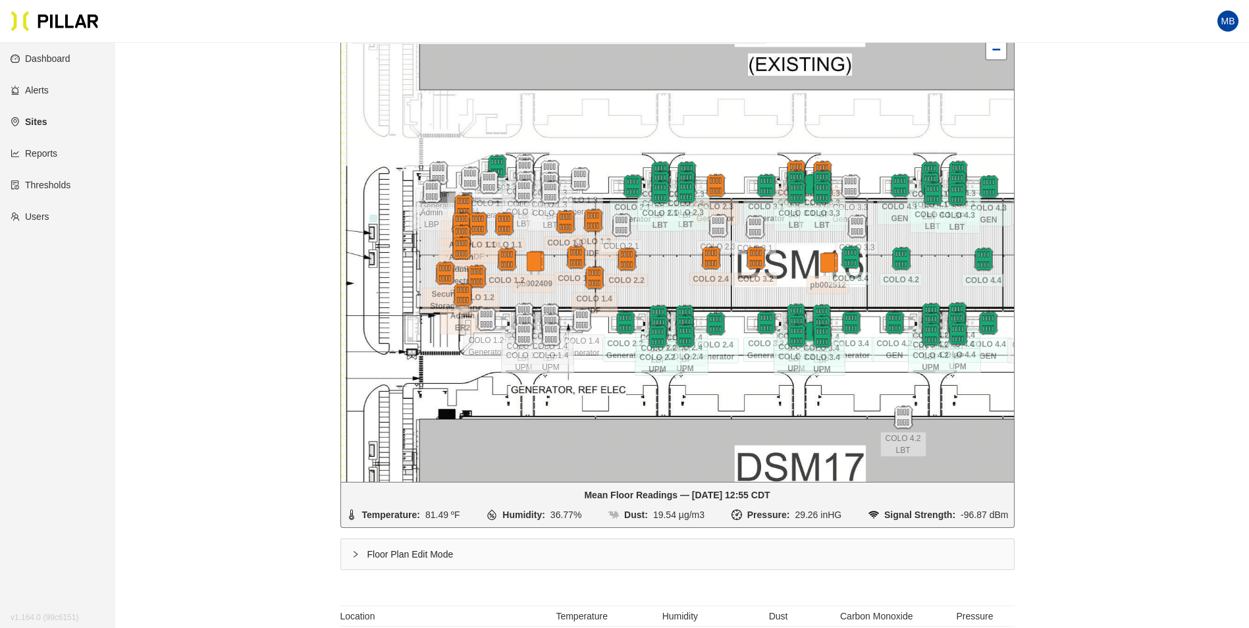
drag, startPoint x: 884, startPoint y: 400, endPoint x: 885, endPoint y: 387, distance: 12.5
click at [885, 387] on div at bounding box center [677, 247] width 673 height 470
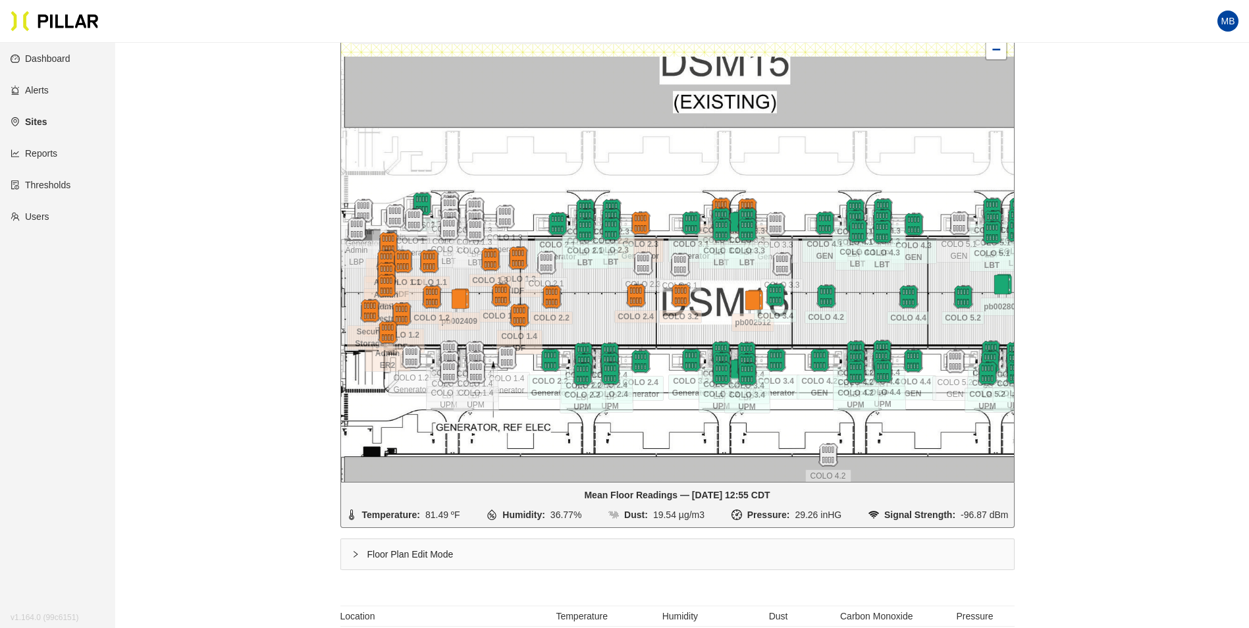
drag, startPoint x: 943, startPoint y: 259, endPoint x: 868, endPoint y: 296, distance: 83.9
click at [868, 296] on div at bounding box center [677, 247] width 673 height 470
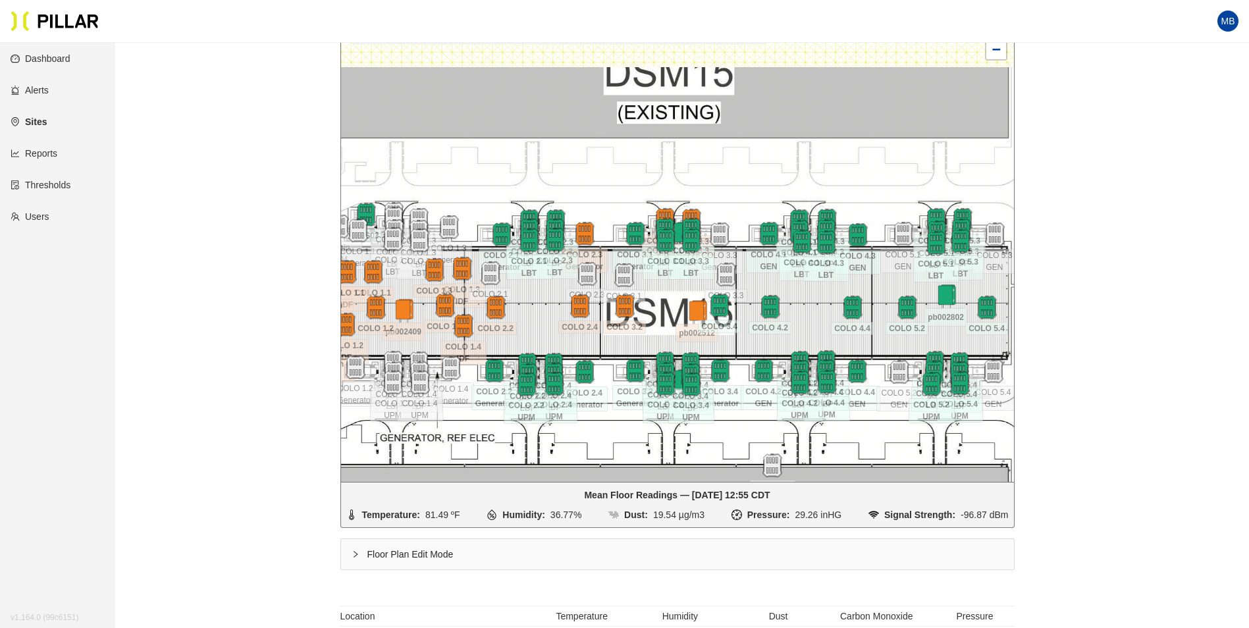
drag, startPoint x: 944, startPoint y: 183, endPoint x: 886, endPoint y: 194, distance: 58.3
click at [886, 194] on div at bounding box center [677, 247] width 673 height 470
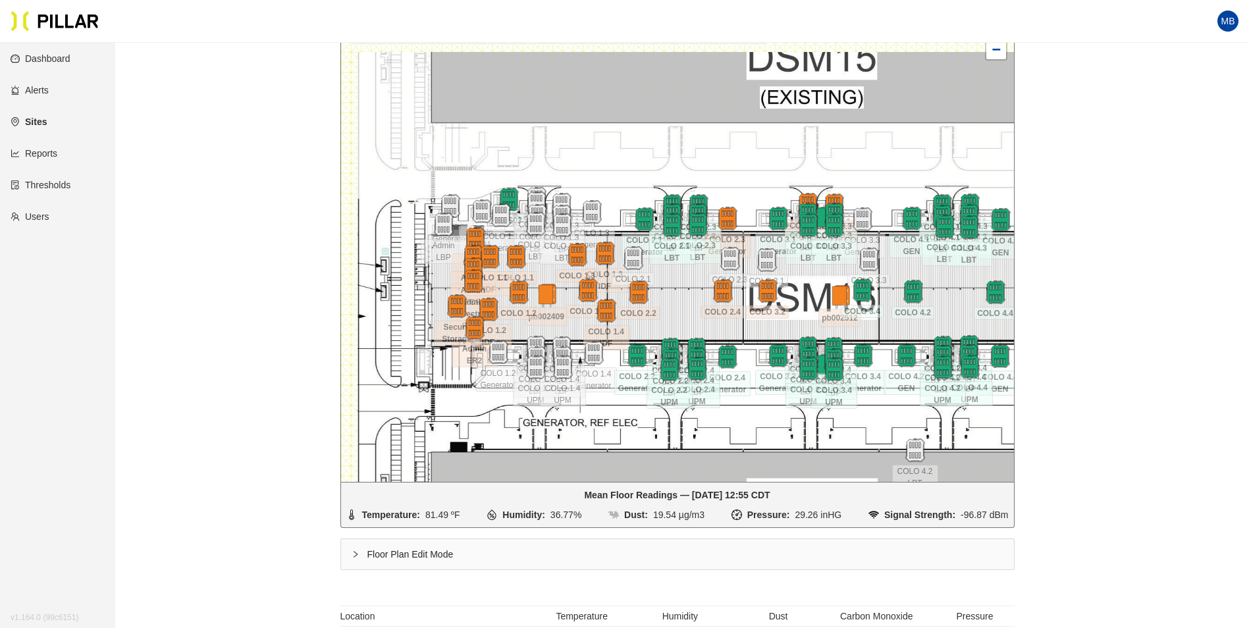
drag, startPoint x: 632, startPoint y: 193, endPoint x: 776, endPoint y: 178, distance: 145.0
click at [776, 178] on div at bounding box center [677, 247] width 673 height 470
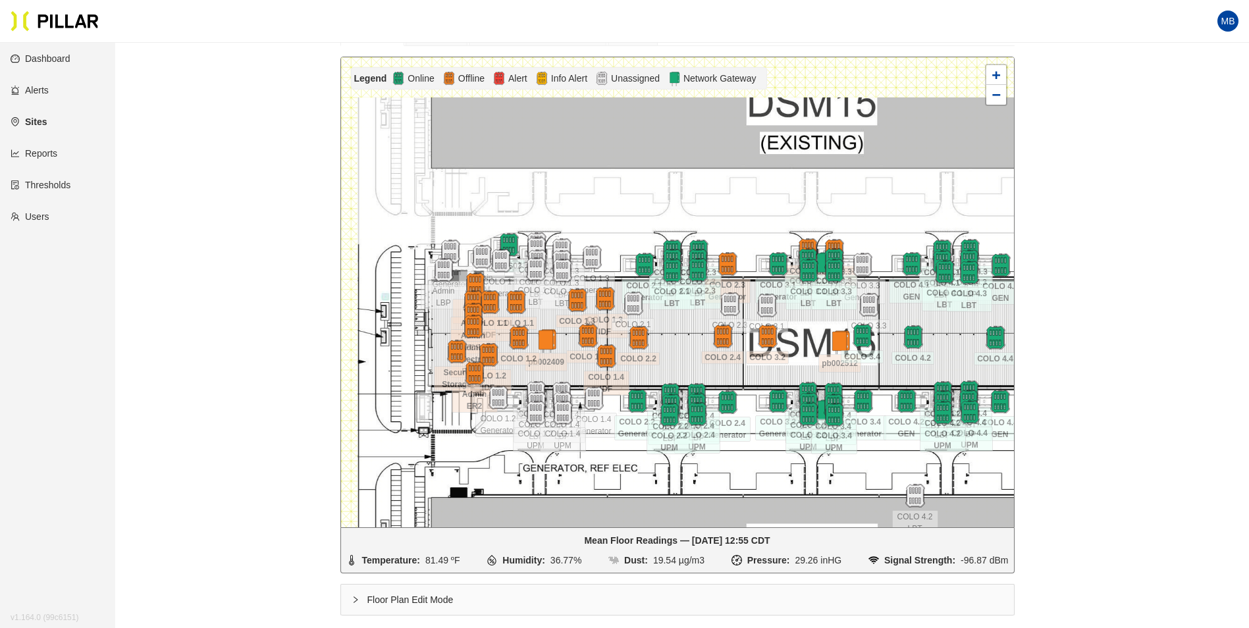
scroll to position [132, 0]
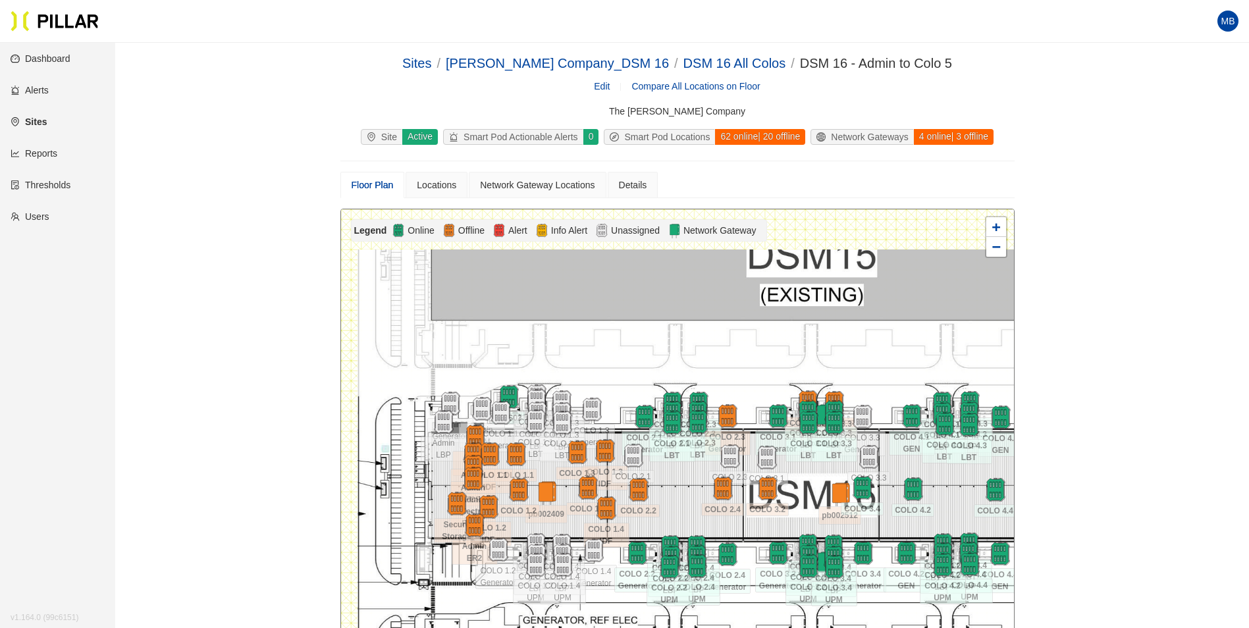
scroll to position [66, 0]
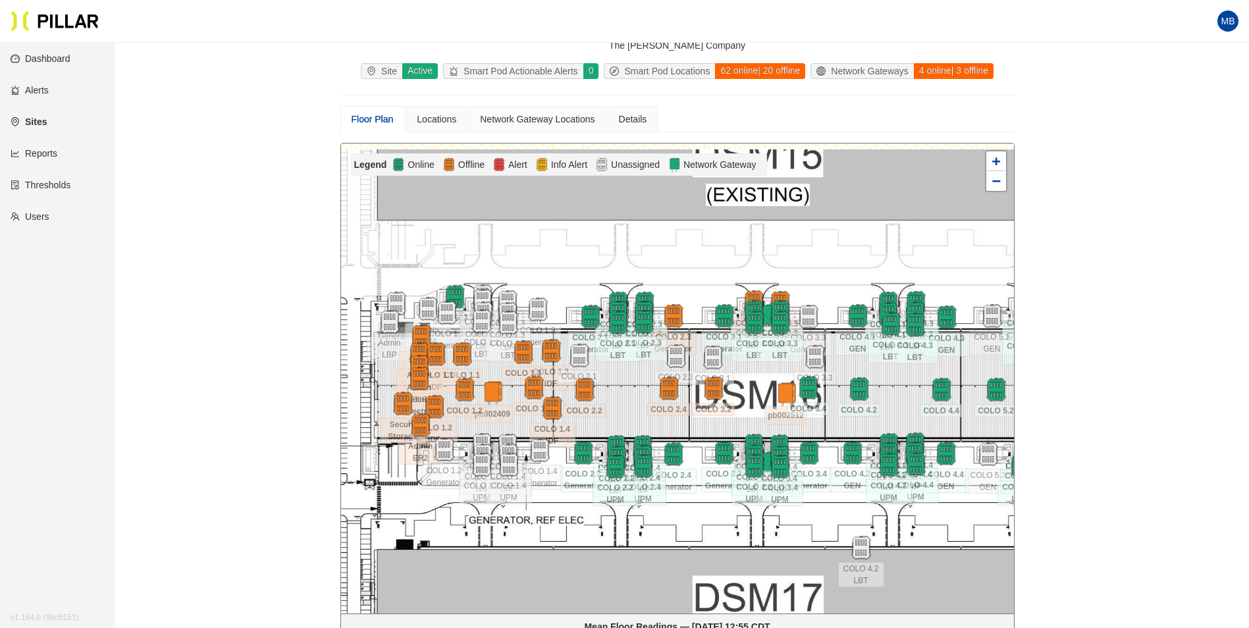
drag, startPoint x: 955, startPoint y: 428, endPoint x: 901, endPoint y: 394, distance: 63.9
click at [901, 394] on div at bounding box center [677, 379] width 673 height 470
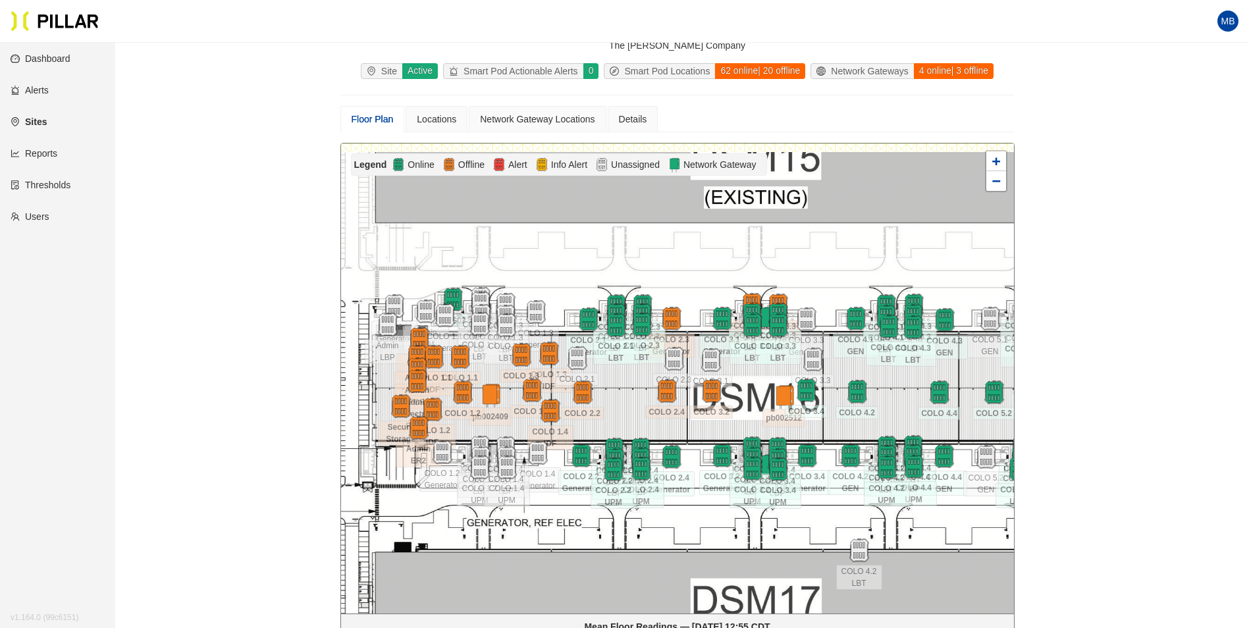
click at [898, 399] on div at bounding box center [677, 379] width 673 height 470
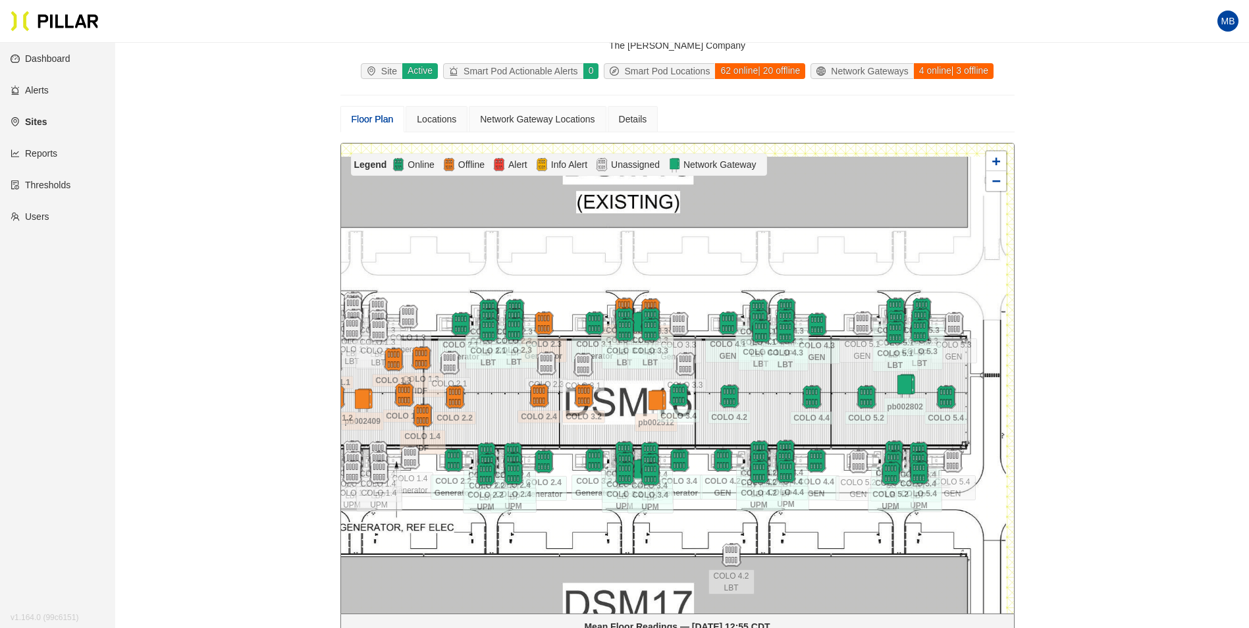
drag, startPoint x: 963, startPoint y: 372, endPoint x: 835, endPoint y: 377, distance: 127.8
click at [835, 377] on div at bounding box center [677, 379] width 673 height 470
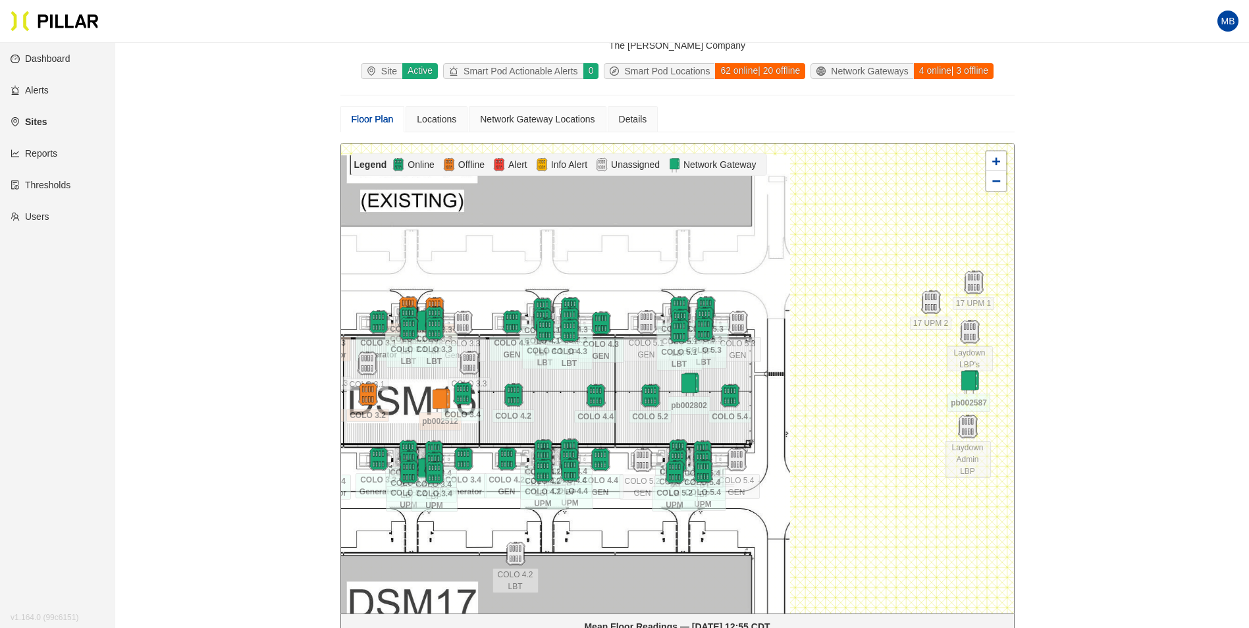
drag, startPoint x: 965, startPoint y: 262, endPoint x: 717, endPoint y: 258, distance: 247.7
click at [717, 258] on div at bounding box center [677, 379] width 673 height 470
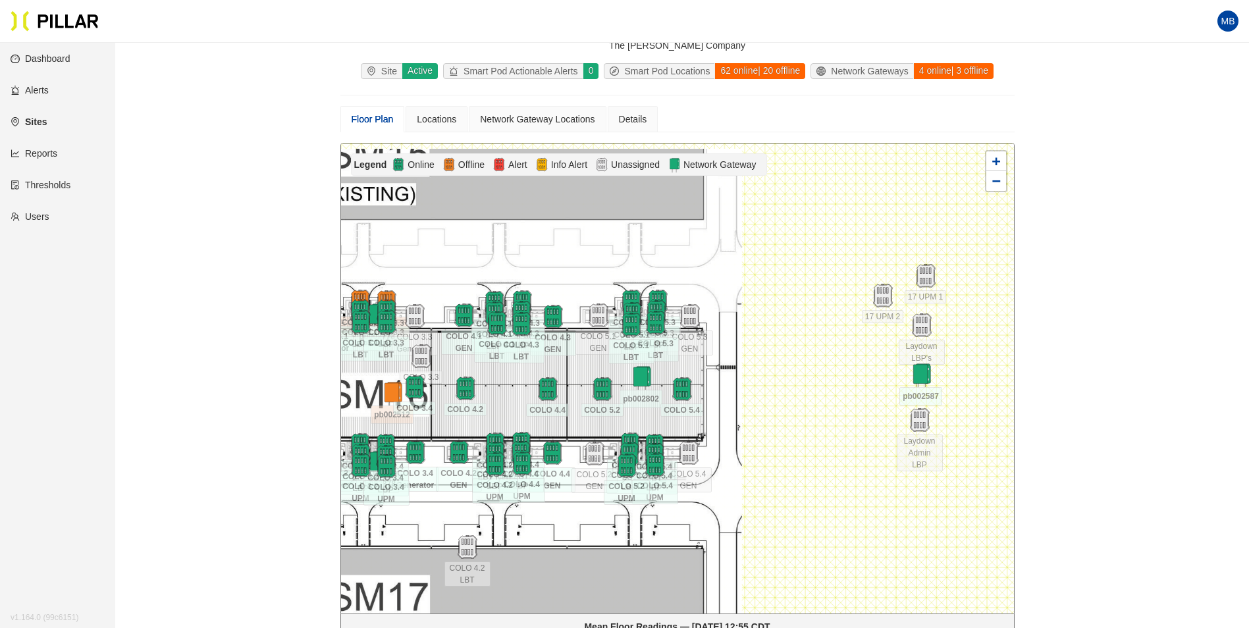
drag, startPoint x: 823, startPoint y: 279, endPoint x: 794, endPoint y: 275, distance: 28.6
click at [794, 275] on div at bounding box center [677, 379] width 673 height 470
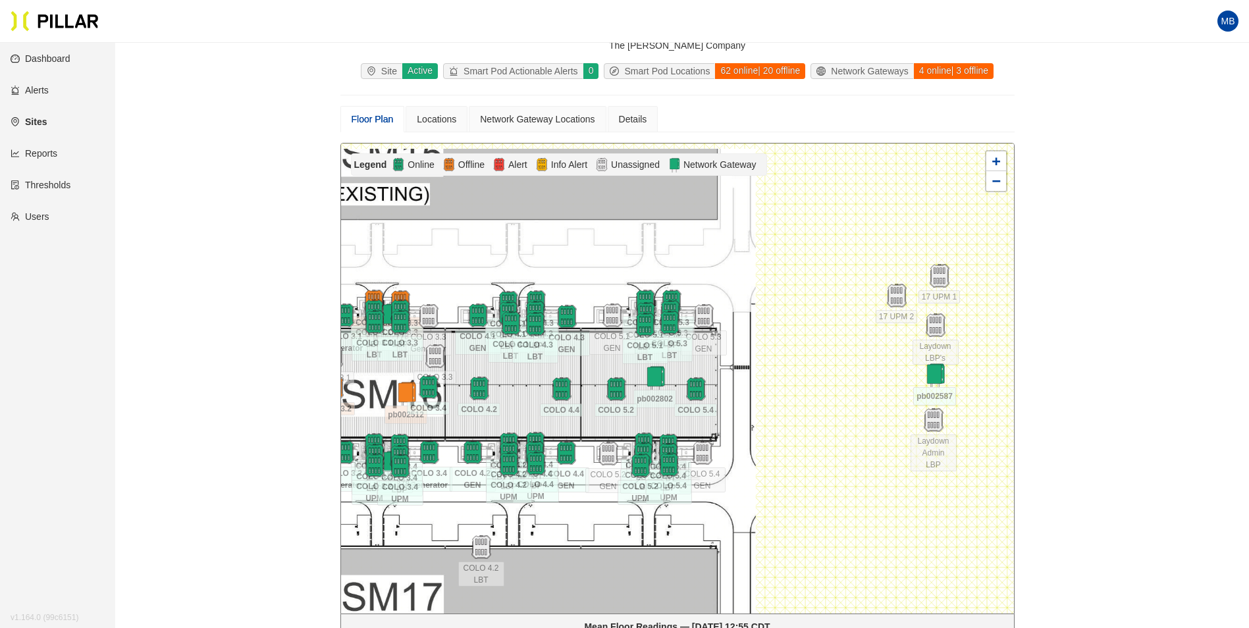
drag, startPoint x: 740, startPoint y: 277, endPoint x: 724, endPoint y: 277, distance: 16.5
click at [724, 277] on div at bounding box center [677, 379] width 673 height 470
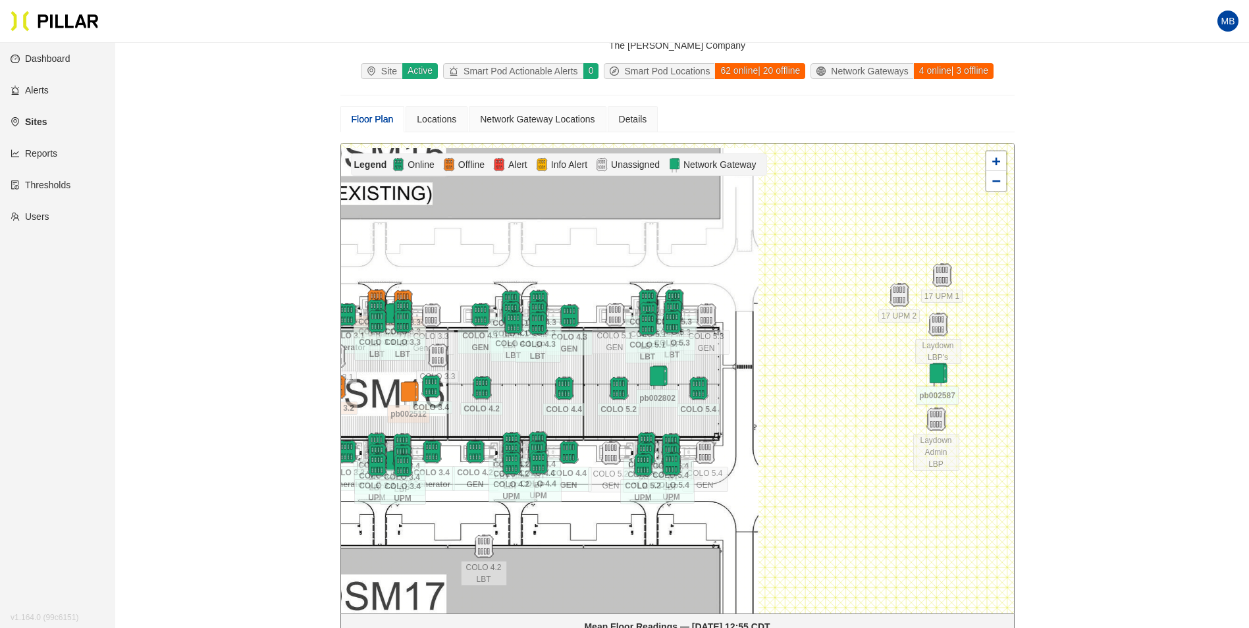
drag, startPoint x: 755, startPoint y: 512, endPoint x: 743, endPoint y: 511, distance: 11.9
click at [743, 511] on div at bounding box center [677, 379] width 673 height 470
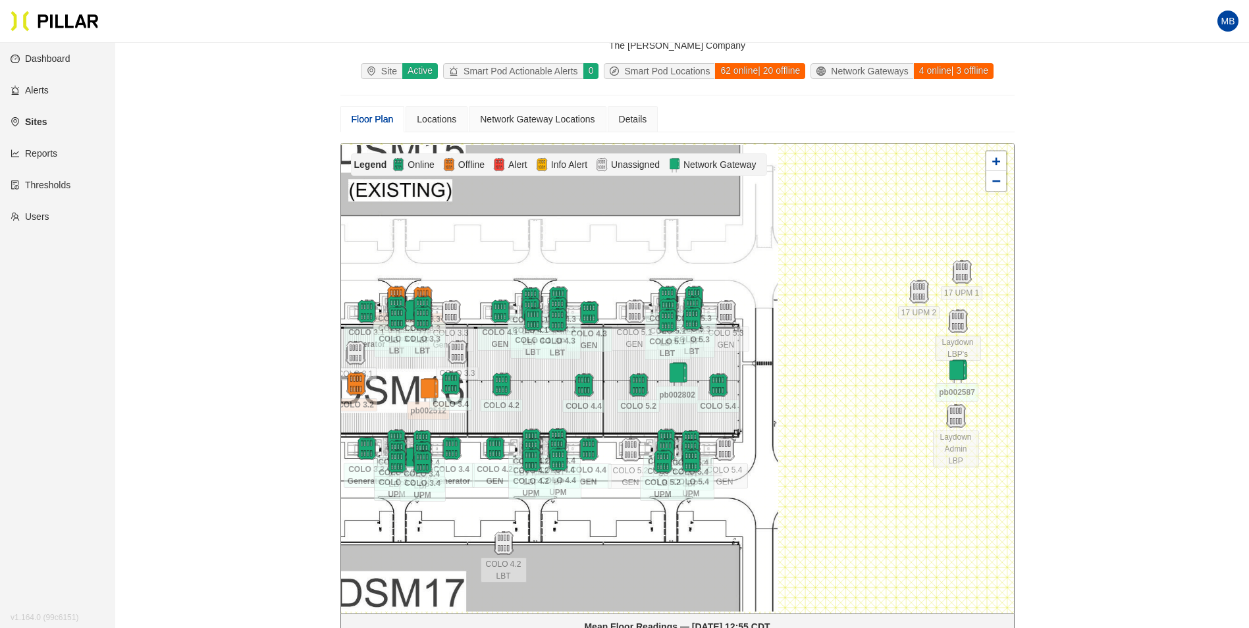
drag, startPoint x: 748, startPoint y: 294, endPoint x: 757, endPoint y: 292, distance: 9.0
click at [757, 292] on div at bounding box center [677, 379] width 673 height 470
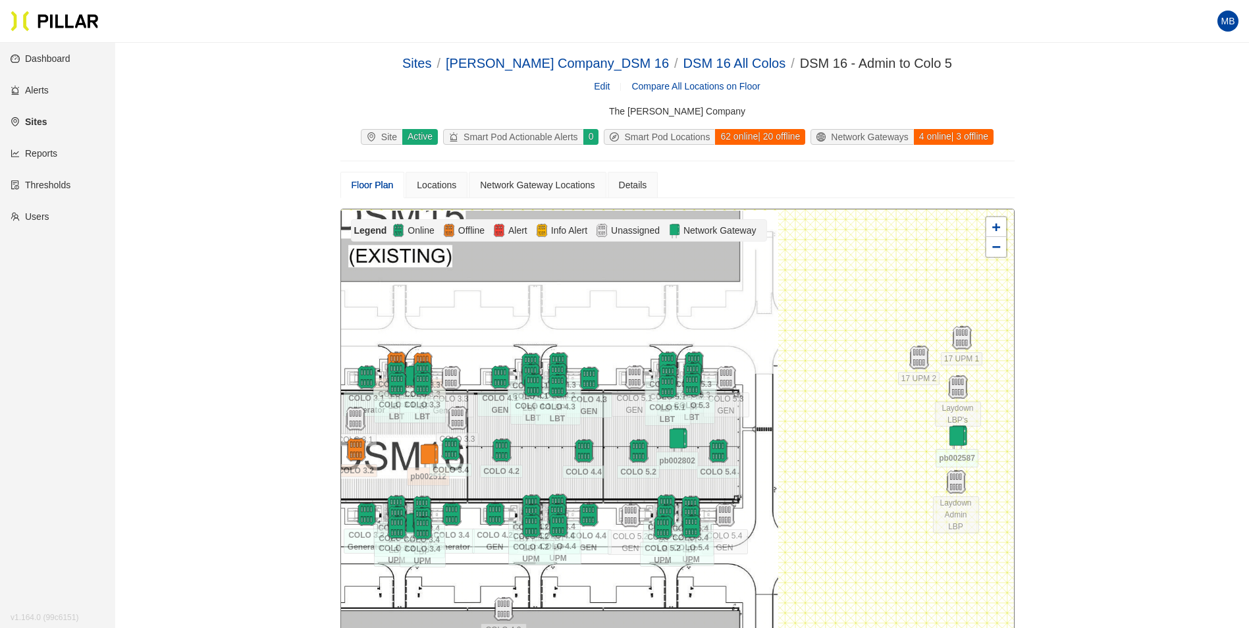
scroll to position [66, 0]
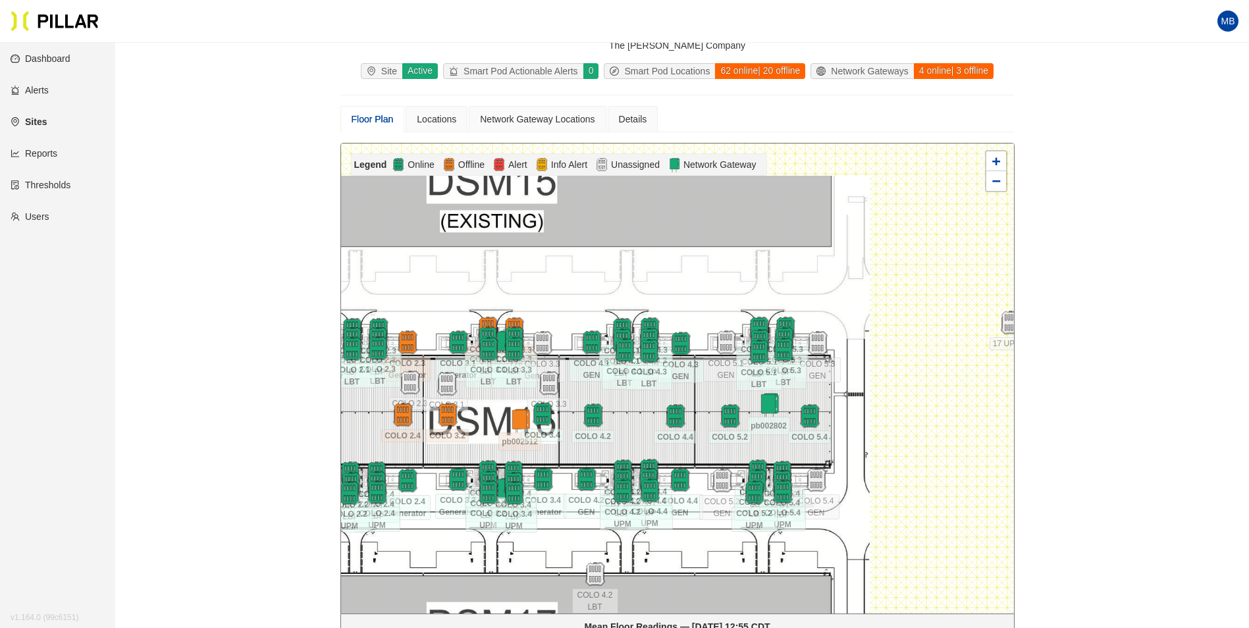
drag, startPoint x: 715, startPoint y: 273, endPoint x: 809, endPoint y: 304, distance: 98.9
click at [809, 304] on div at bounding box center [677, 379] width 673 height 470
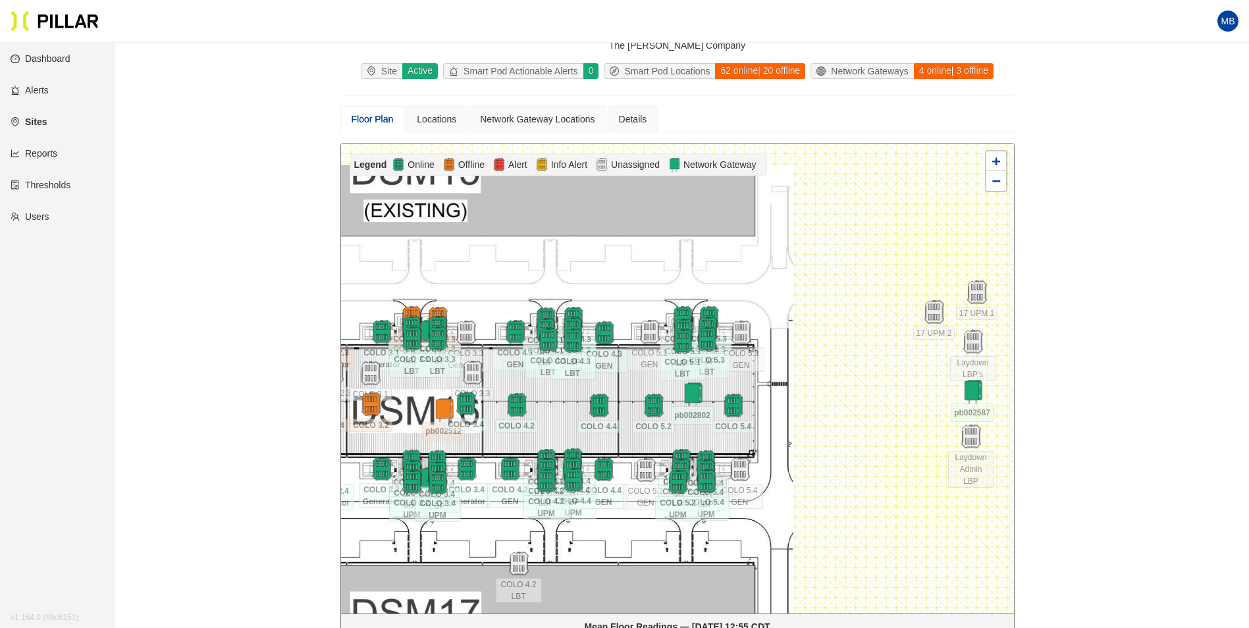
drag, startPoint x: 822, startPoint y: 298, endPoint x: 743, endPoint y: 288, distance: 79.6
click at [743, 288] on div at bounding box center [677, 379] width 673 height 470
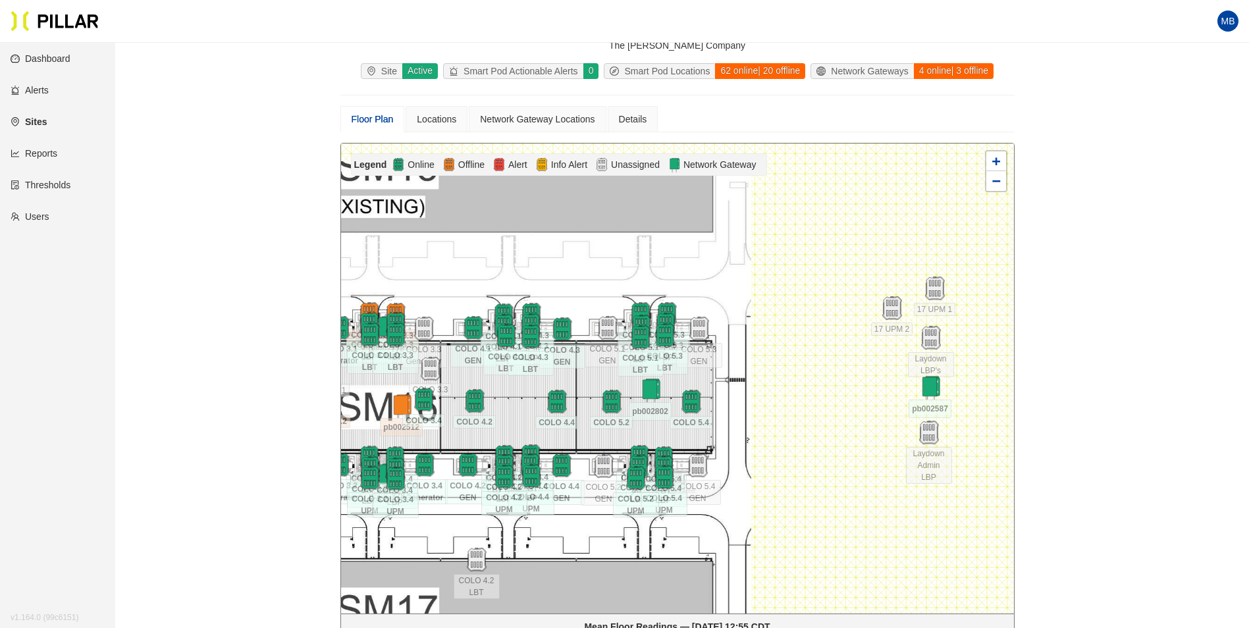
drag, startPoint x: 749, startPoint y: 268, endPoint x: 707, endPoint y: 264, distance: 42.3
click at [707, 264] on div at bounding box center [677, 379] width 673 height 470
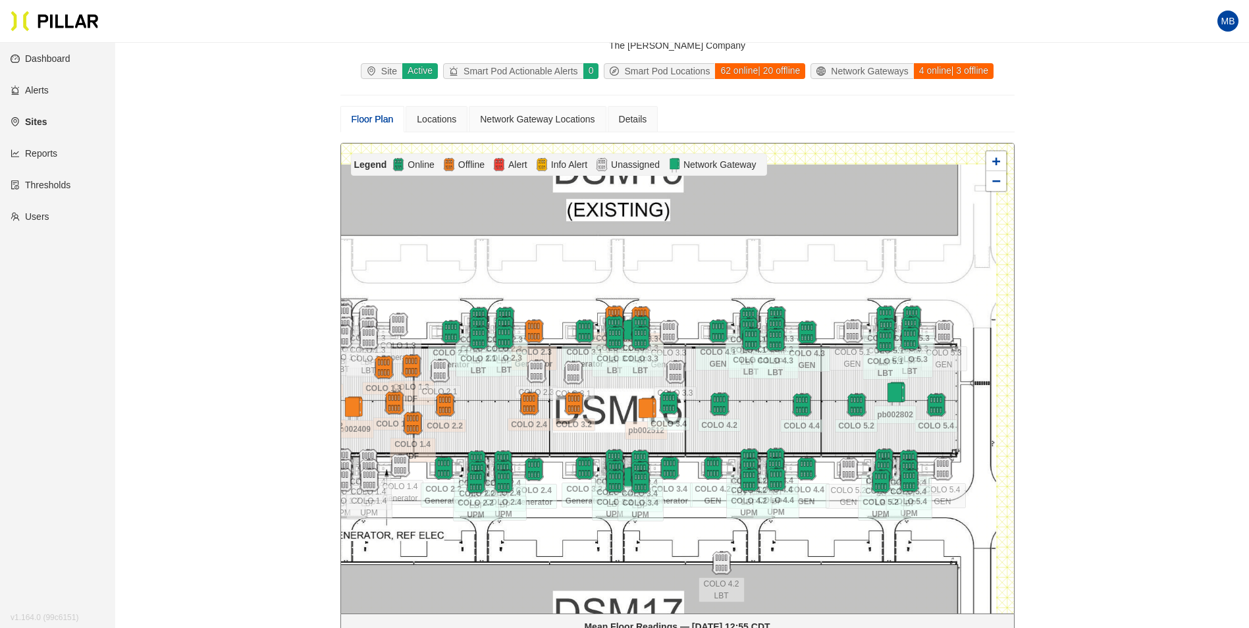
drag, startPoint x: 620, startPoint y: 275, endPoint x: 846, endPoint y: 278, distance: 226.6
click at [846, 278] on div at bounding box center [677, 379] width 673 height 470
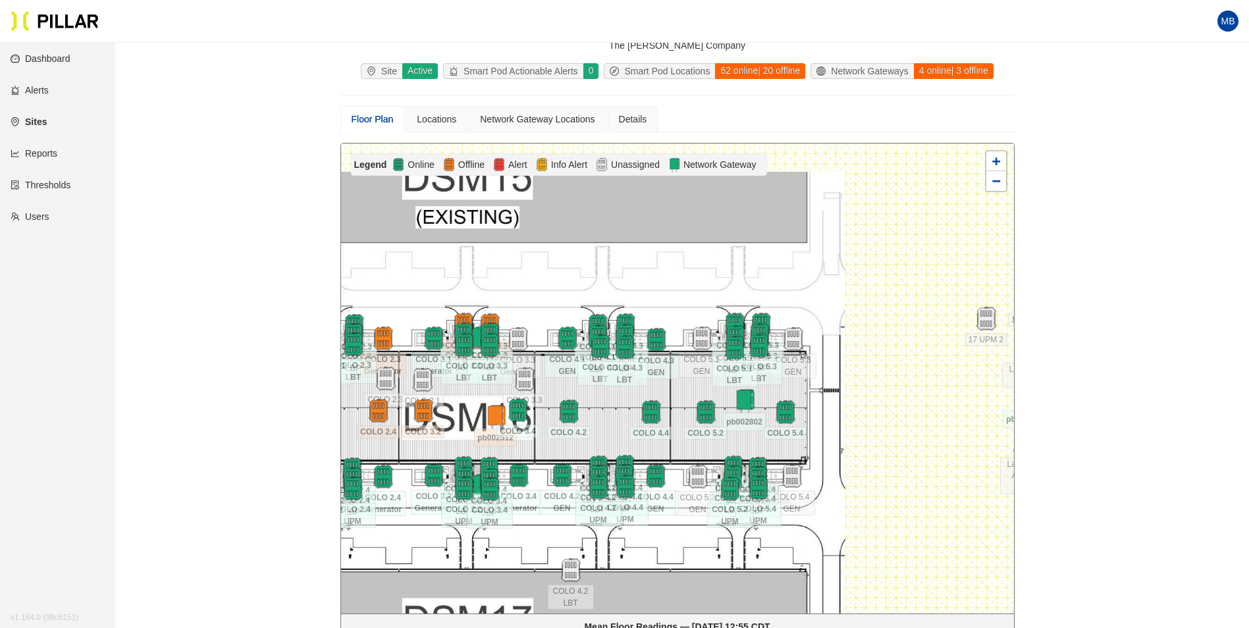
drag, startPoint x: 794, startPoint y: 265, endPoint x: 643, endPoint y: 273, distance: 151.0
click at [643, 273] on div at bounding box center [677, 379] width 673 height 470
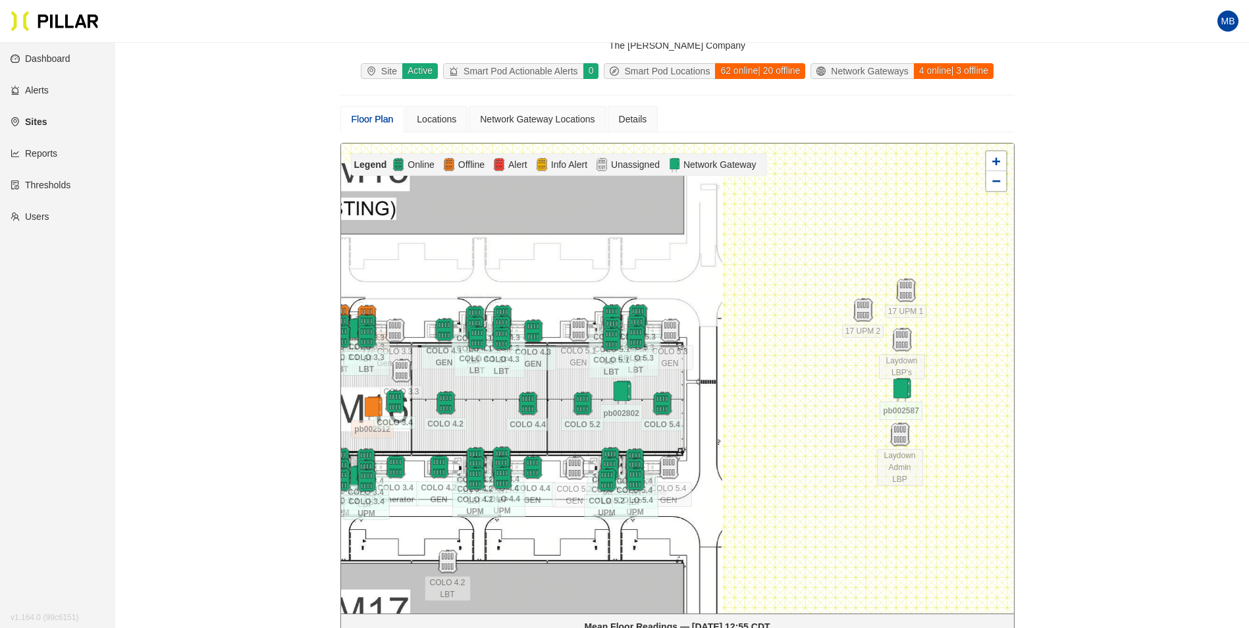
drag, startPoint x: 769, startPoint y: 288, endPoint x: 645, endPoint y: 280, distance: 123.4
click at [645, 280] on div at bounding box center [677, 379] width 673 height 470
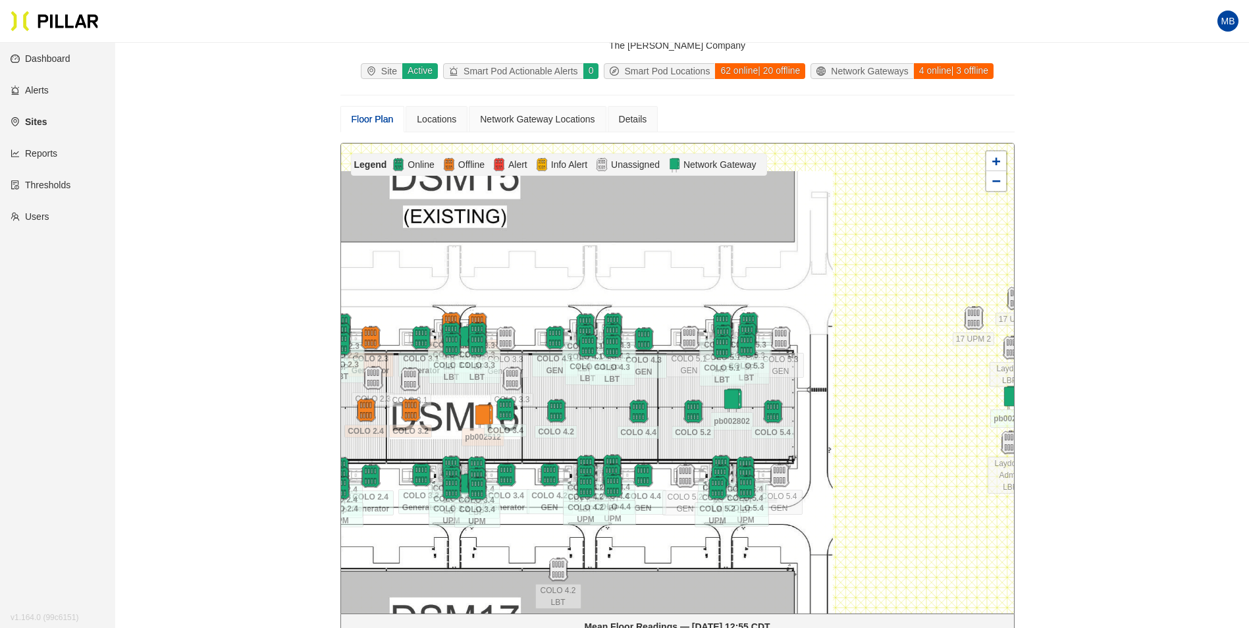
drag, startPoint x: 632, startPoint y: 274, endPoint x: 806, endPoint y: 281, distance: 174.0
click at [805, 281] on div at bounding box center [677, 379] width 673 height 470
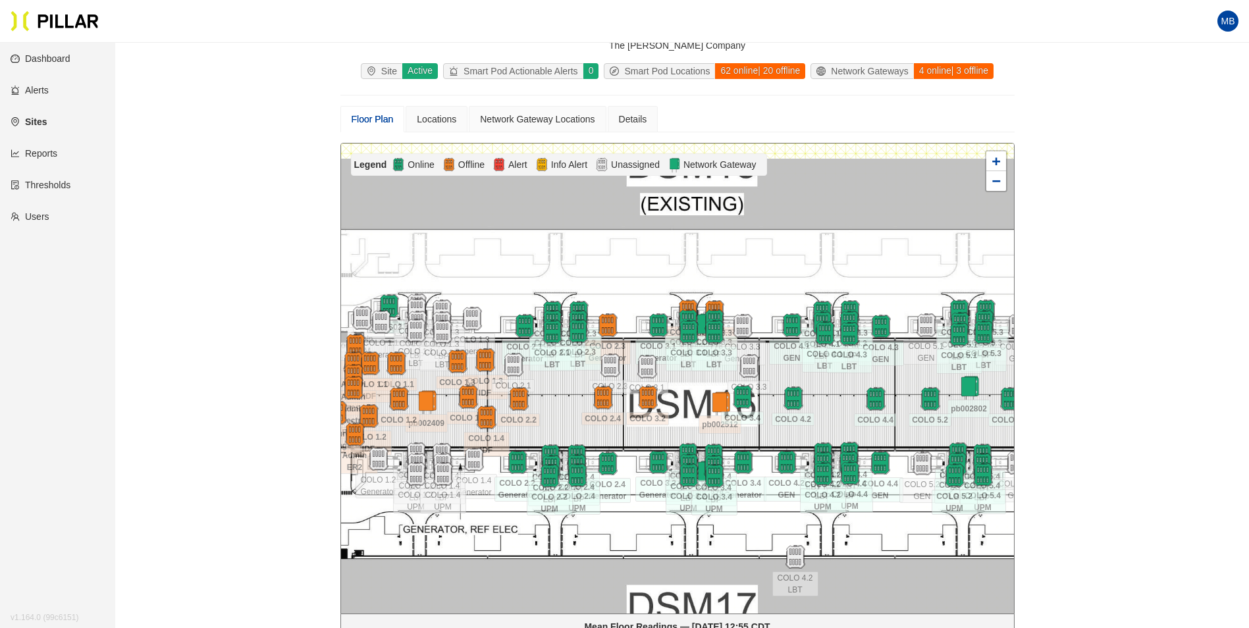
drag, startPoint x: 732, startPoint y: 282, endPoint x: 863, endPoint y: 268, distance: 131.1
click at [863, 268] on div at bounding box center [677, 379] width 673 height 470
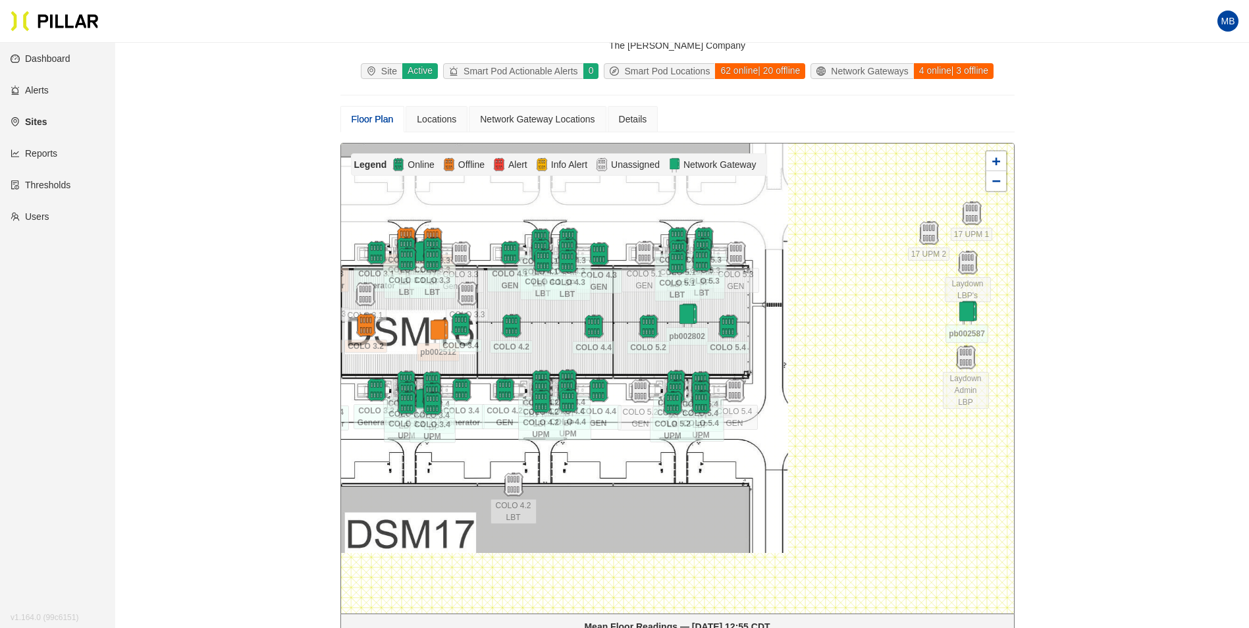
drag, startPoint x: 828, startPoint y: 393, endPoint x: 548, endPoint y: 327, distance: 288.3
click at [548, 327] on div at bounding box center [677, 379] width 673 height 470
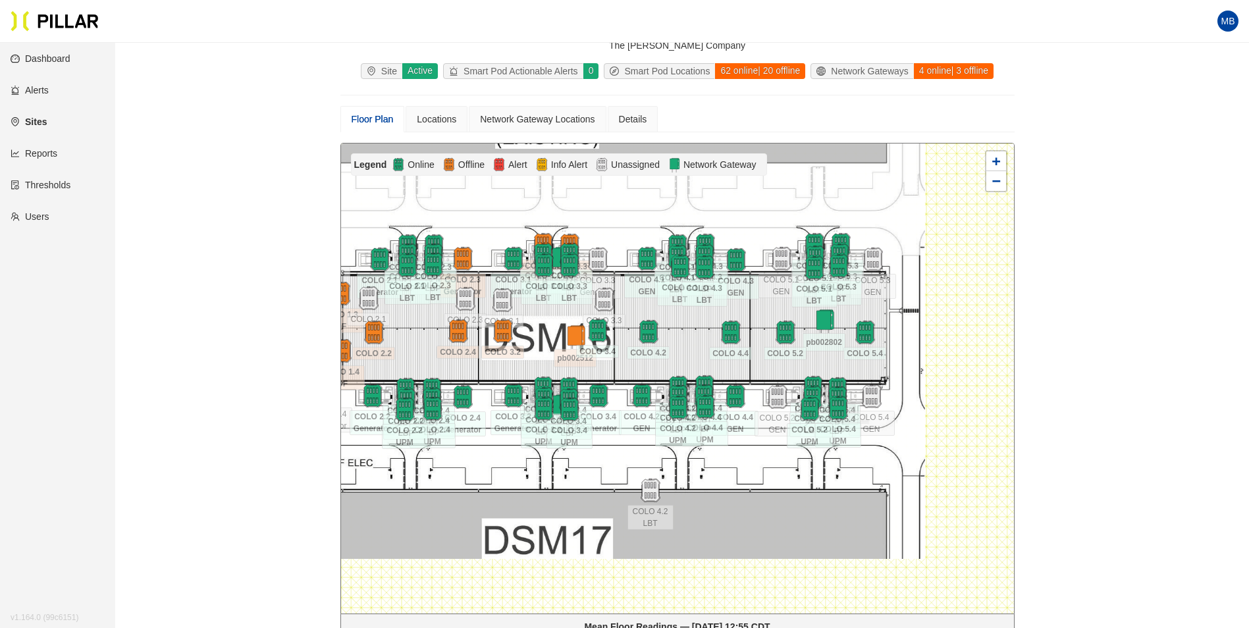
drag, startPoint x: 769, startPoint y: 317, endPoint x: 911, endPoint y: 337, distance: 143.5
click at [911, 337] on div at bounding box center [677, 379] width 673 height 470
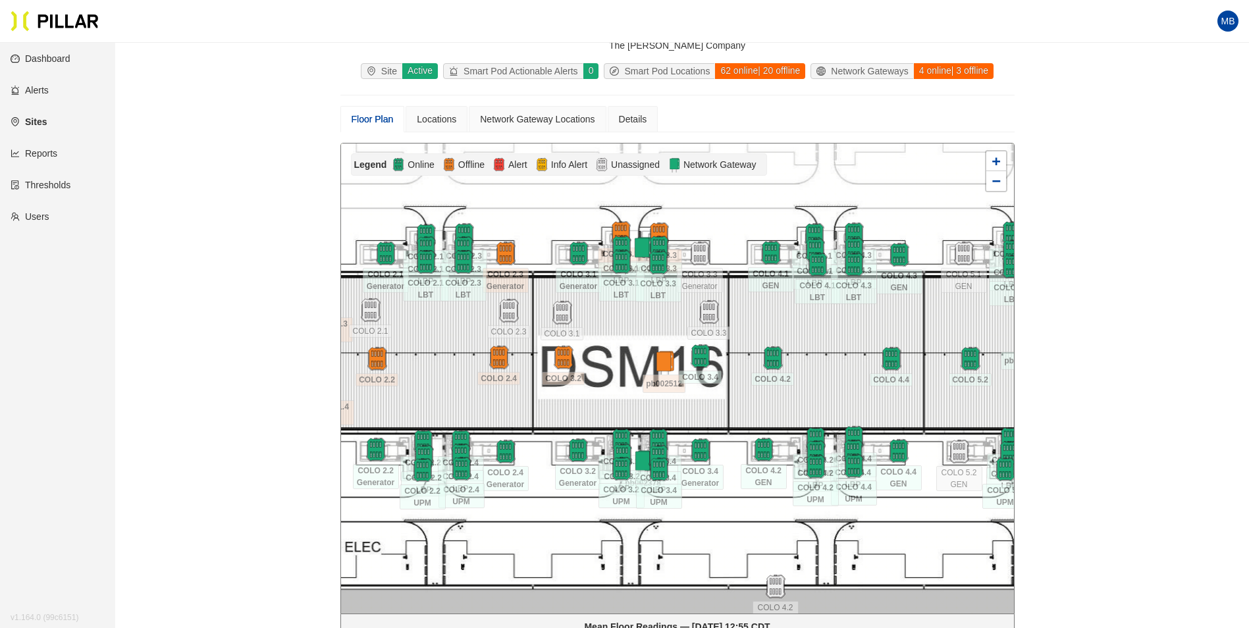
drag, startPoint x: 778, startPoint y: 400, endPoint x: 659, endPoint y: 331, distance: 138.7
click at [659, 331] on div at bounding box center [677, 379] width 673 height 470
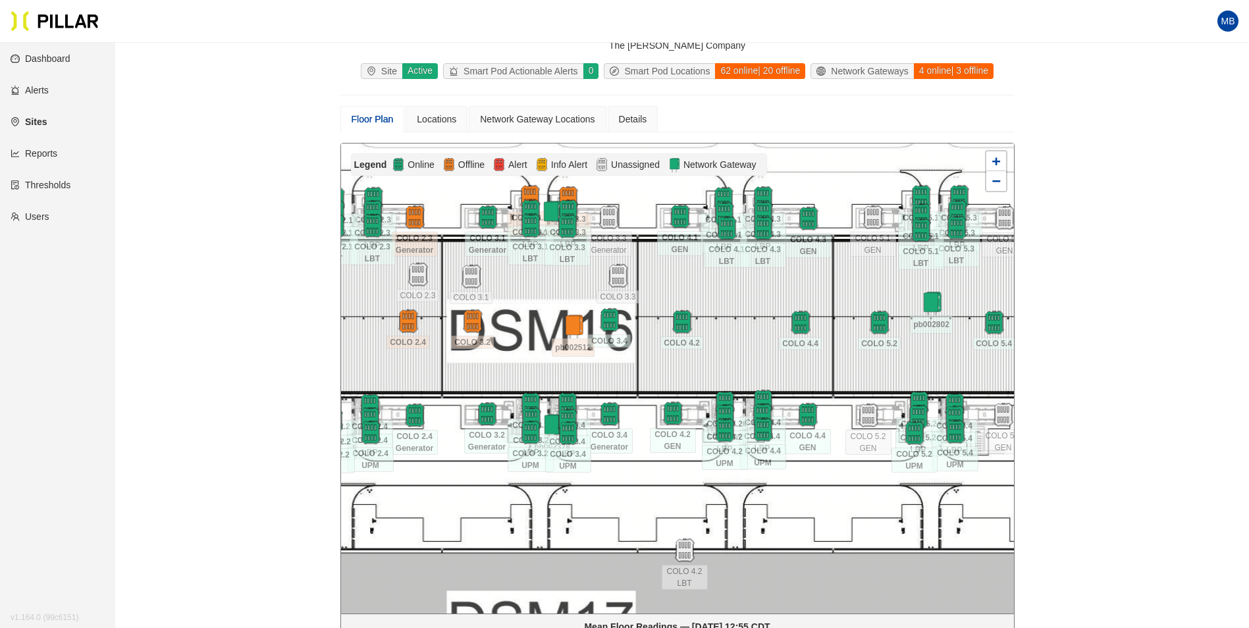
drag, startPoint x: 834, startPoint y: 351, endPoint x: 718, endPoint y: 308, distance: 123.8
click at [718, 308] on div at bounding box center [677, 379] width 673 height 470
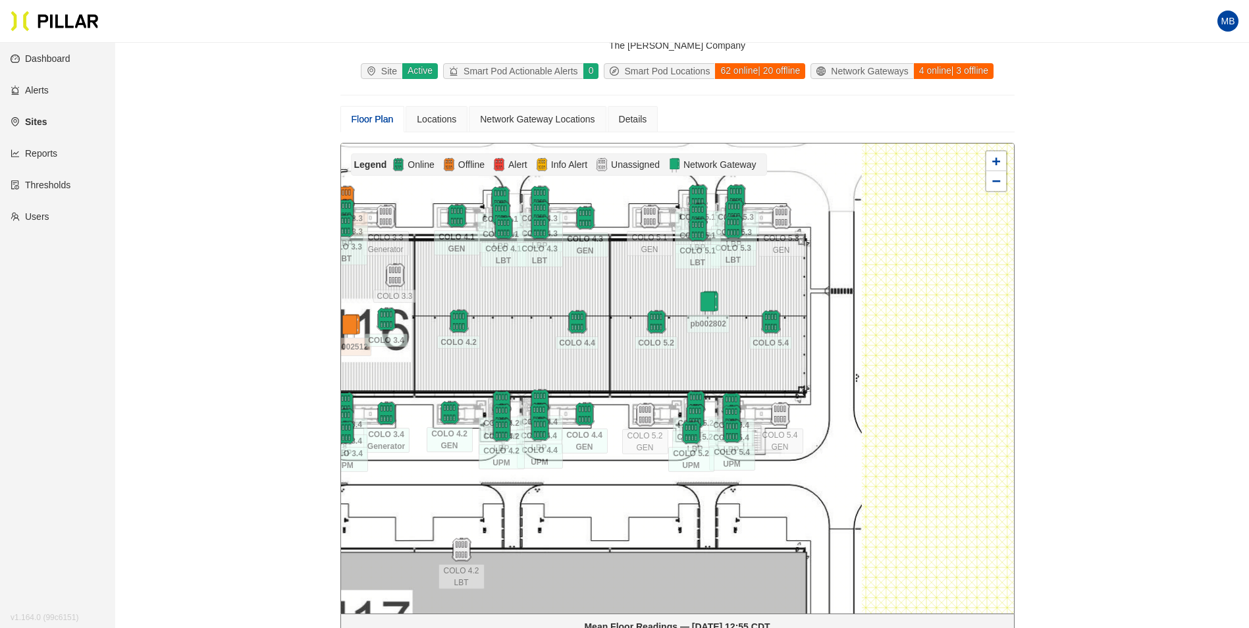
drag, startPoint x: 911, startPoint y: 366, endPoint x: 713, endPoint y: 377, distance: 199.2
click at [713, 377] on div at bounding box center [677, 379] width 673 height 470
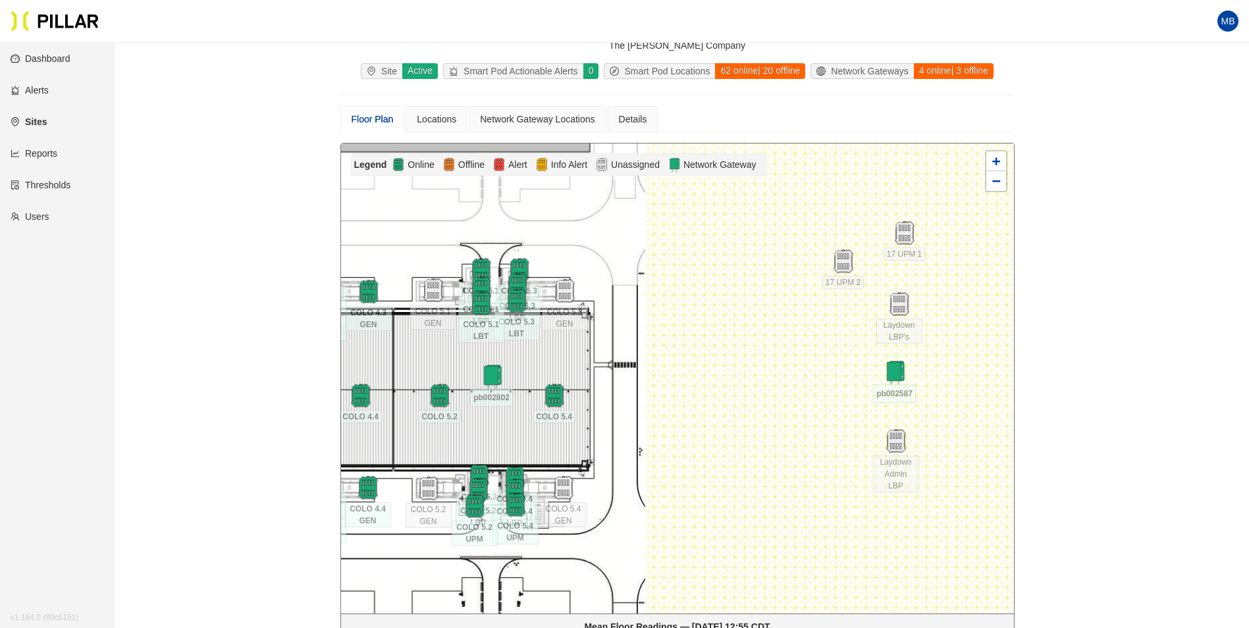
drag, startPoint x: 834, startPoint y: 317, endPoint x: 620, endPoint y: 389, distance: 225.5
click at [620, 389] on div at bounding box center [677, 379] width 673 height 470
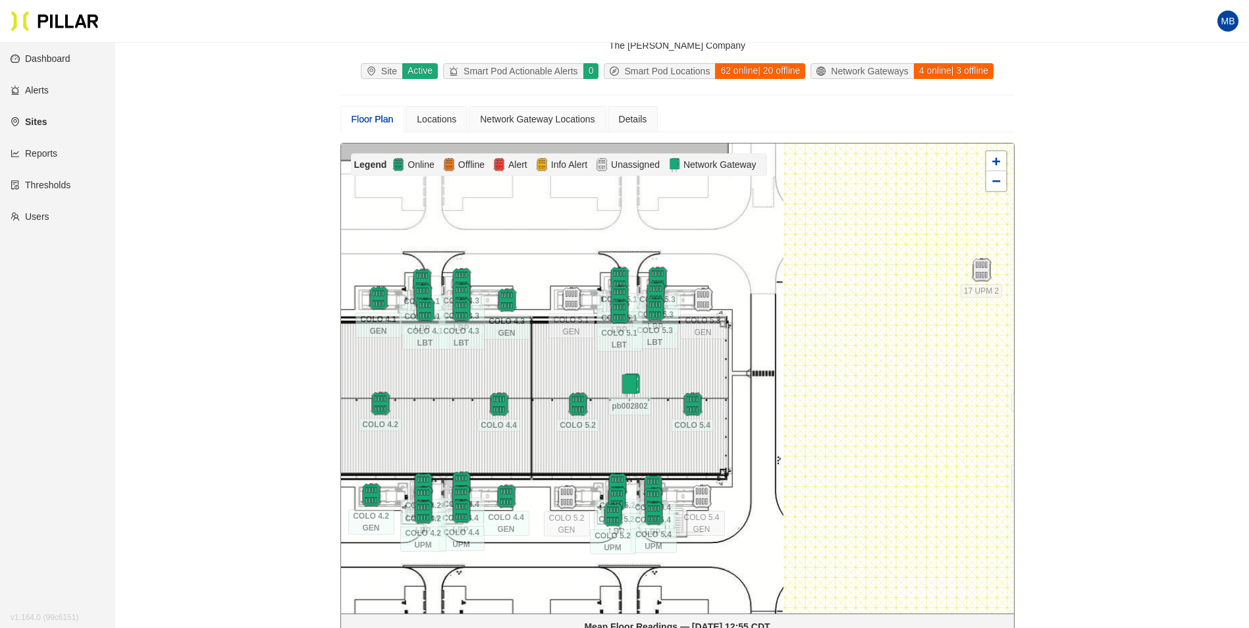
drag, startPoint x: 639, startPoint y: 348, endPoint x: 830, endPoint y: 355, distance: 190.5
click at [840, 355] on div at bounding box center [677, 379] width 673 height 470
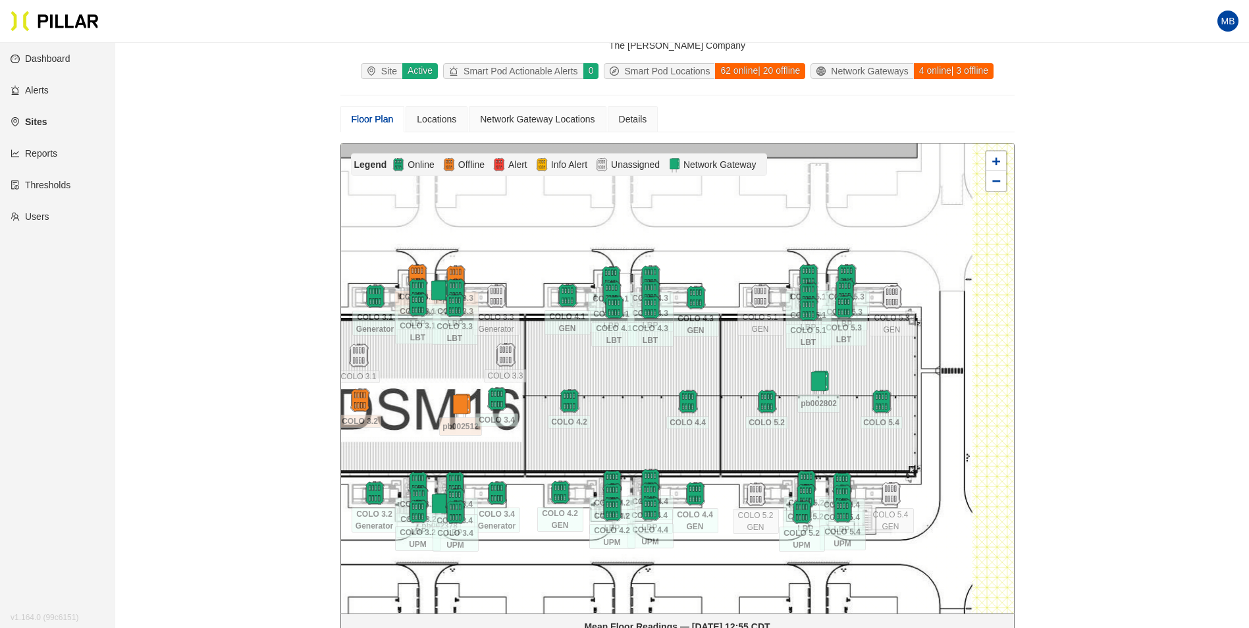
drag, startPoint x: 622, startPoint y: 368, endPoint x: 740, endPoint y: 367, distance: 117.2
click at [740, 367] on div at bounding box center [677, 379] width 673 height 470
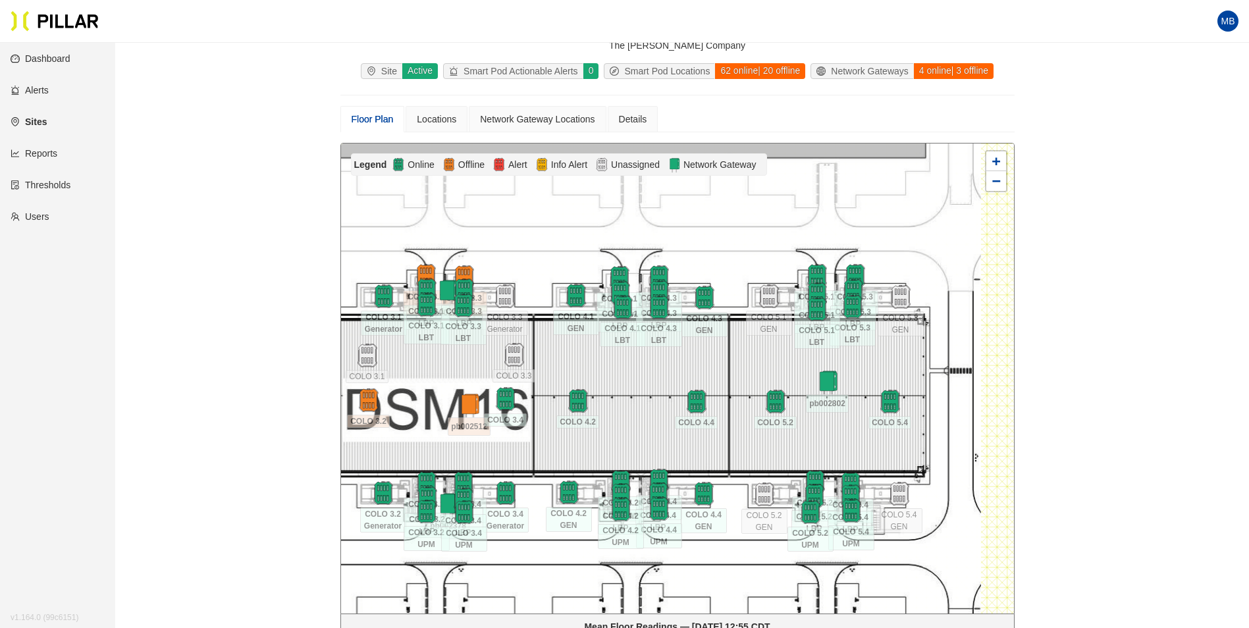
drag, startPoint x: 628, startPoint y: 374, endPoint x: 767, endPoint y: 371, distance: 139.0
click at [767, 371] on div at bounding box center [677, 379] width 673 height 470
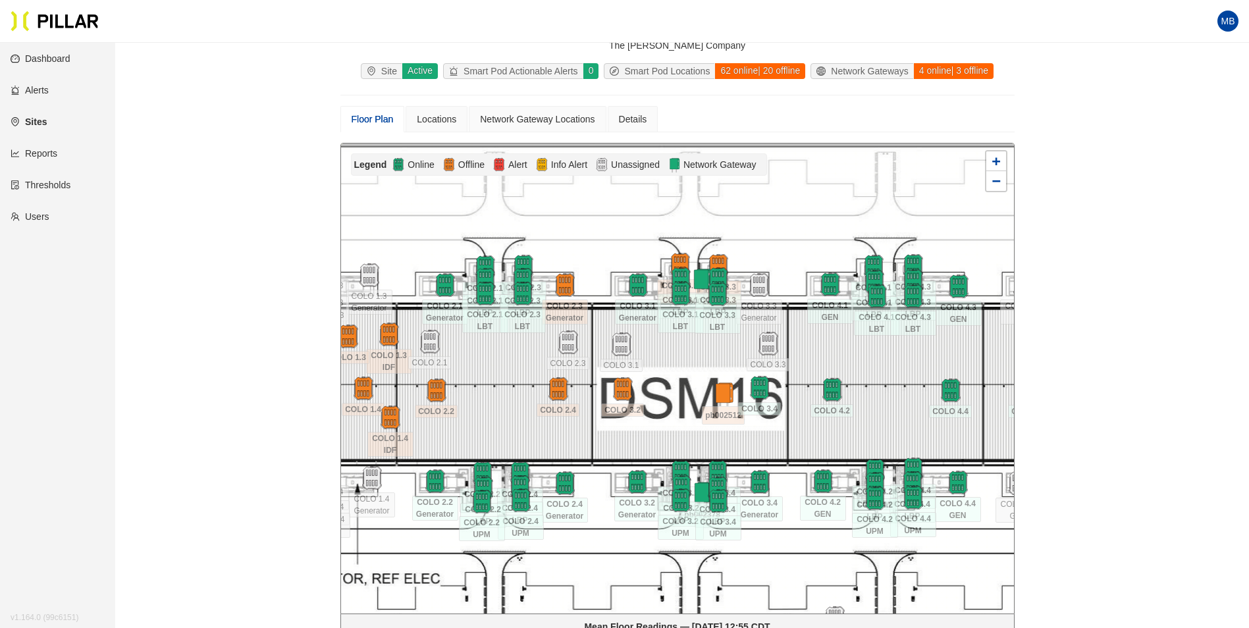
drag, startPoint x: 582, startPoint y: 369, endPoint x: 697, endPoint y: 361, distance: 114.9
click at [697, 361] on div at bounding box center [677, 379] width 673 height 470
drag, startPoint x: 678, startPoint y: 362, endPoint x: 757, endPoint y: 361, distance: 79.0
click at [757, 361] on div at bounding box center [677, 379] width 673 height 470
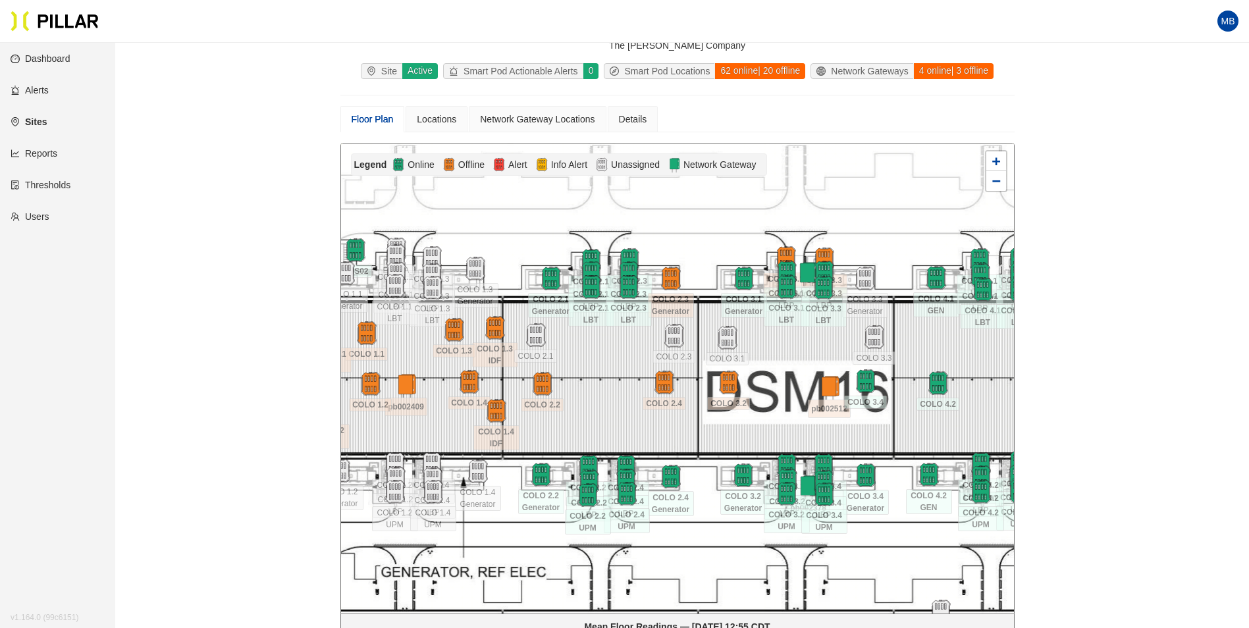
drag, startPoint x: 580, startPoint y: 357, endPoint x: 598, endPoint y: 350, distance: 19.0
click at [580, 351] on div at bounding box center [677, 379] width 673 height 470
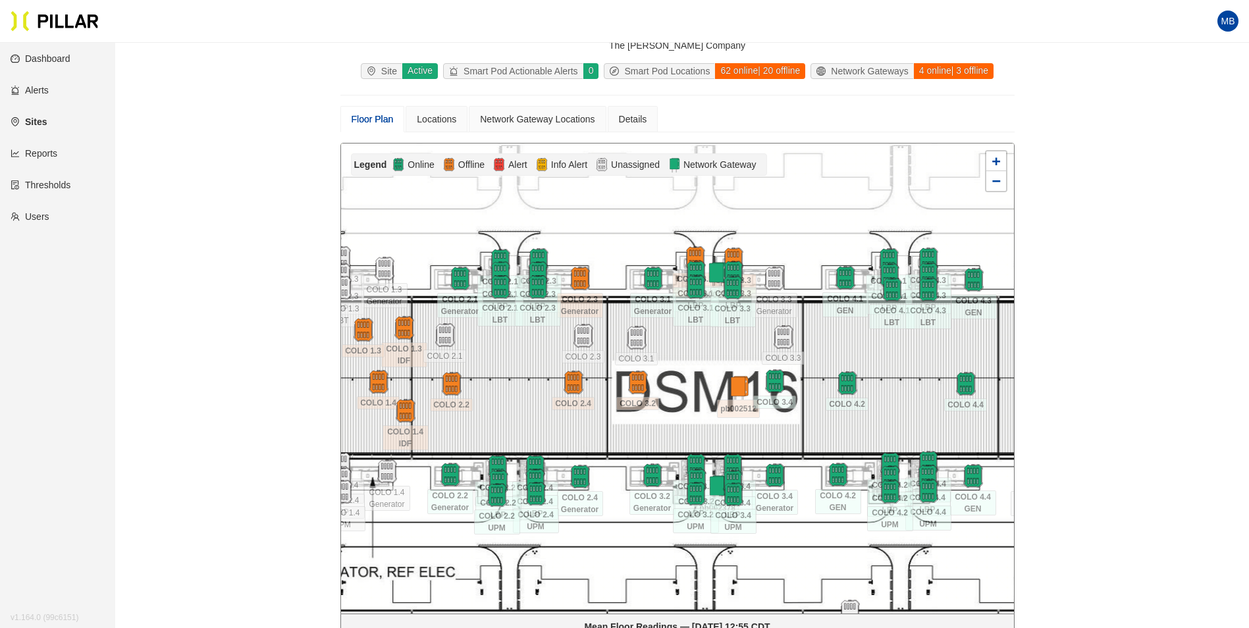
drag, startPoint x: 778, startPoint y: 351, endPoint x: 701, endPoint y: 351, distance: 77.1
click at [701, 351] on div at bounding box center [677, 379] width 673 height 470
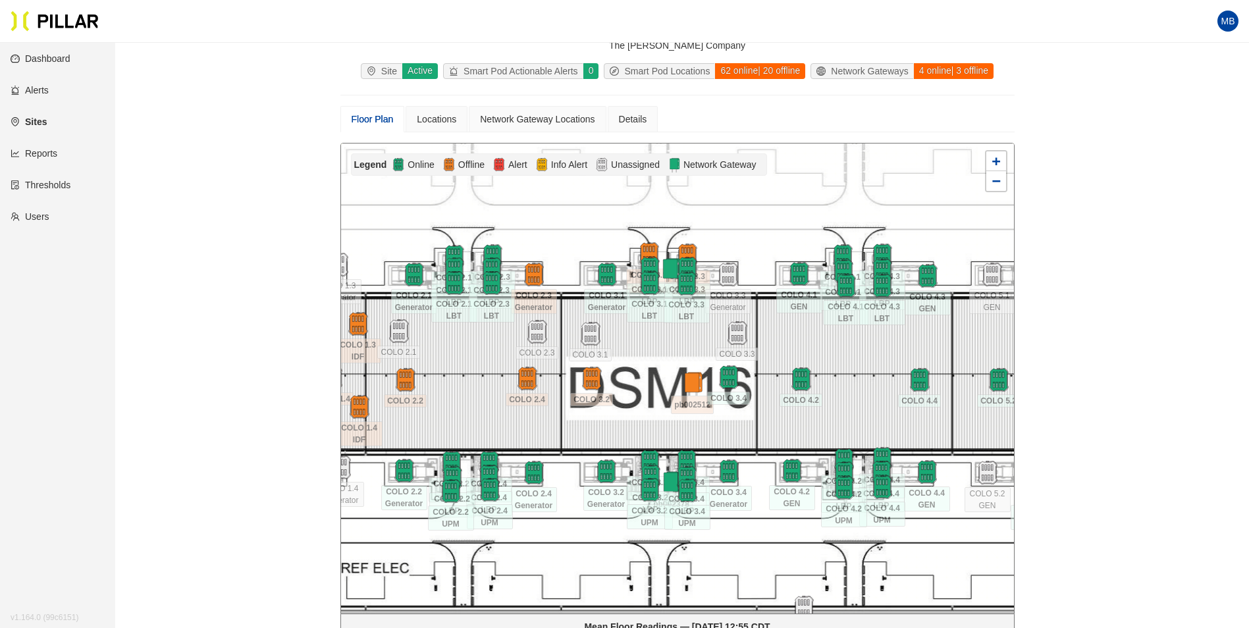
drag, startPoint x: 900, startPoint y: 357, endPoint x: 861, endPoint y: 352, distance: 39.9
click at [865, 352] on div at bounding box center [677, 379] width 673 height 470
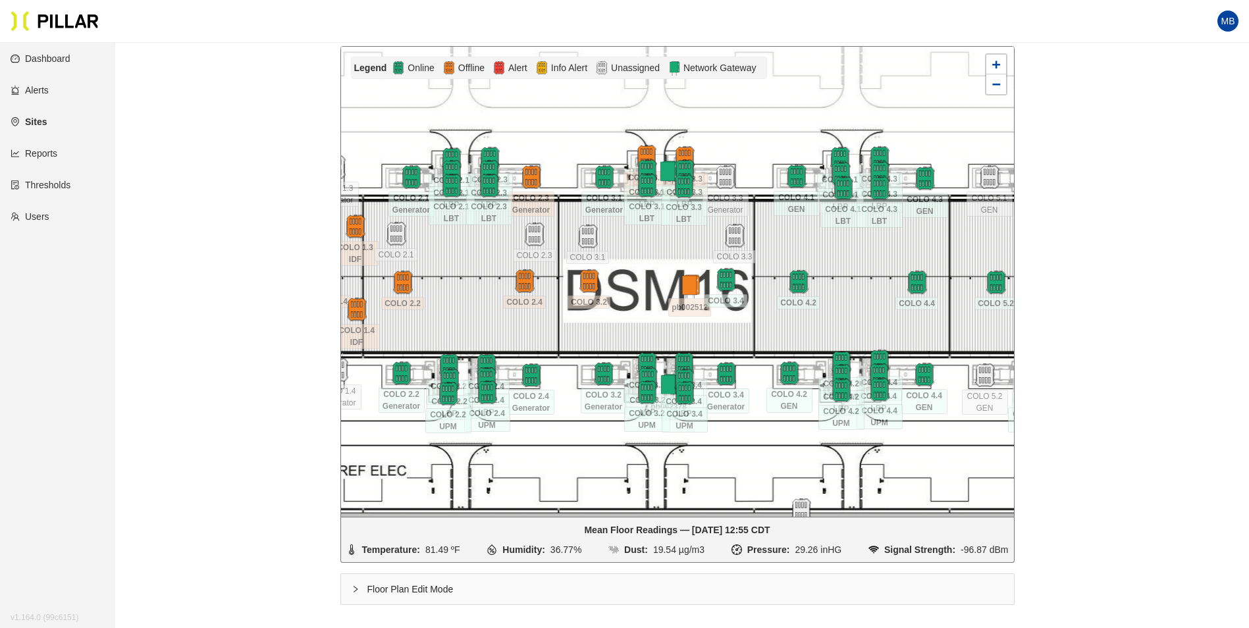
scroll to position [132, 0]
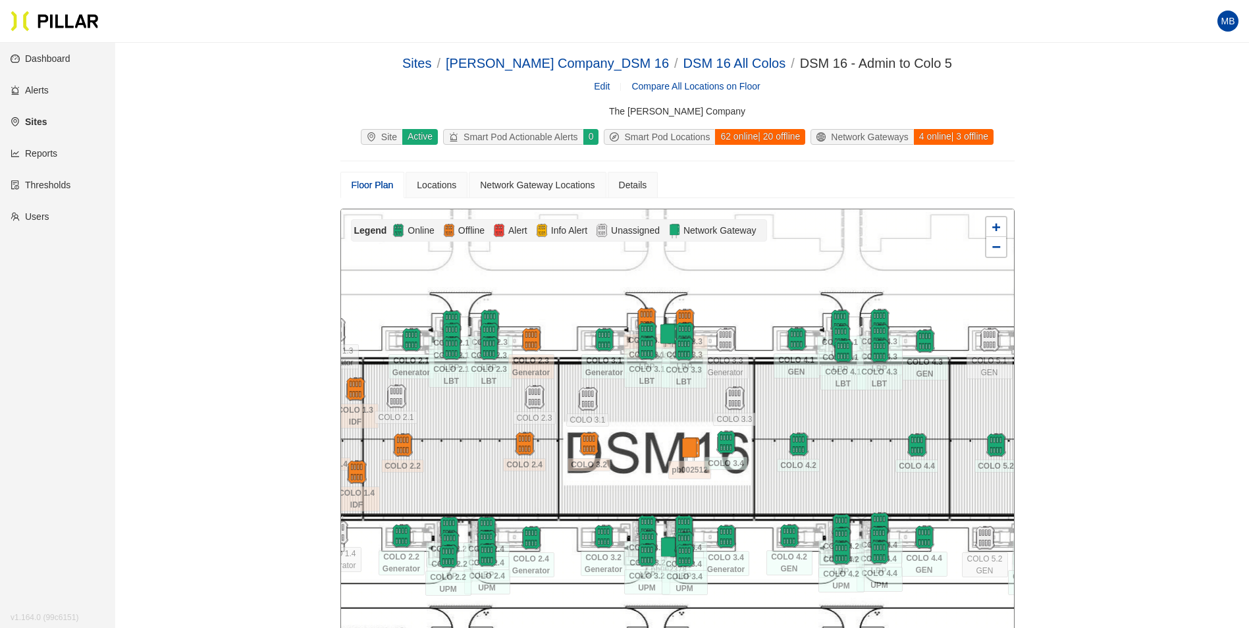
scroll to position [132, 0]
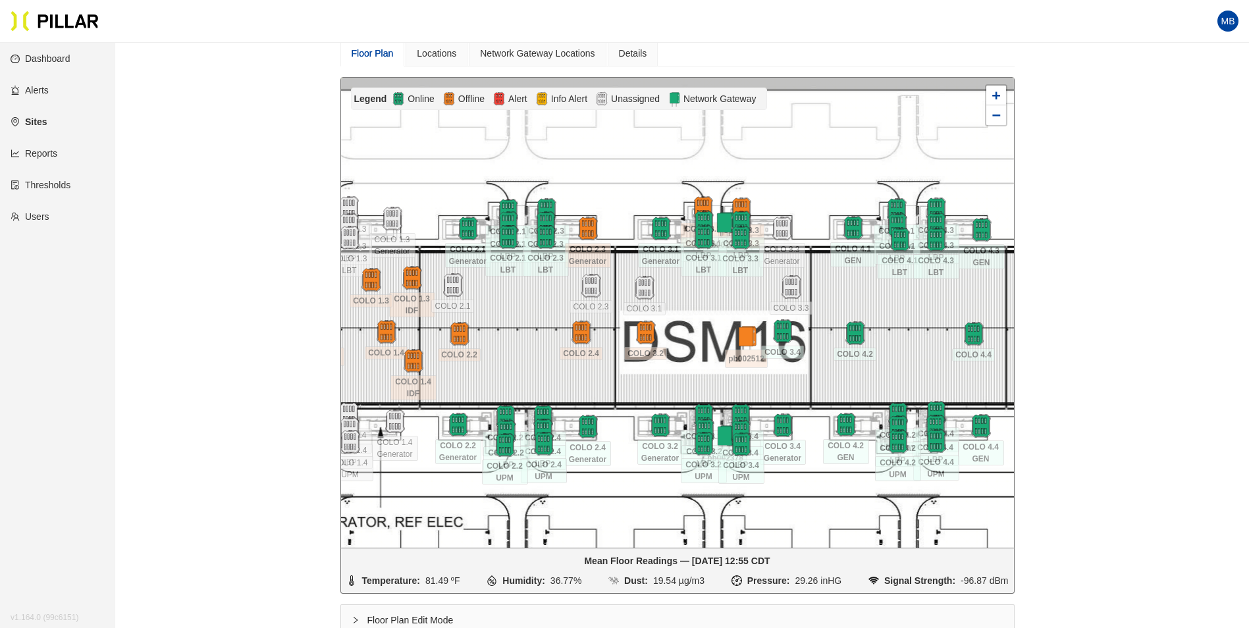
drag, startPoint x: 0, startPoint y: 0, endPoint x: 694, endPoint y: 310, distance: 760.0
click at [694, 310] on div at bounding box center [677, 313] width 673 height 470
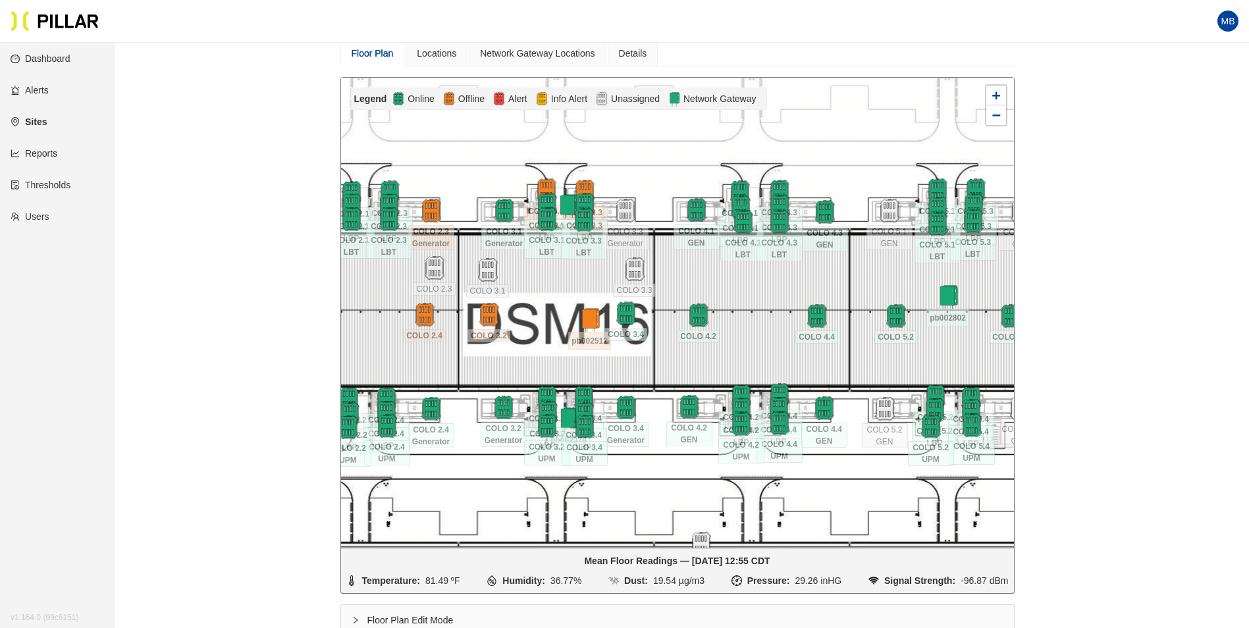
drag, startPoint x: 853, startPoint y: 296, endPoint x: 697, endPoint y: 278, distance: 157.7
click at [697, 278] on div at bounding box center [677, 313] width 673 height 470
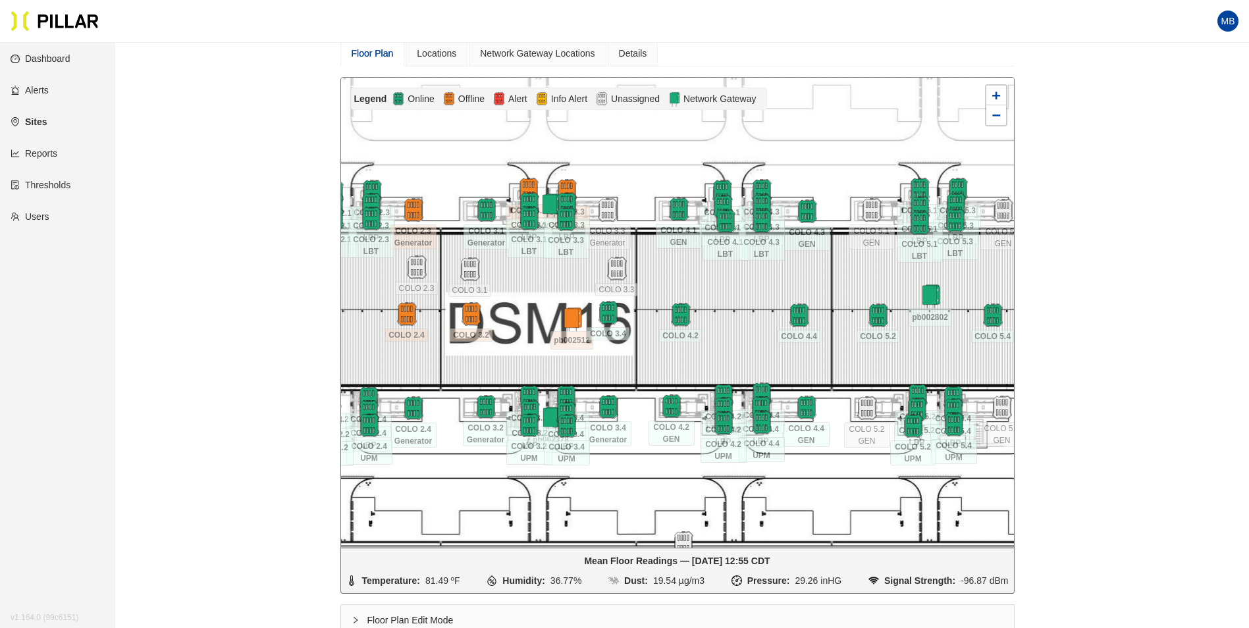
drag, startPoint x: 790, startPoint y: 290, endPoint x: 727, endPoint y: 286, distance: 63.3
click at [727, 286] on div at bounding box center [677, 313] width 673 height 470
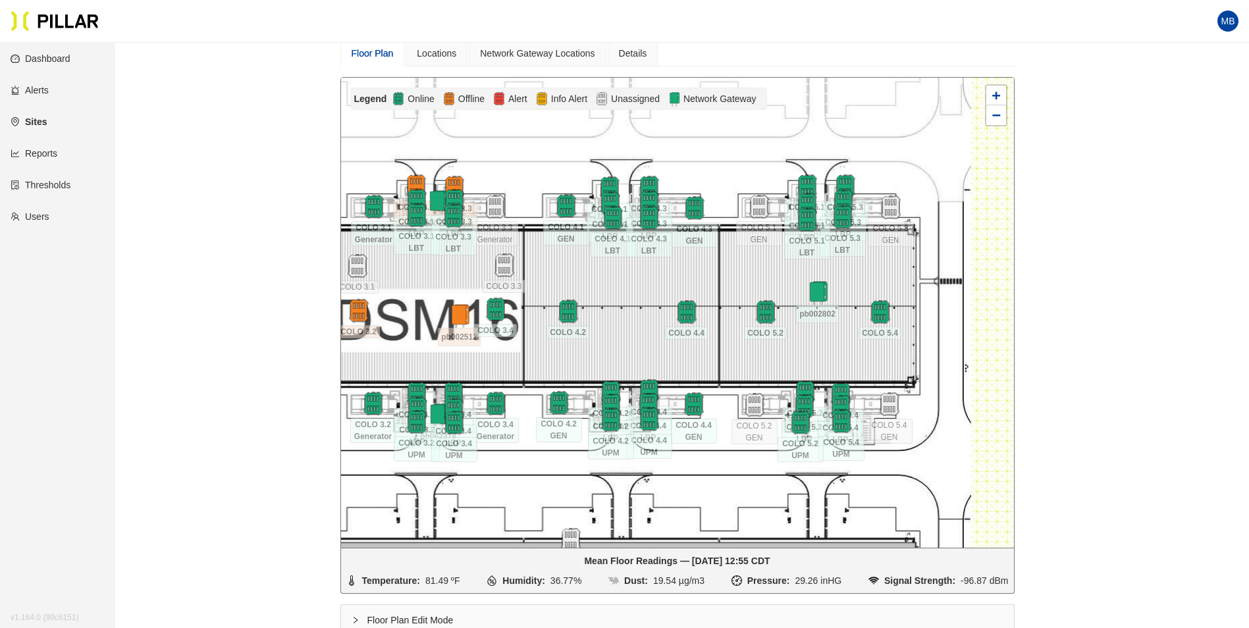
drag, startPoint x: 832, startPoint y: 281, endPoint x: 782, endPoint y: 281, distance: 50.1
click at [771, 281] on div at bounding box center [677, 313] width 673 height 470
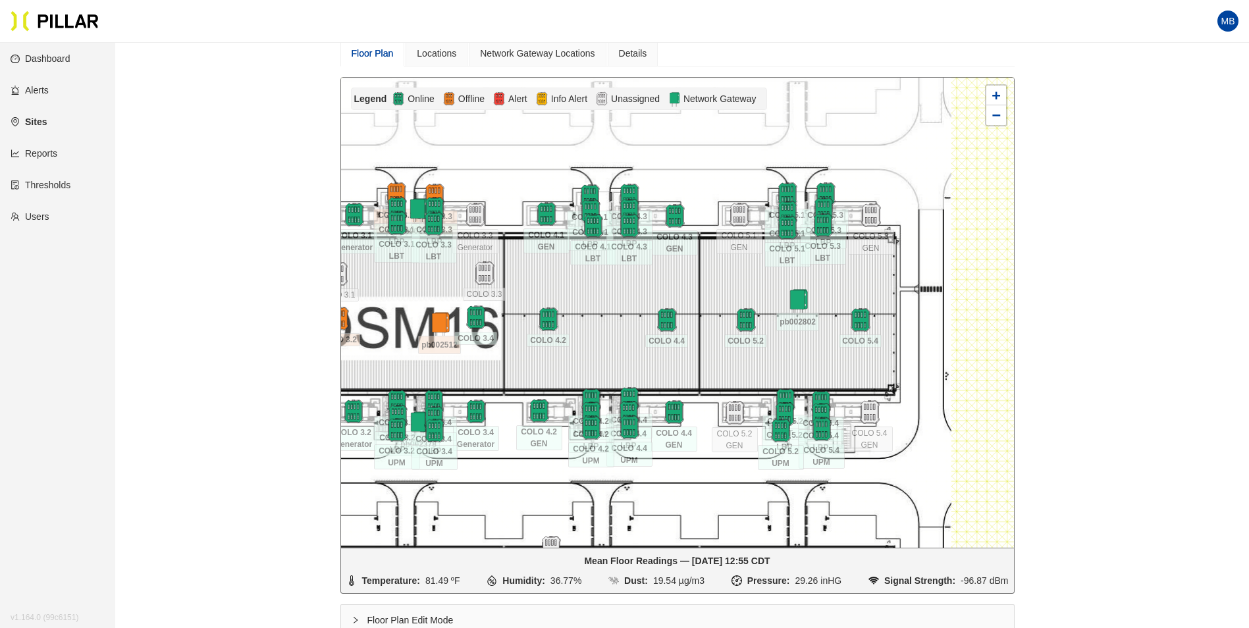
drag, startPoint x: 879, startPoint y: 279, endPoint x: 860, endPoint y: 286, distance: 20.7
click at [860, 286] on div at bounding box center [677, 313] width 673 height 470
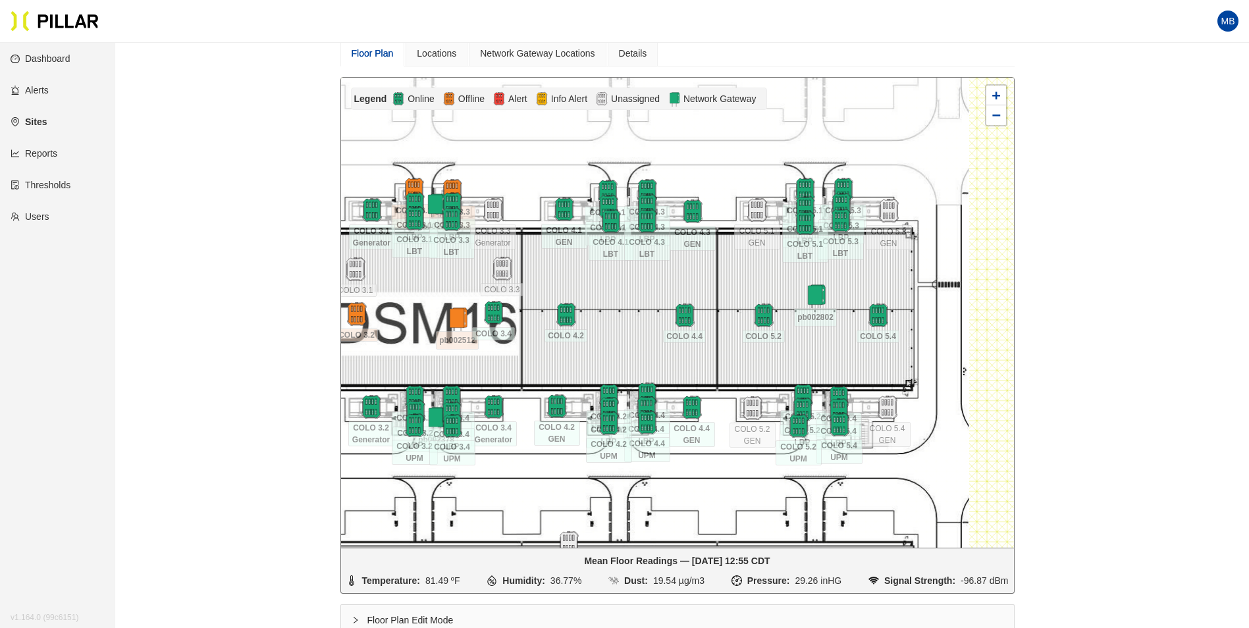
drag, startPoint x: 730, startPoint y: 294, endPoint x: 788, endPoint y: 283, distance: 59.0
click at [794, 284] on div at bounding box center [677, 313] width 673 height 470
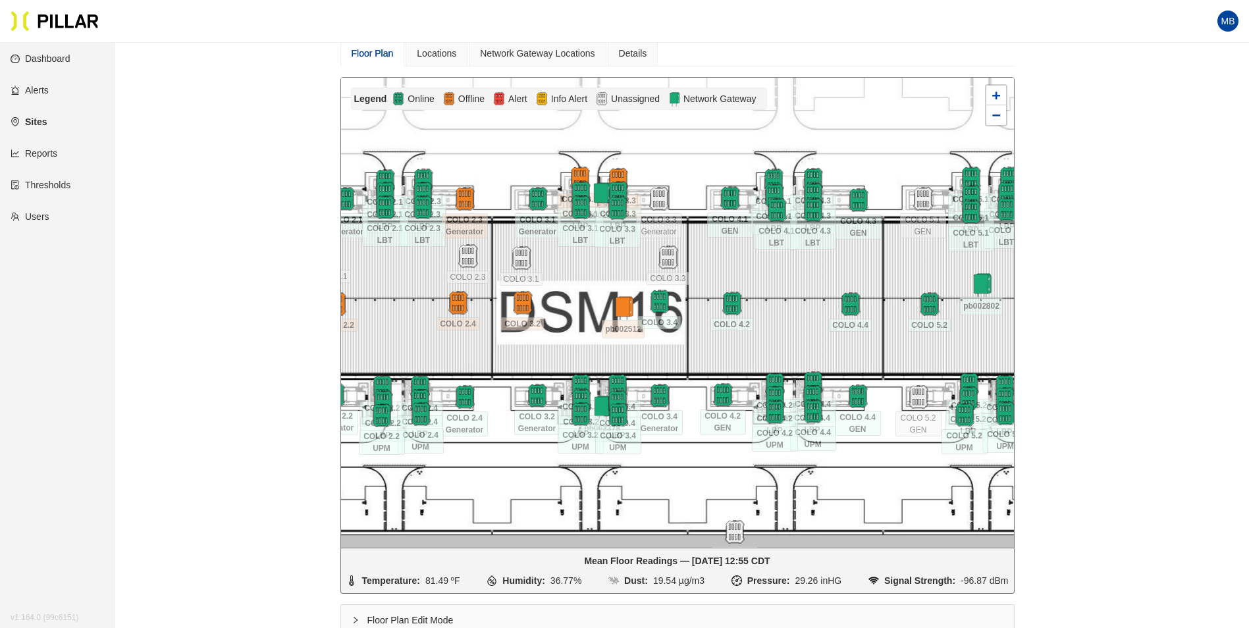
drag, startPoint x: 670, startPoint y: 281, endPoint x: 790, endPoint y: 275, distance: 120.0
click at [790, 275] on div at bounding box center [677, 313] width 673 height 470
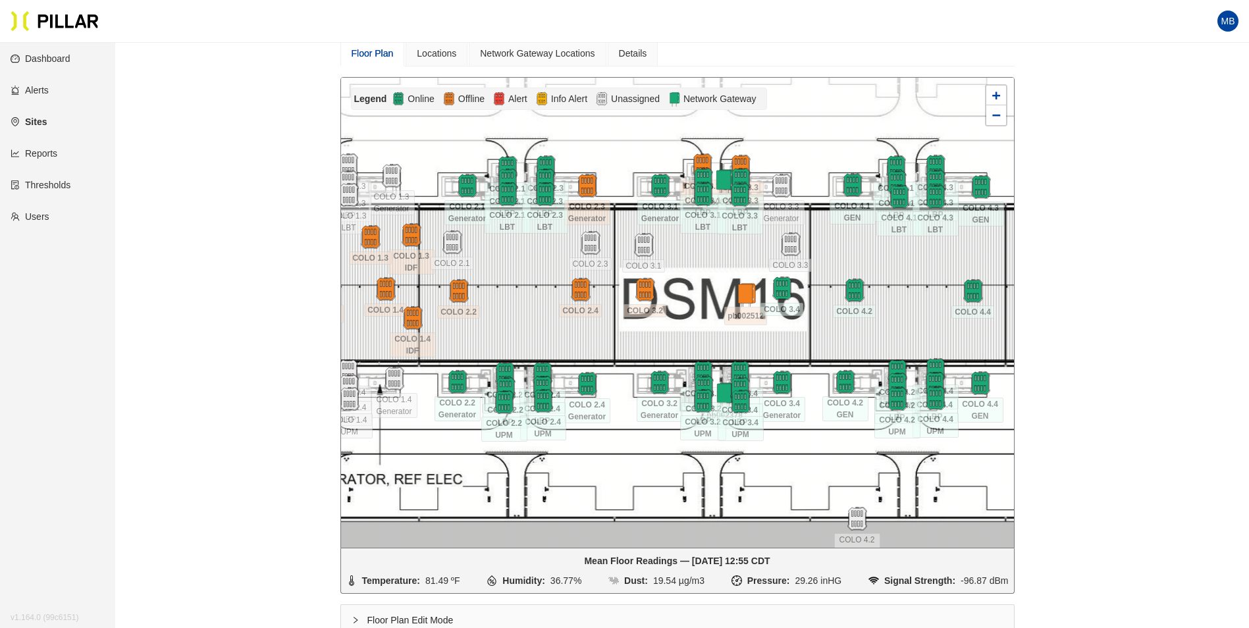
drag, startPoint x: 599, startPoint y: 277, endPoint x: 715, endPoint y: 263, distance: 116.7
click at [723, 263] on div at bounding box center [677, 313] width 673 height 470
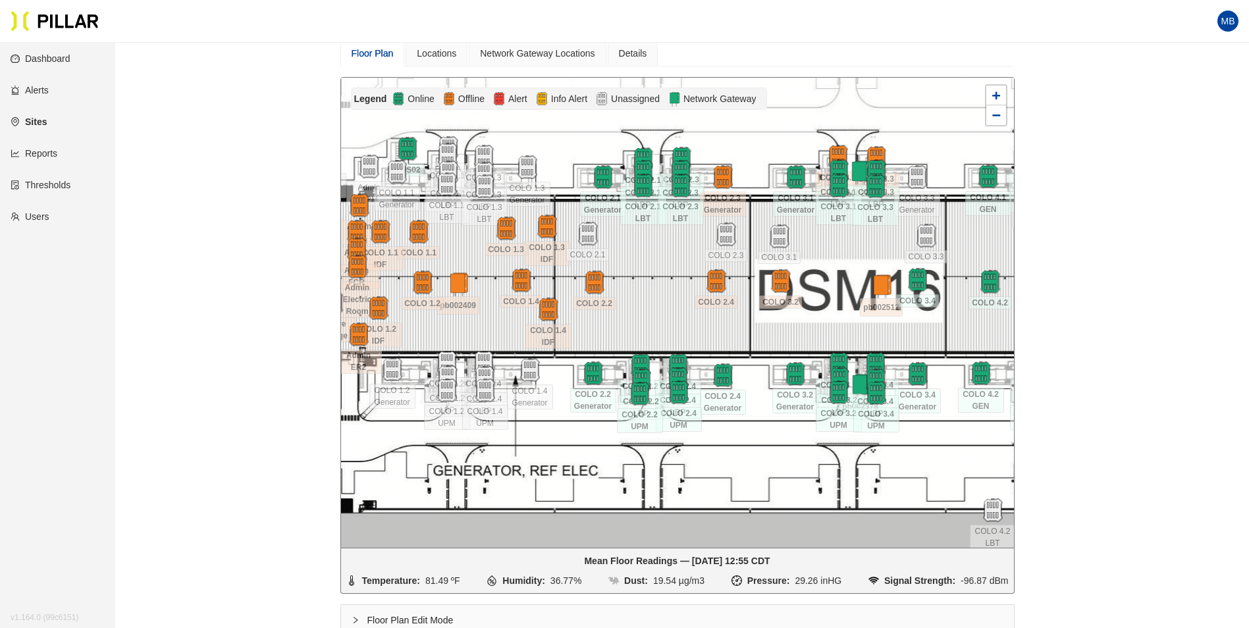
drag, startPoint x: 526, startPoint y: 265, endPoint x: 661, endPoint y: 257, distance: 135.2
click at [661, 257] on div at bounding box center [677, 313] width 673 height 470
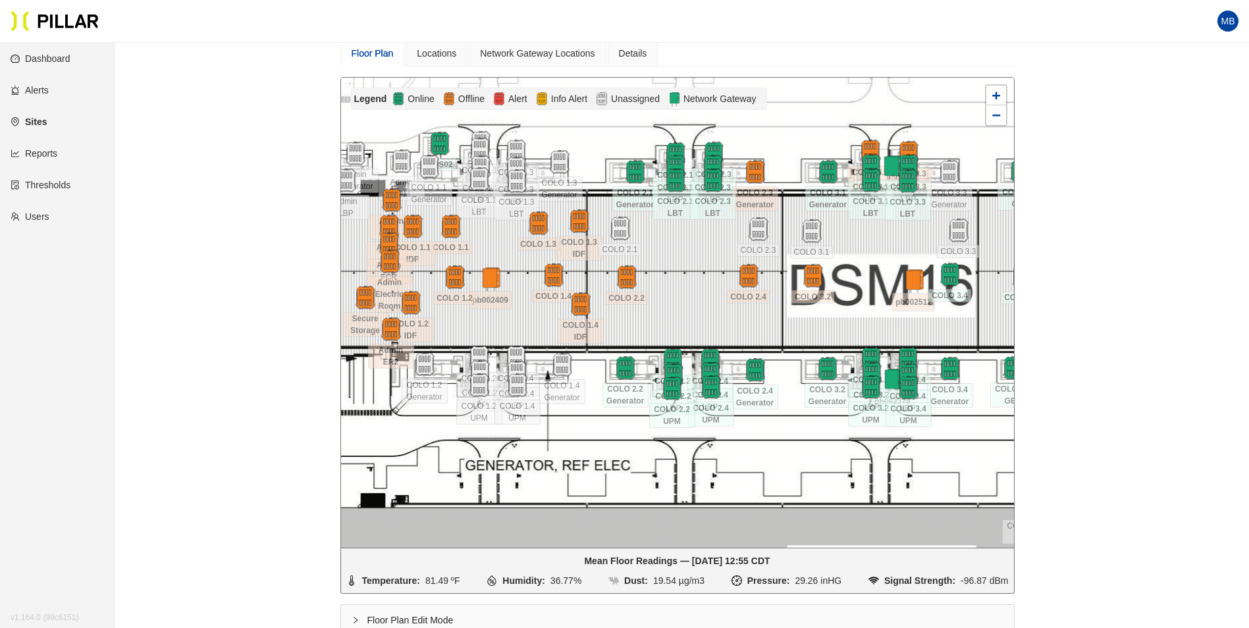
drag, startPoint x: 463, startPoint y: 254, endPoint x: 501, endPoint y: 248, distance: 38.0
click at [498, 248] on div at bounding box center [677, 313] width 673 height 470
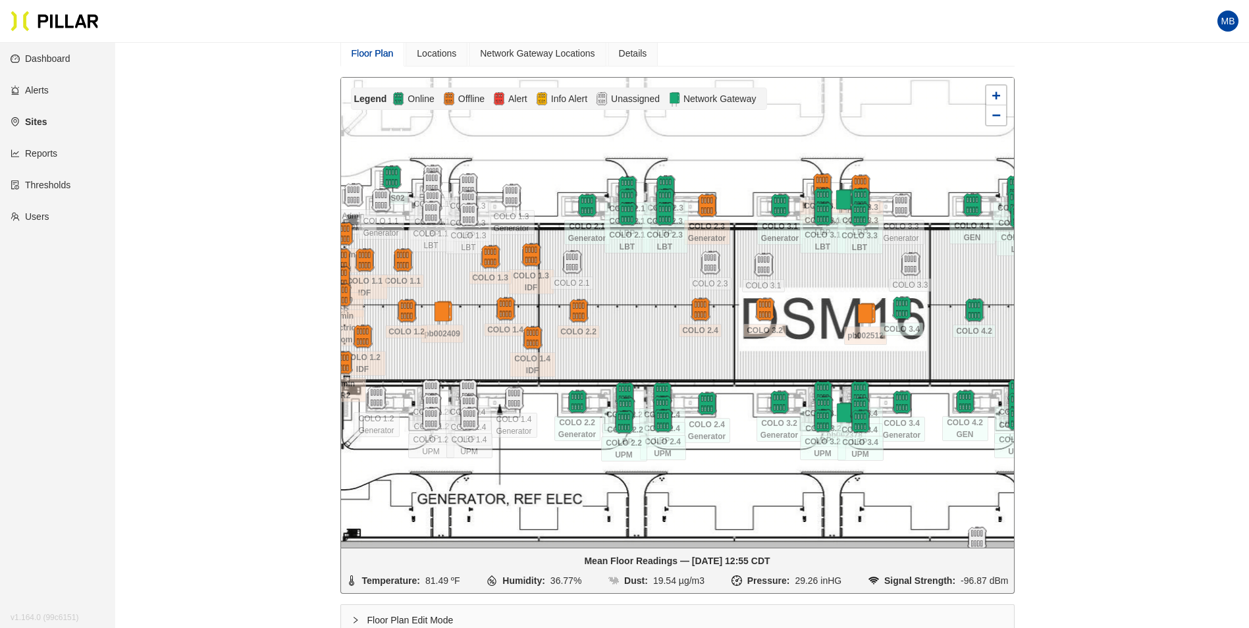
drag, startPoint x: 703, startPoint y: 242, endPoint x: 645, endPoint y: 278, distance: 68.0
click at [645, 278] on div at bounding box center [677, 313] width 673 height 470
